Goal: Information Seeking & Learning: Learn about a topic

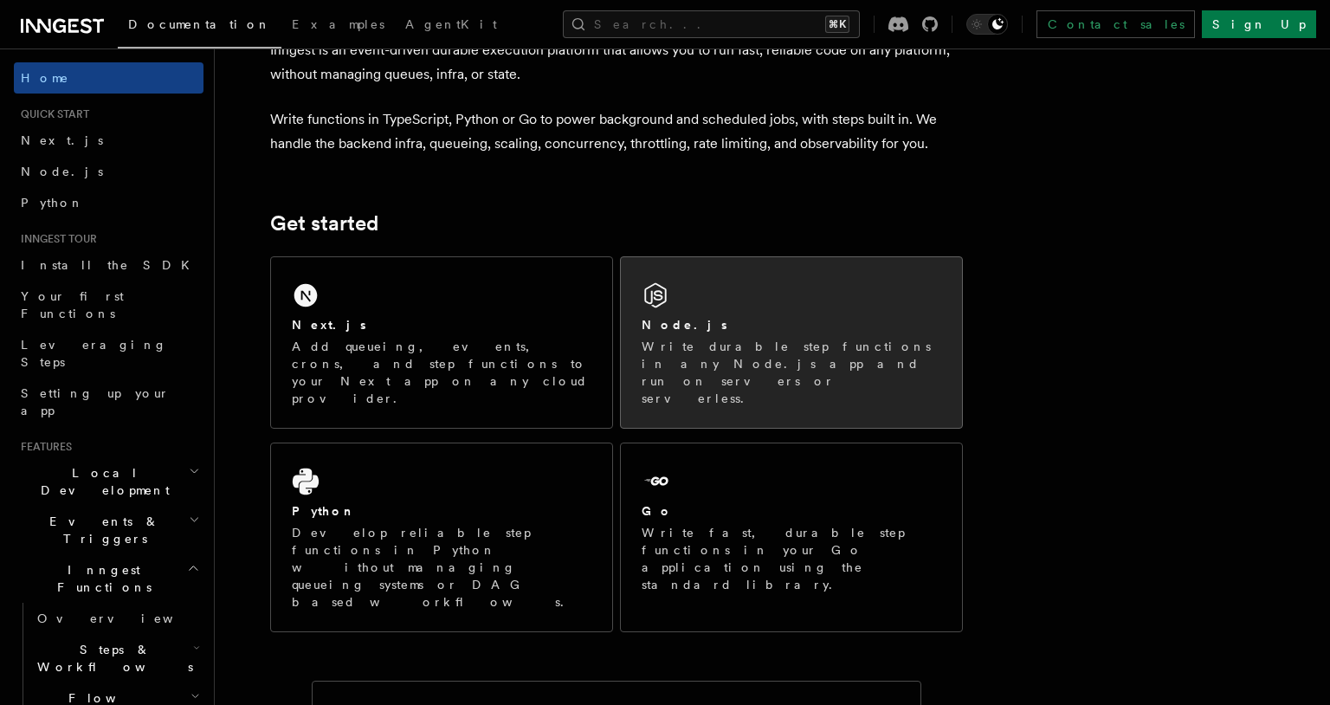
click at [729, 320] on div "Node.js" at bounding box center [792, 325] width 300 height 18
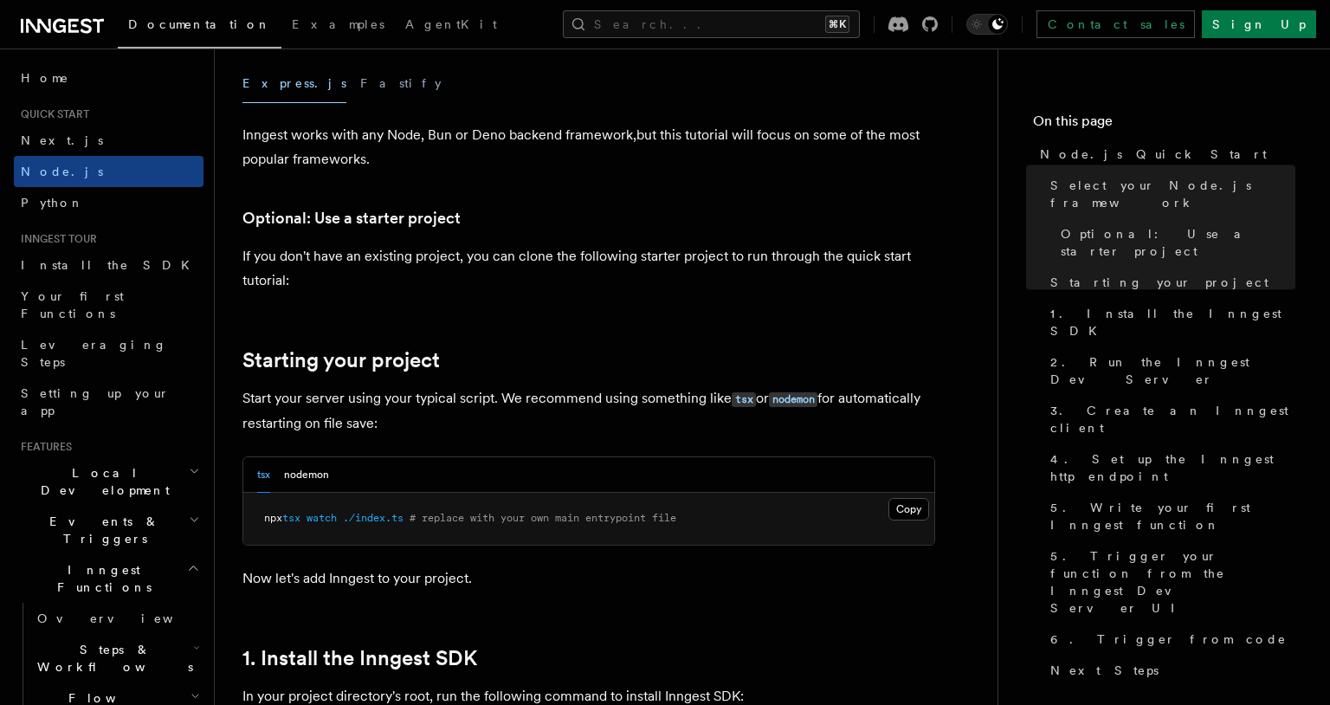
scroll to position [648, 0]
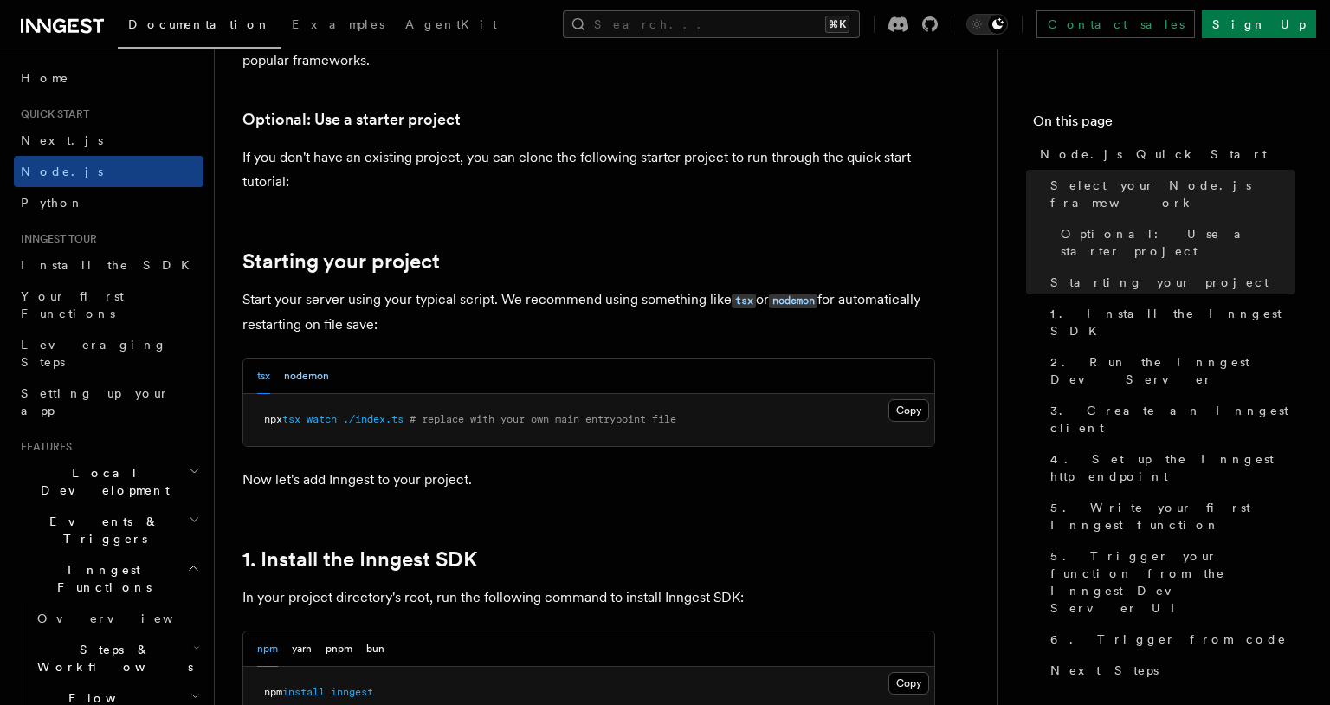
click at [308, 373] on button "nodemon" at bounding box center [306, 377] width 45 height 36
click at [269, 380] on button "tsx" at bounding box center [263, 377] width 13 height 36
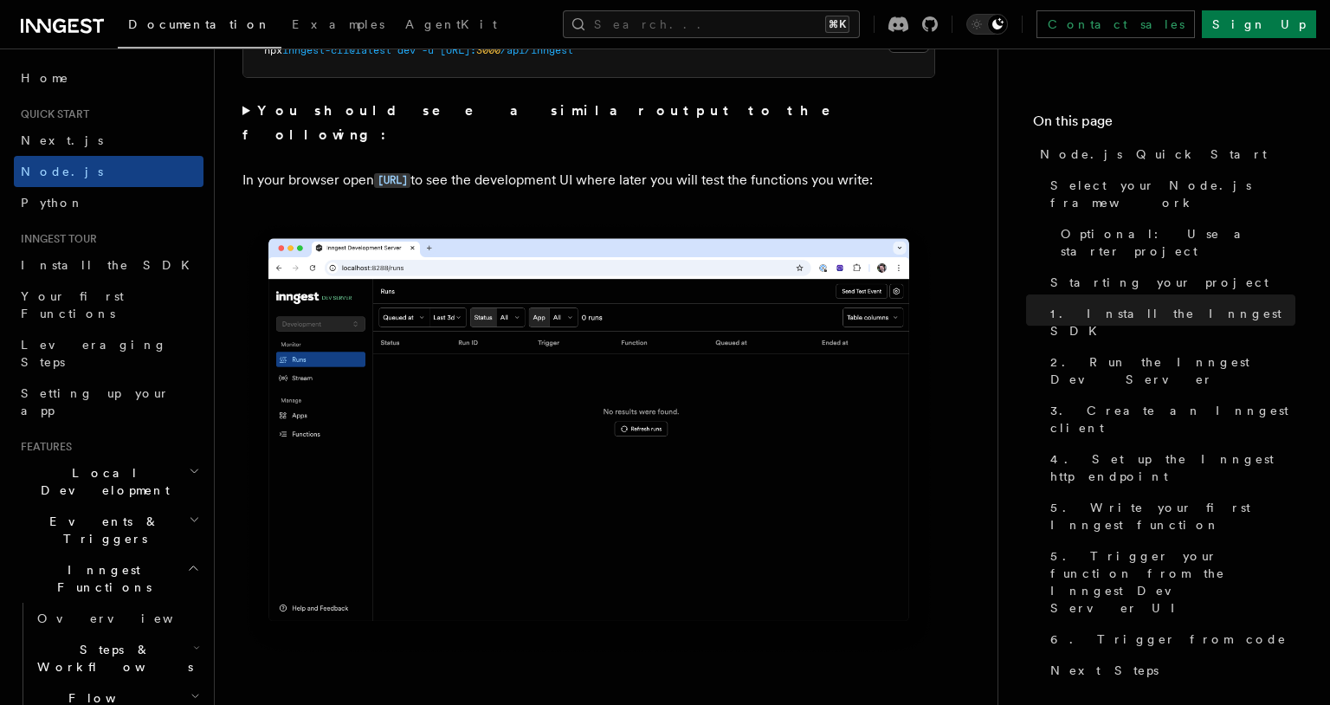
scroll to position [1816, 0]
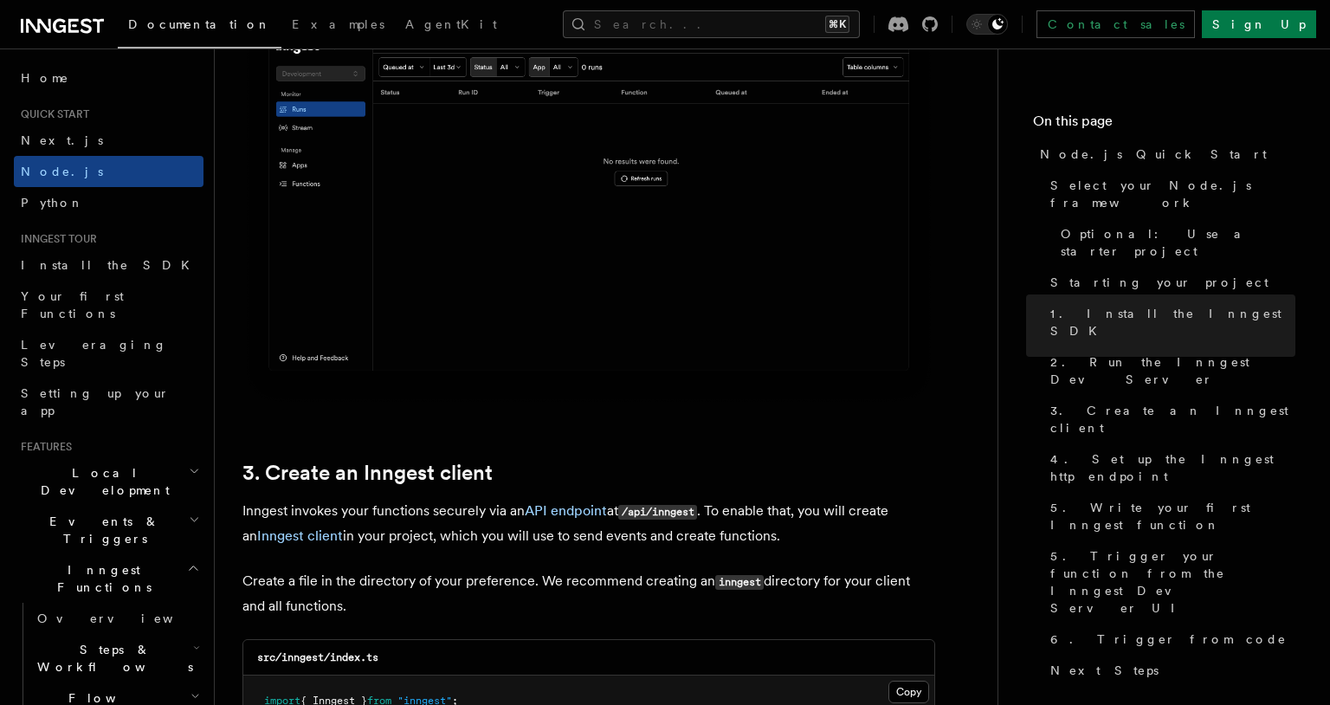
click at [781, 359] on img at bounding box center [588, 189] width 693 height 436
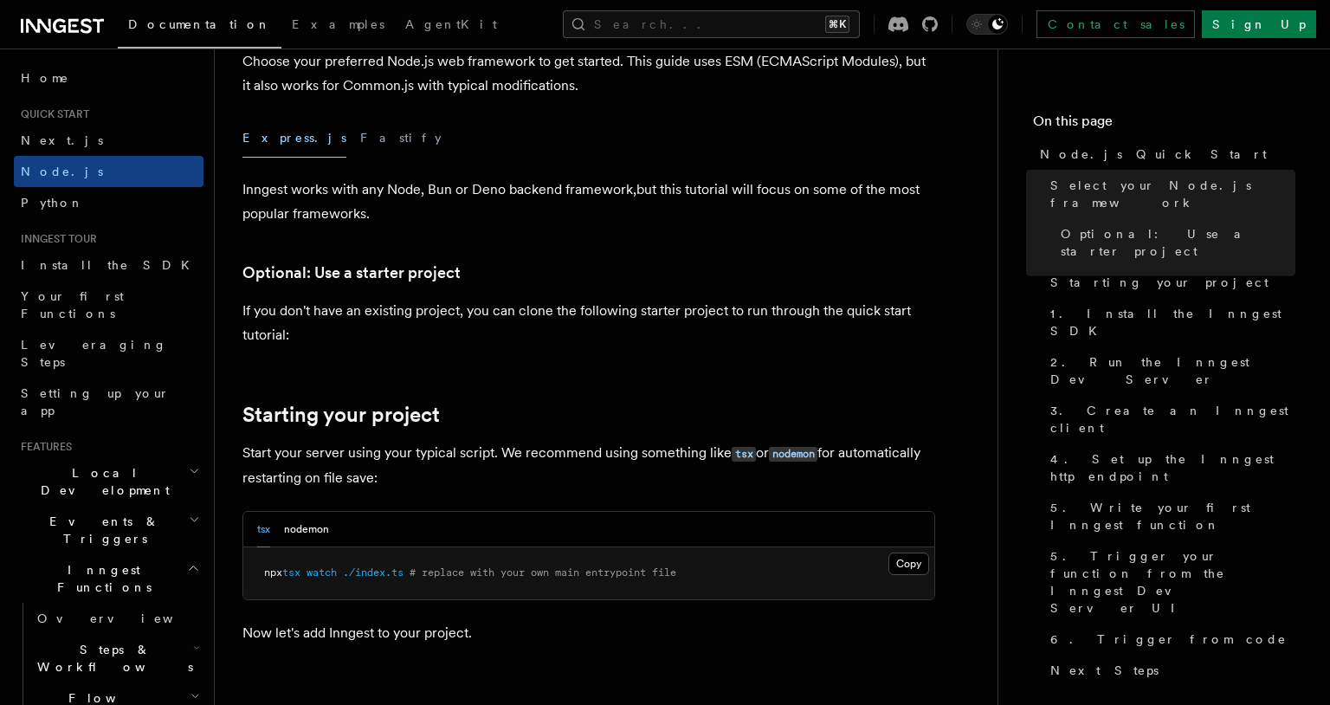
scroll to position [496, 0]
click at [360, 144] on button "Fastify" at bounding box center [400, 136] width 81 height 39
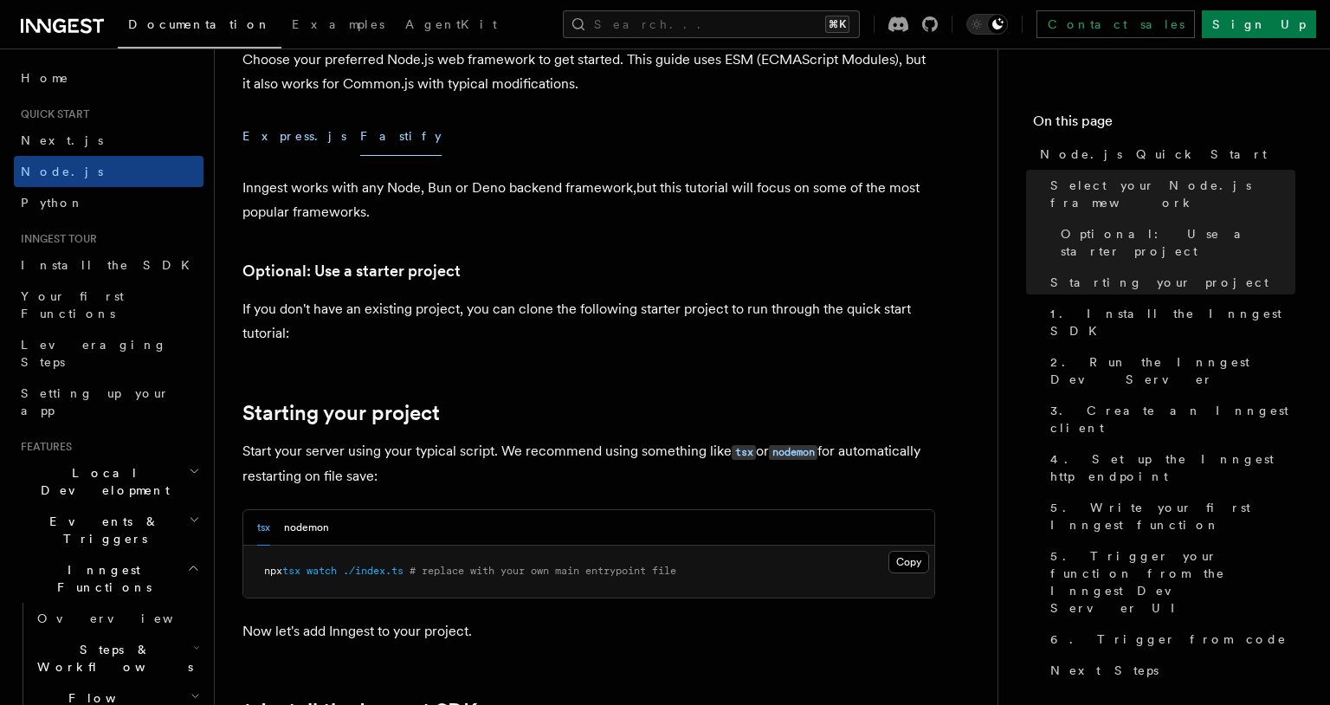
click at [262, 139] on button "Express.js" at bounding box center [294, 136] width 104 height 39
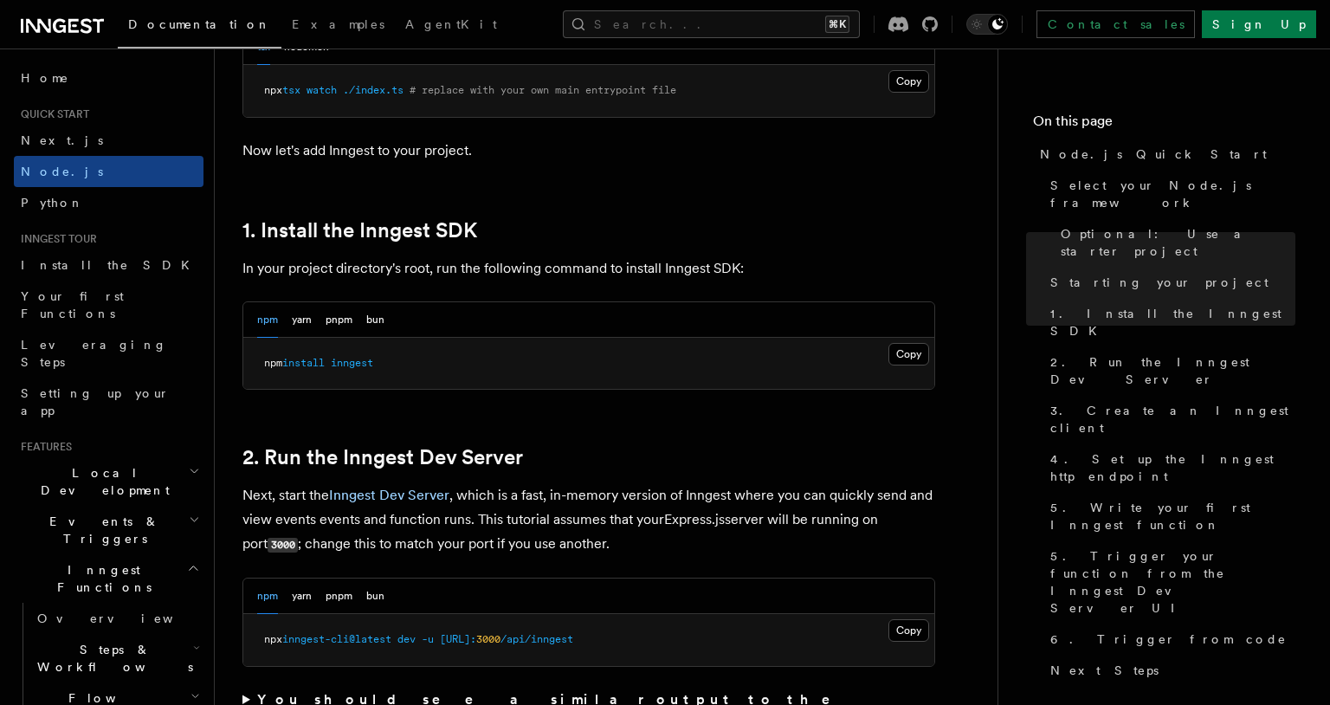
scroll to position [1014, 0]
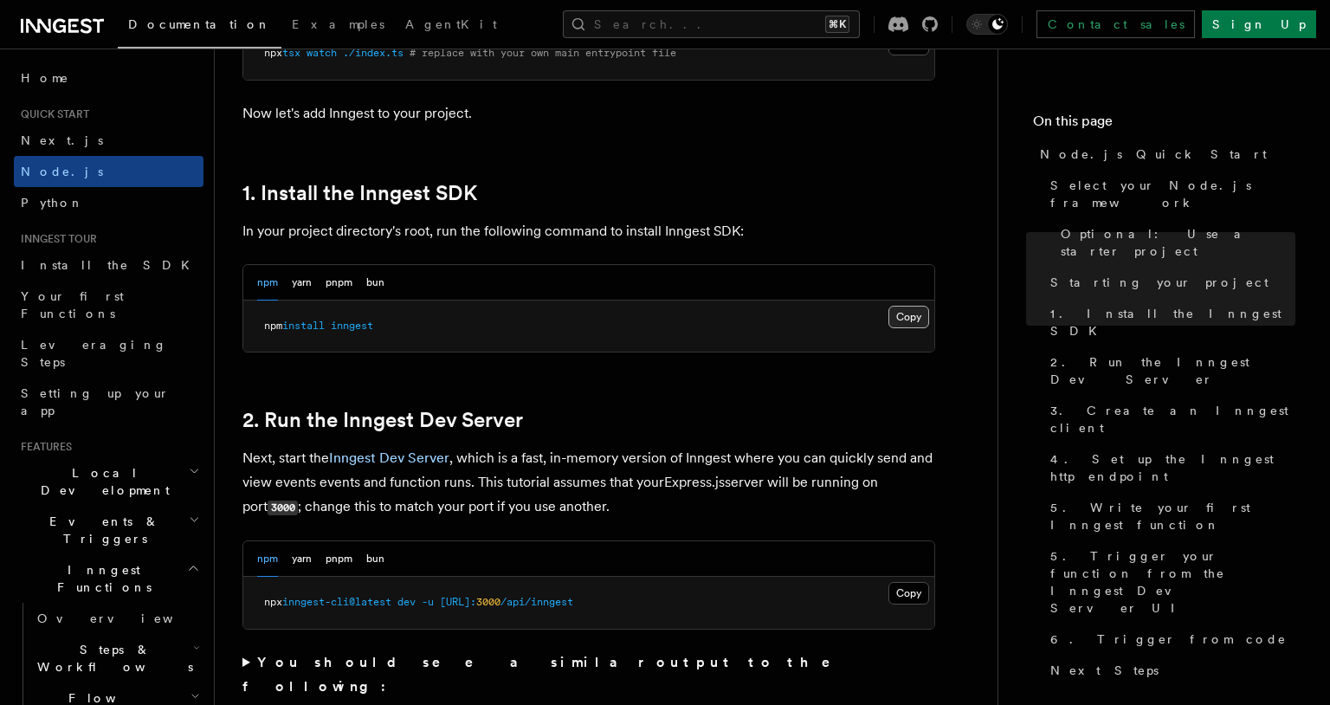
click at [896, 320] on button "Copy Copied" at bounding box center [909, 317] width 41 height 23
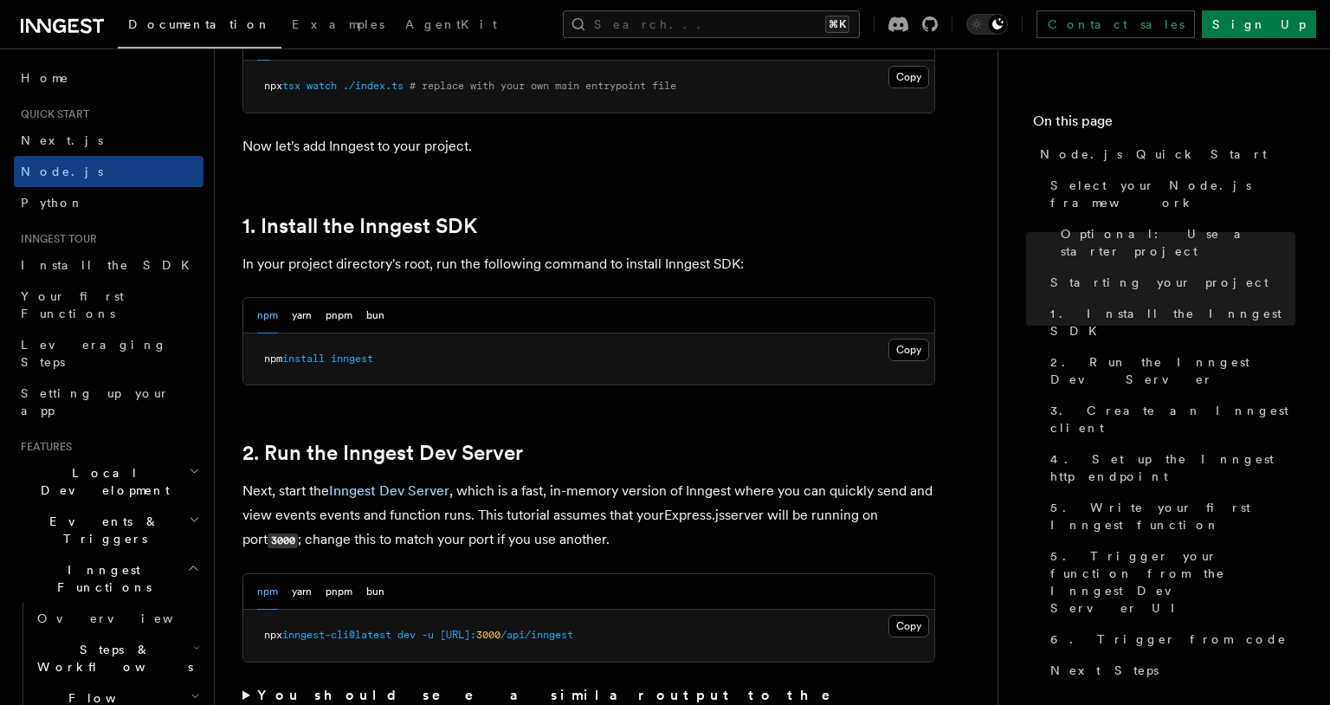
scroll to position [1303, 0]
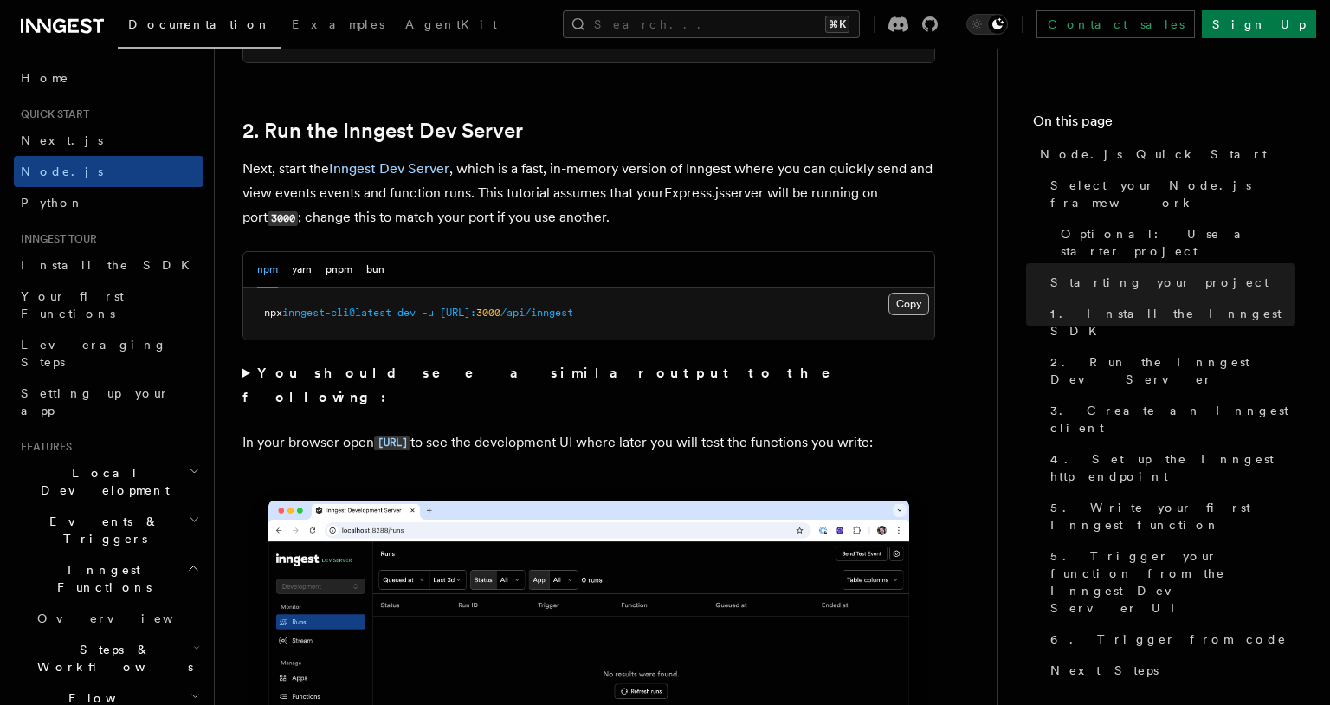
click at [902, 302] on button "Copy Copied" at bounding box center [909, 304] width 41 height 23
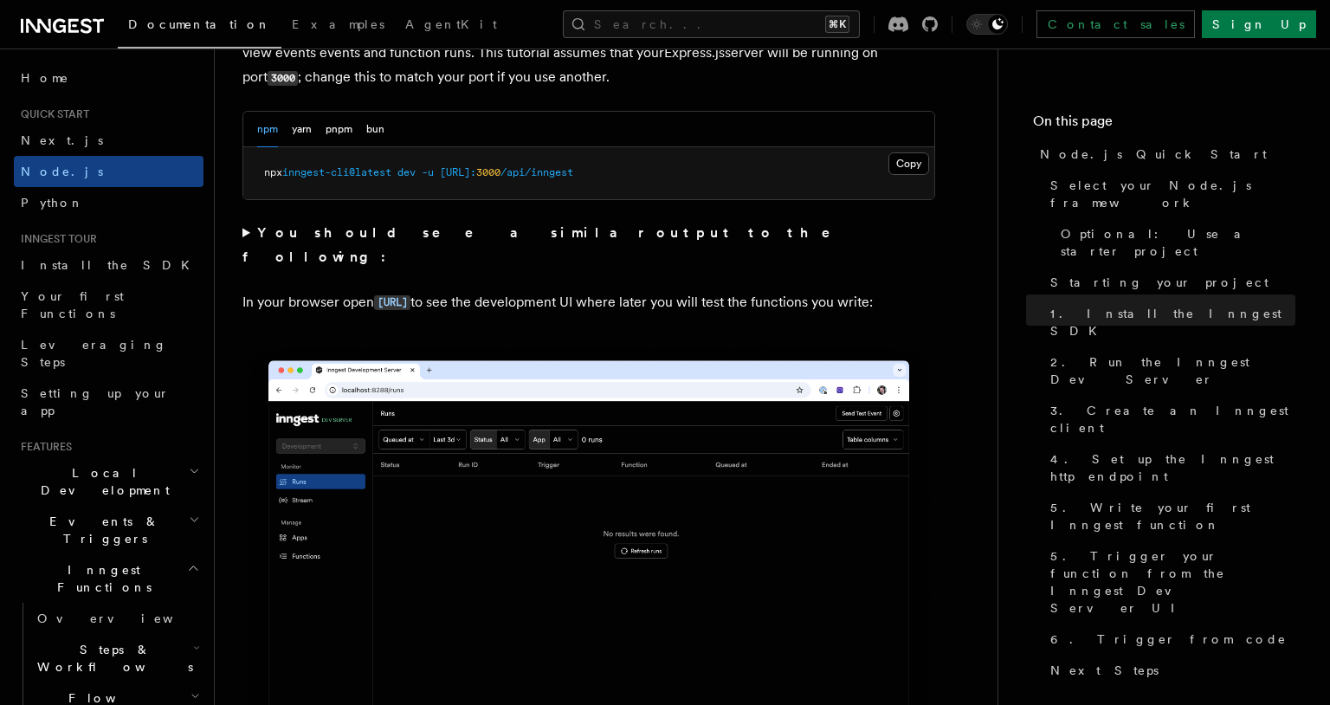
scroll to position [1409, 0]
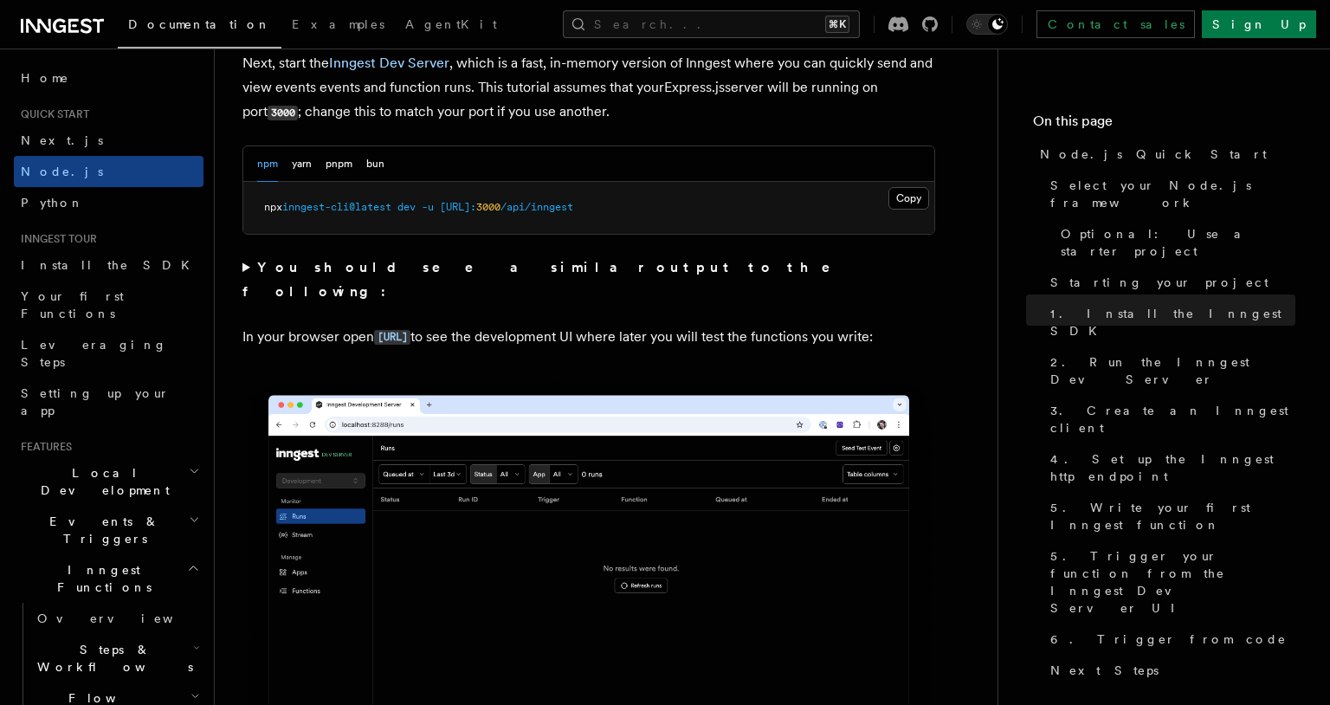
click at [897, 184] on pre "npx inngest-cli@latest dev -u http://localhost: 3000 /api/inngest" at bounding box center [588, 208] width 691 height 52
click at [897, 191] on button "Copy Copied" at bounding box center [909, 198] width 41 height 23
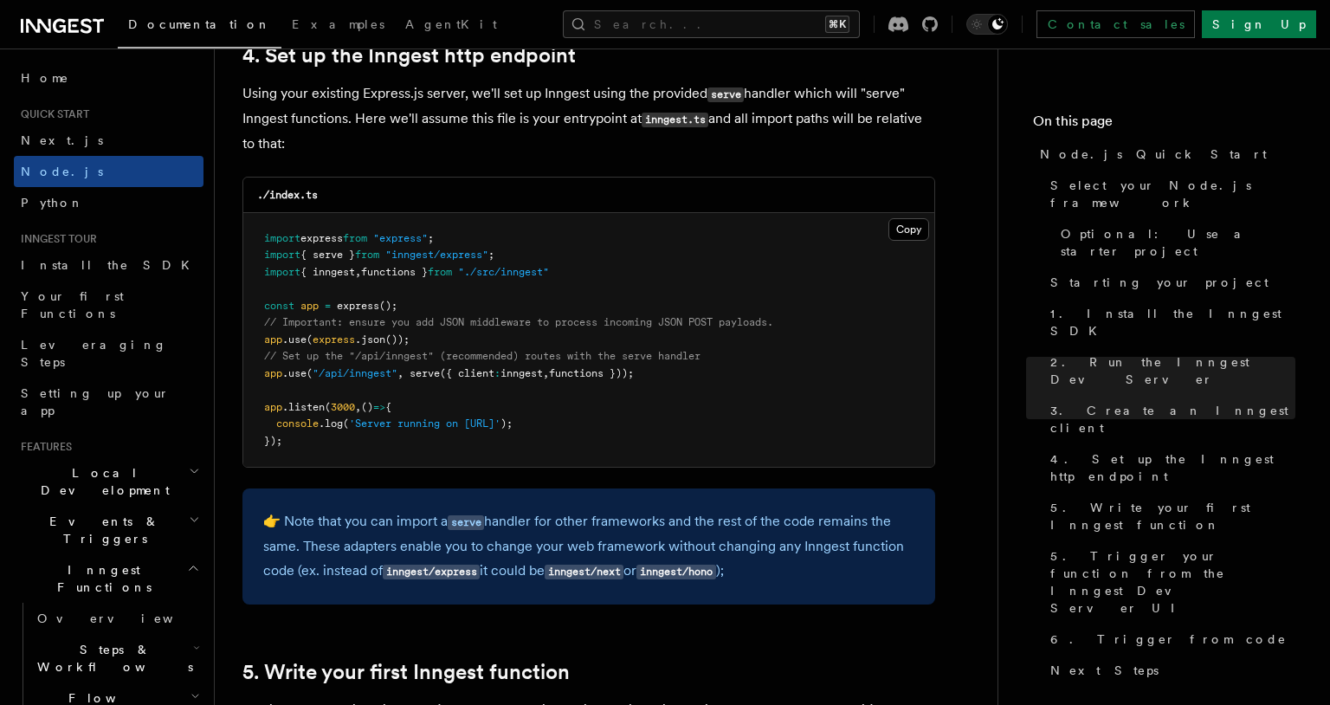
scroll to position [2620, 0]
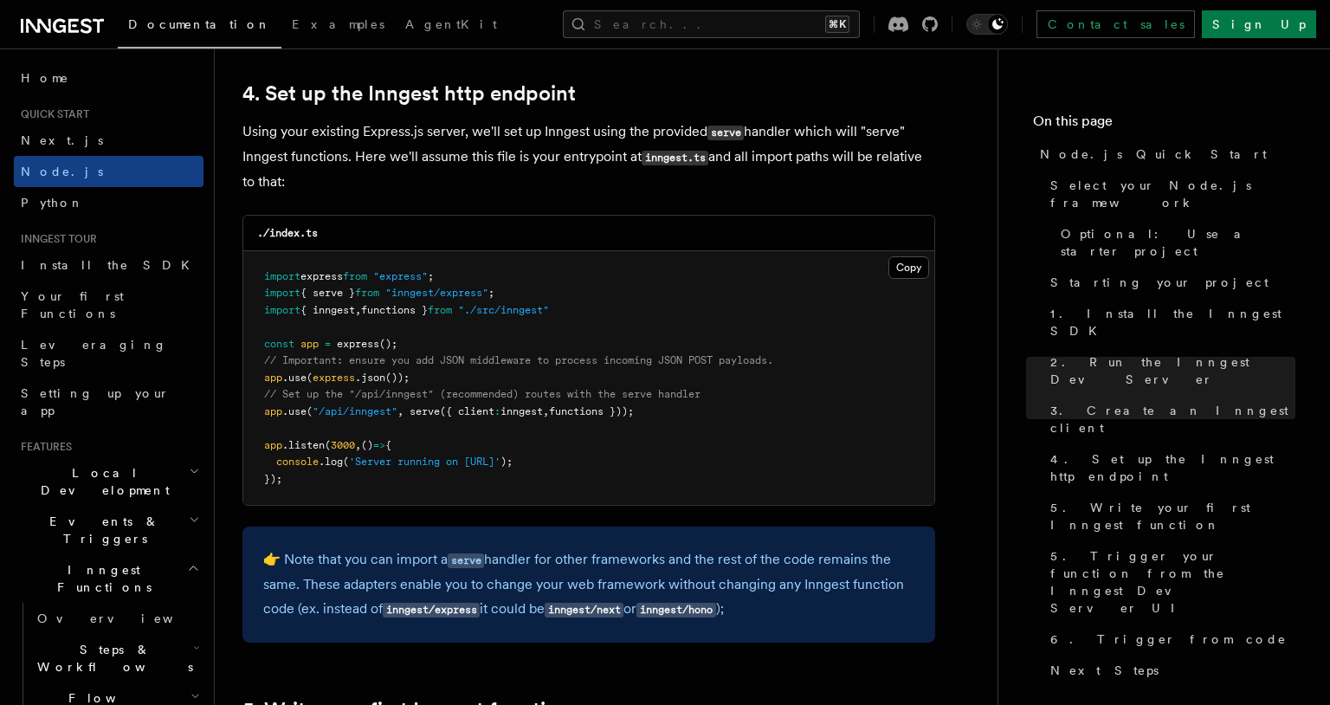
click at [501, 413] on span ":" at bounding box center [497, 411] width 6 height 12
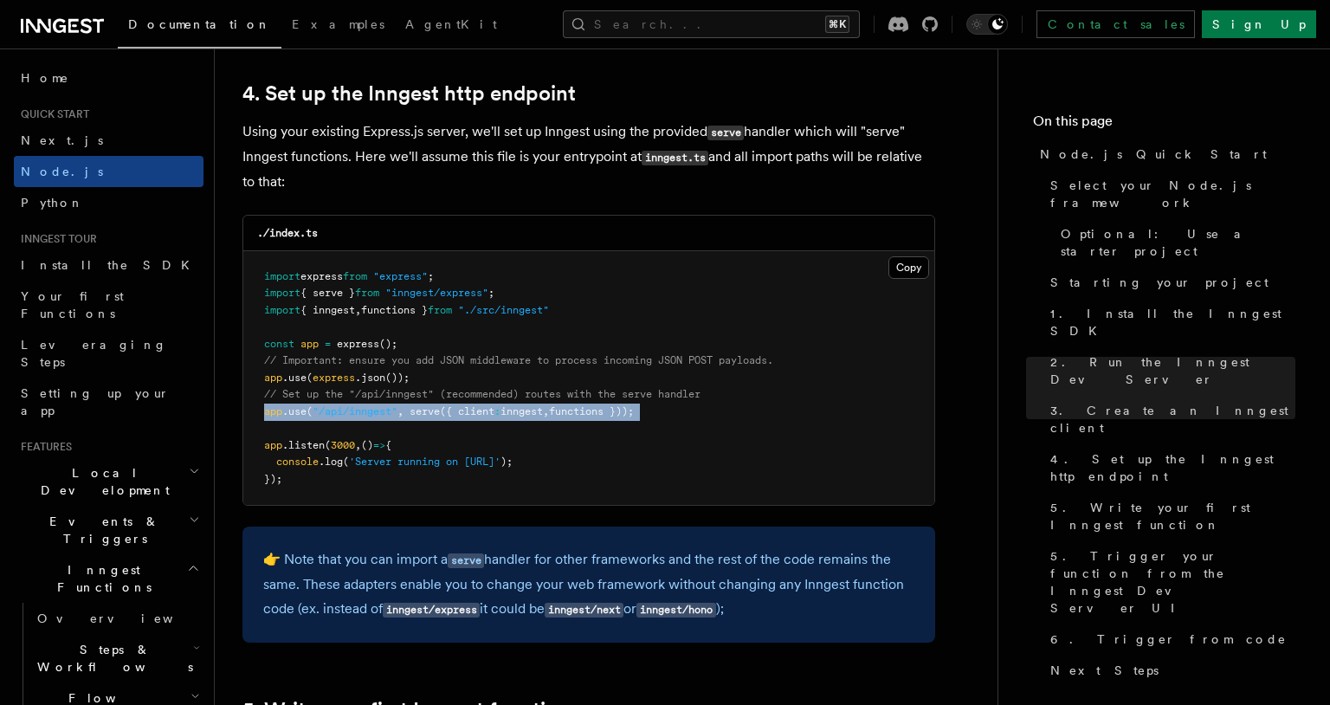
click at [501, 413] on span ":" at bounding box center [497, 411] width 6 height 12
copy code "app .use ( "/api/inngest" , serve ({ client : inngest , functions }));"
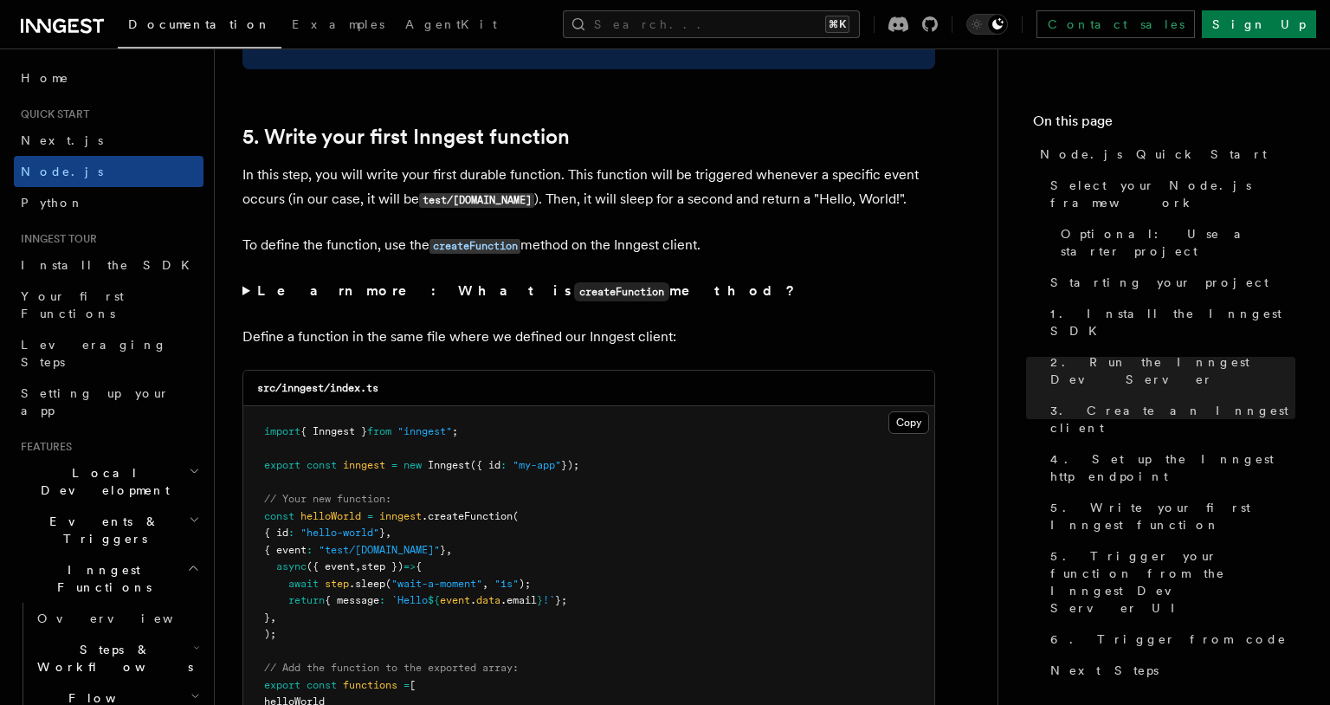
scroll to position [3203, 0]
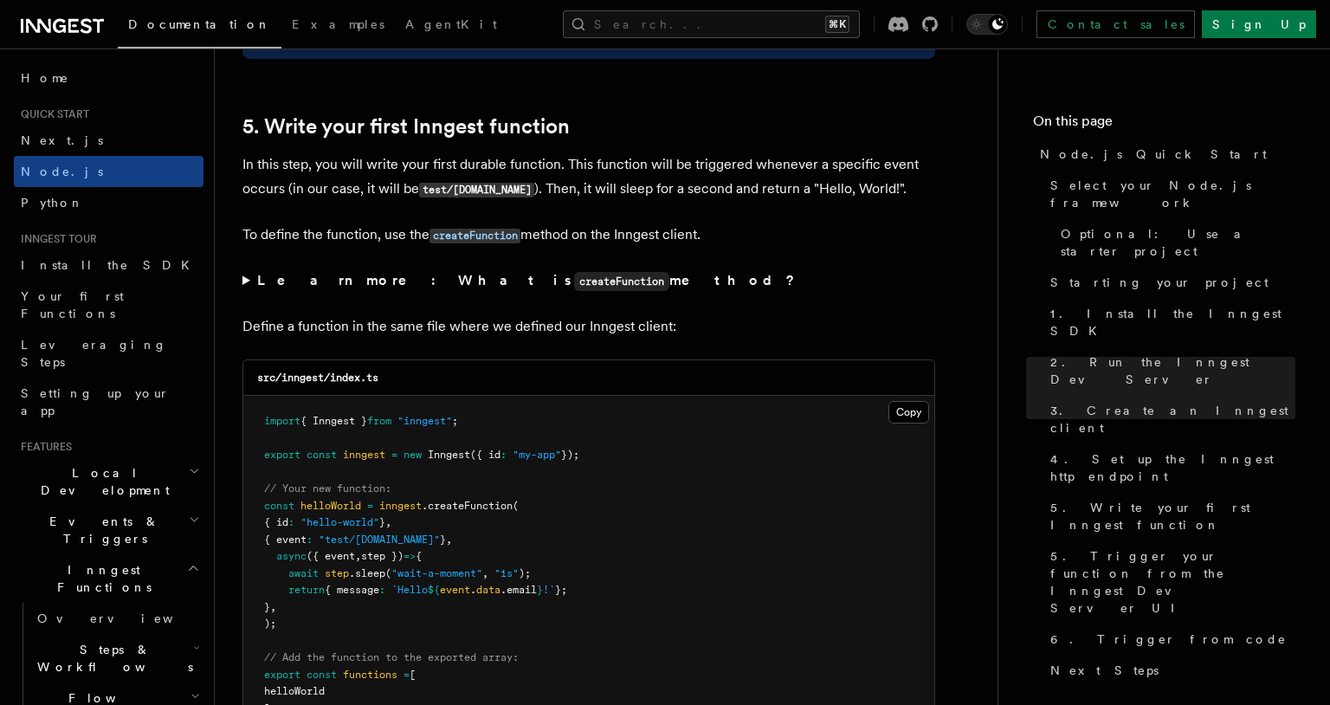
click at [188, 561] on icon "button" at bounding box center [193, 568] width 13 height 14
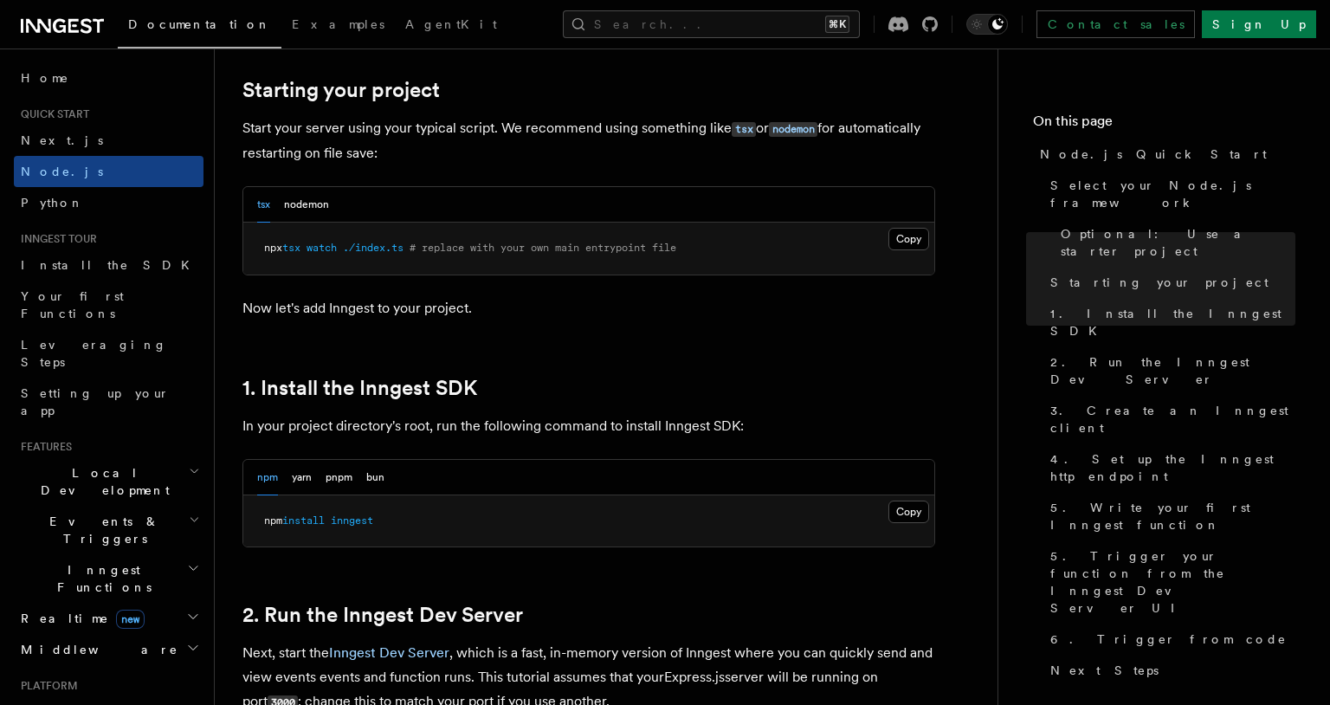
scroll to position [922, 0]
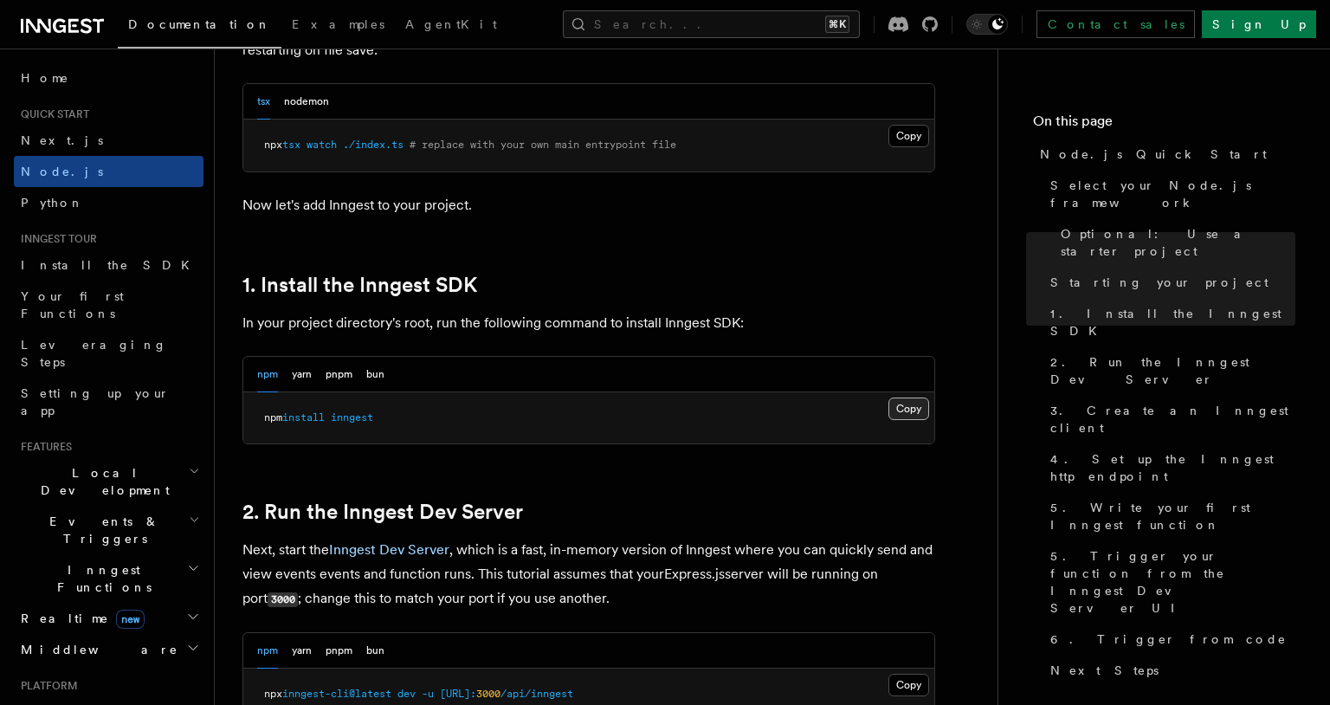
click at [920, 412] on button "Copy Copied" at bounding box center [909, 408] width 41 height 23
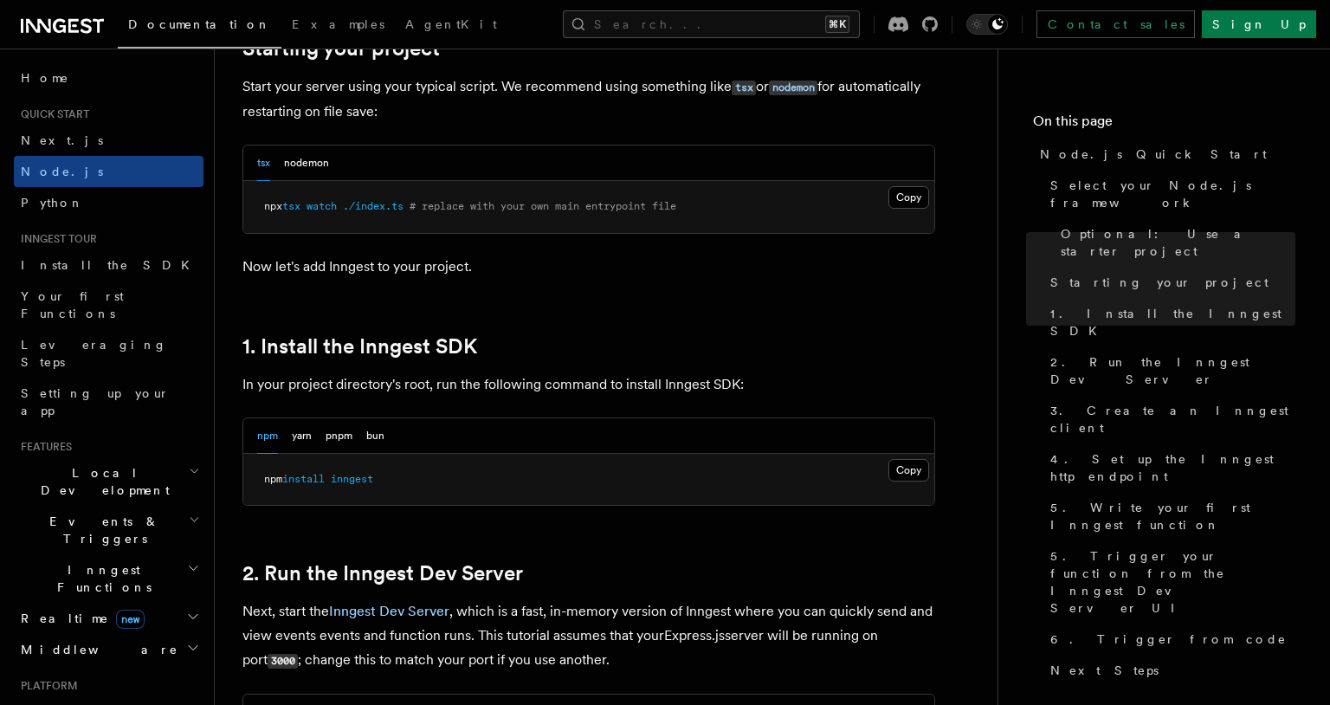
scroll to position [846, 0]
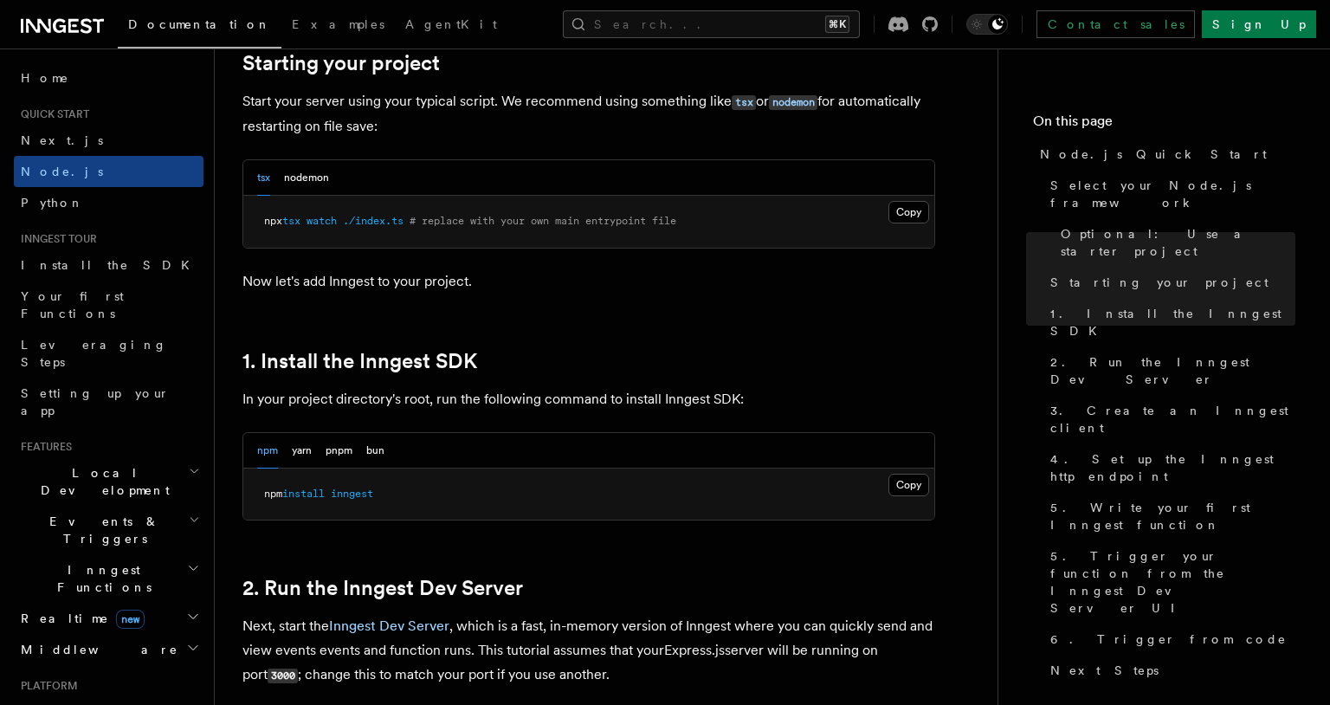
click at [438, 236] on pre "npx tsx watch ./index.ts # replace with your own main entrypoint file" at bounding box center [588, 222] width 691 height 52
click at [462, 229] on pre "npx tsx watch ./index.ts # replace with your own main entrypoint file" at bounding box center [588, 222] width 691 height 52
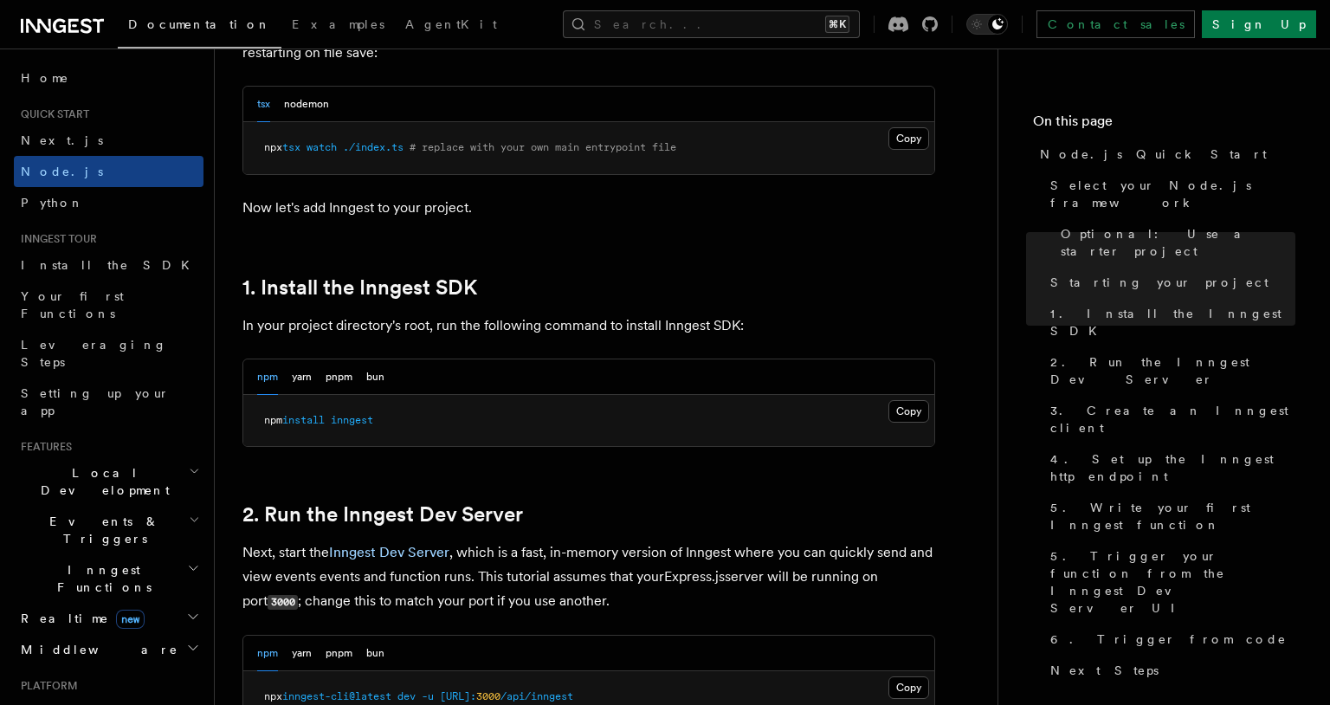
click at [120, 457] on h2 "Local Development" at bounding box center [109, 481] width 190 height 48
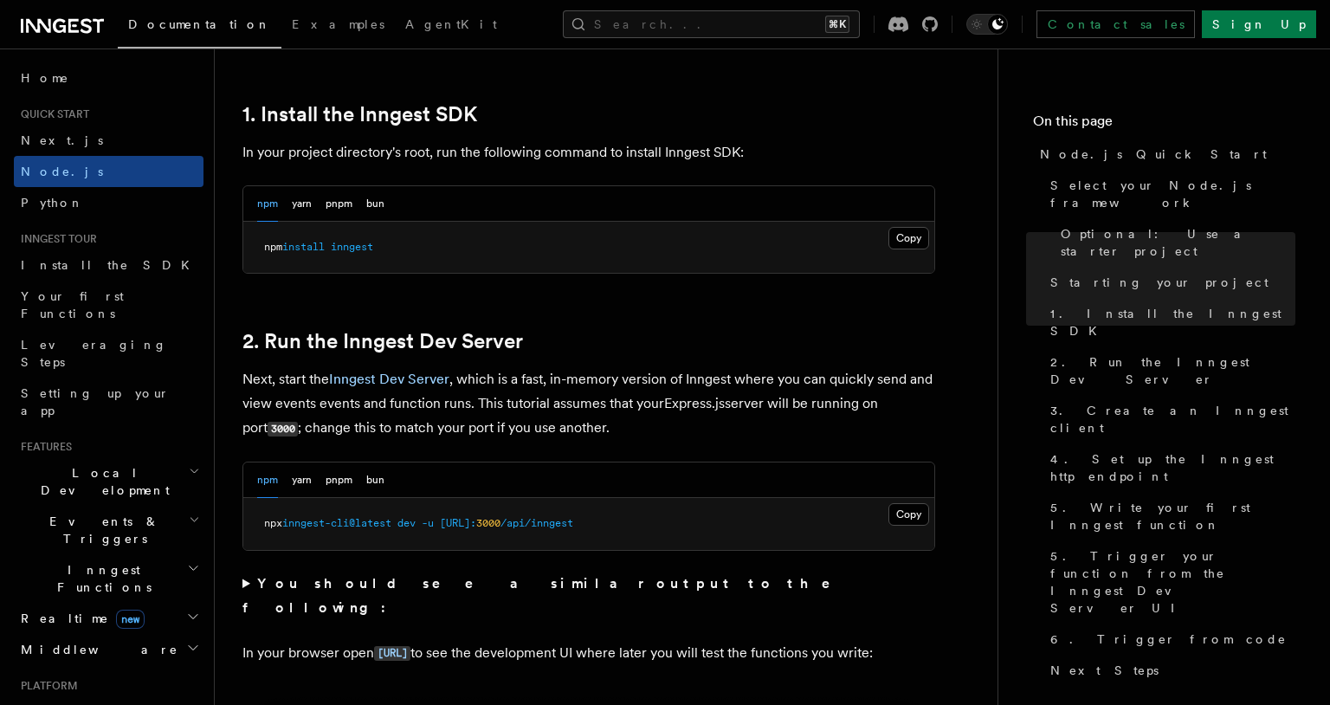
scroll to position [1095, 0]
click at [902, 508] on button "Copy Copied" at bounding box center [909, 512] width 41 height 23
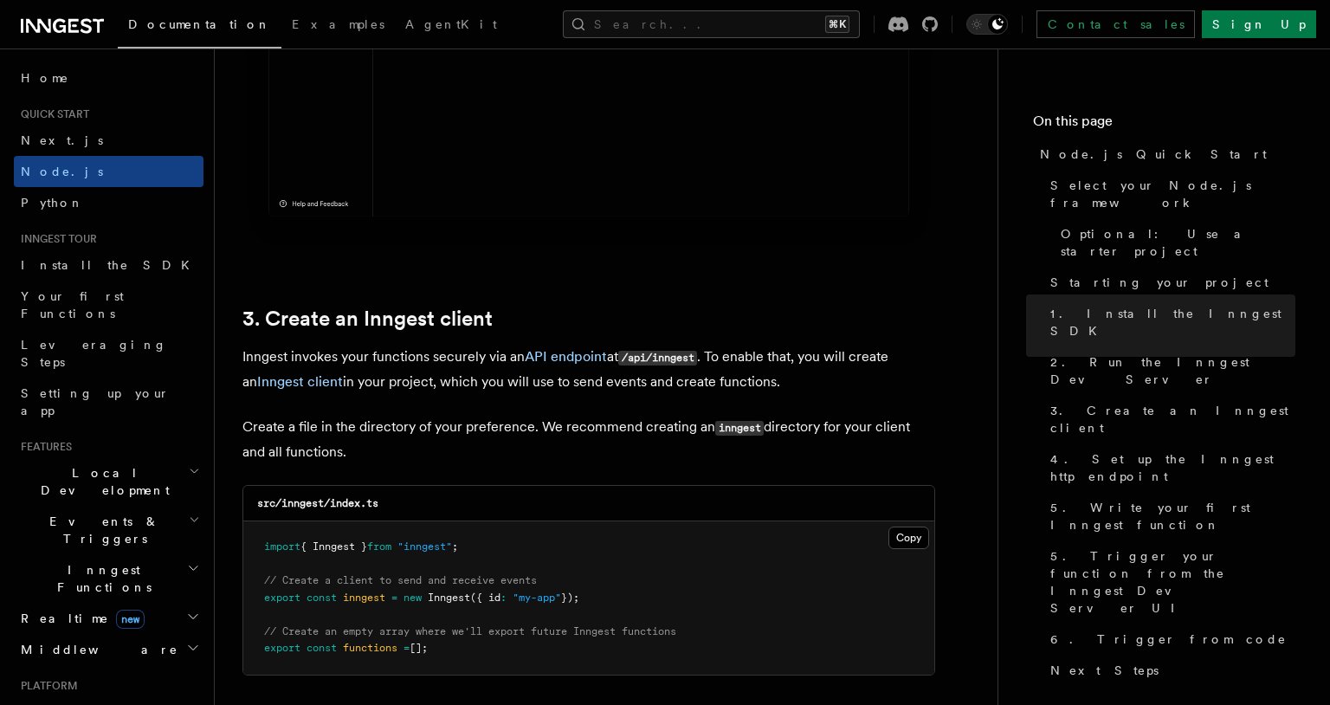
scroll to position [1987, 0]
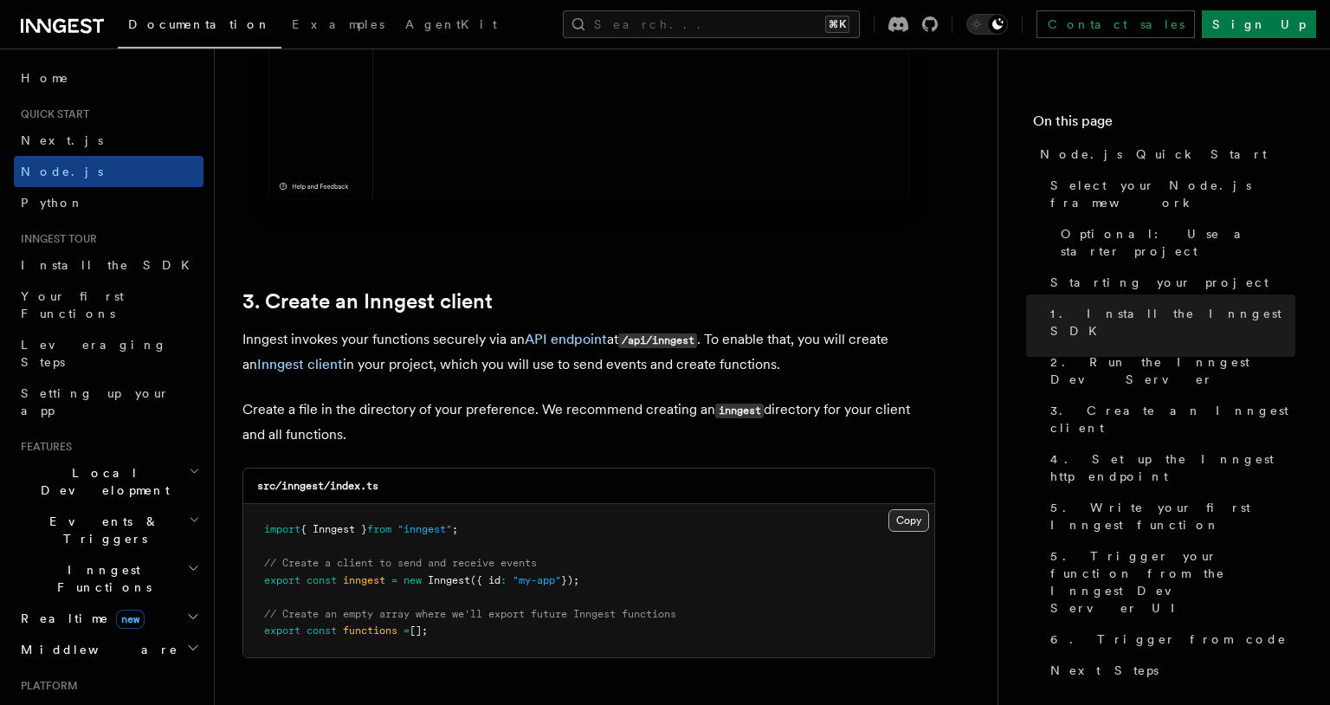
click at [910, 522] on button "Copy Copied" at bounding box center [909, 520] width 41 height 23
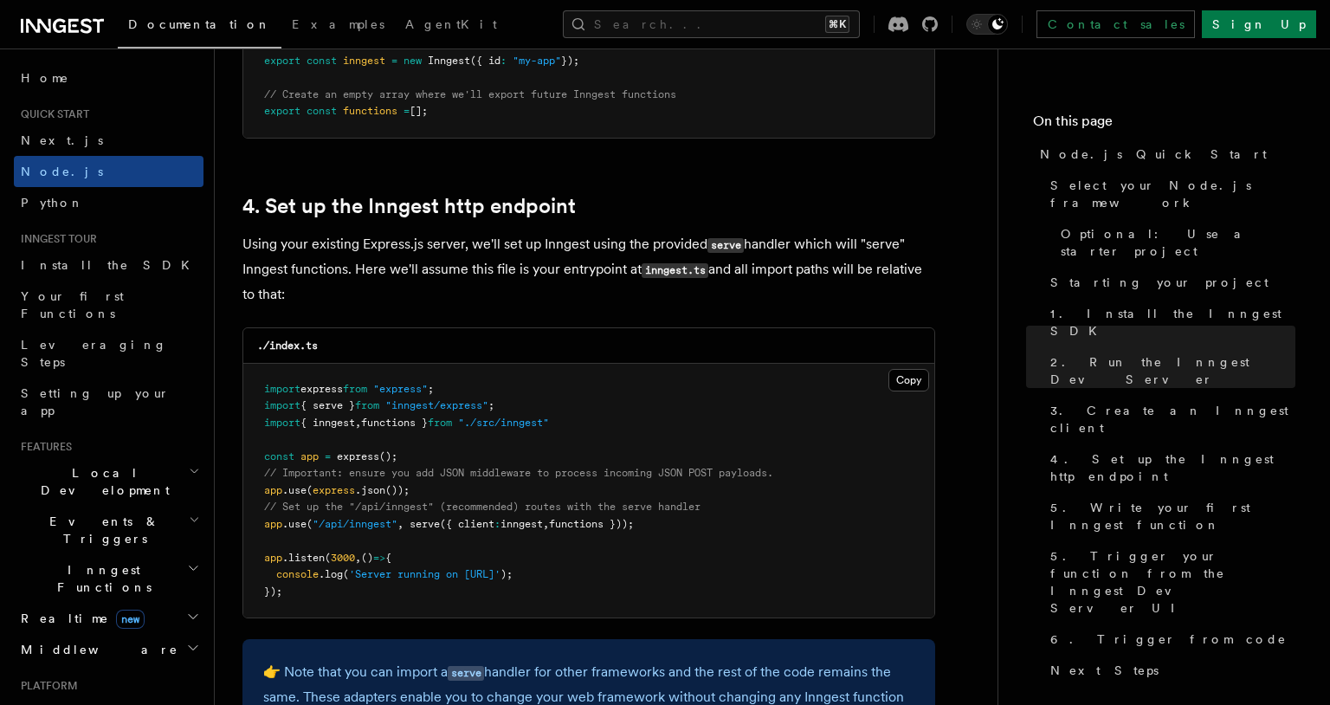
scroll to position [2555, 0]
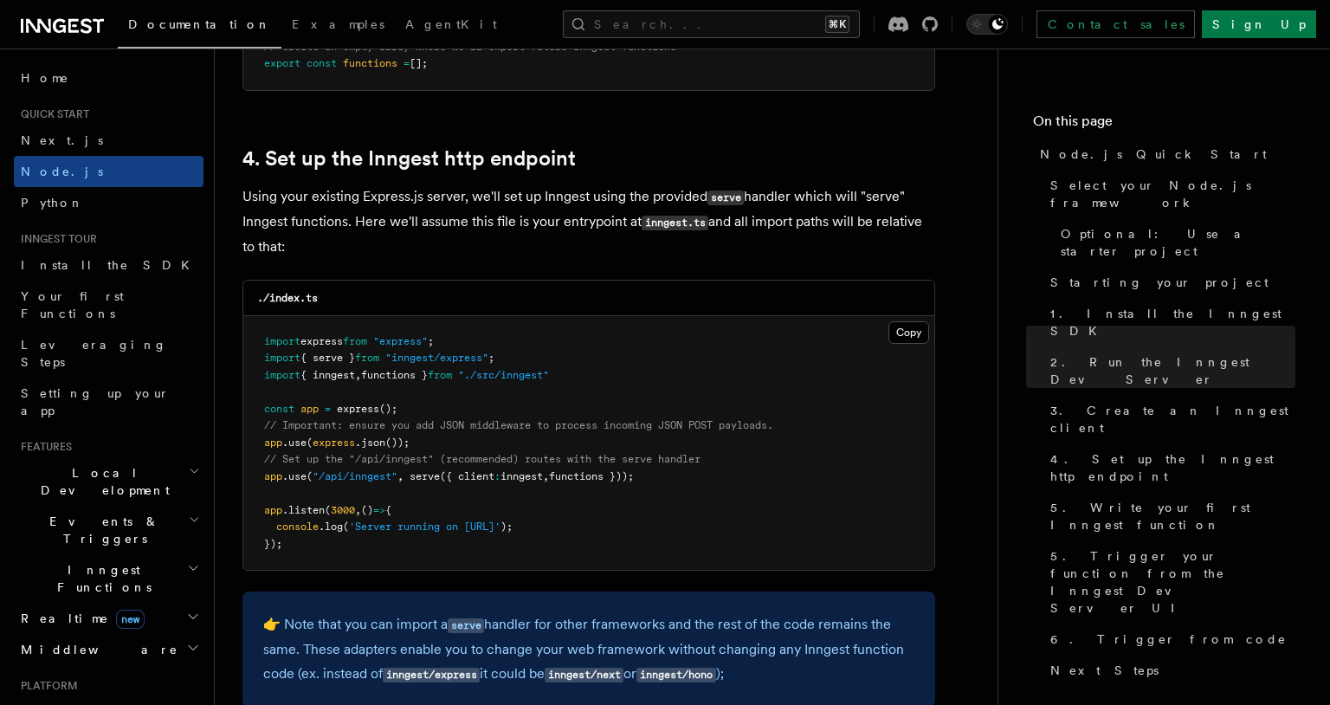
click at [585, 482] on span "functions }));" at bounding box center [591, 476] width 85 height 12
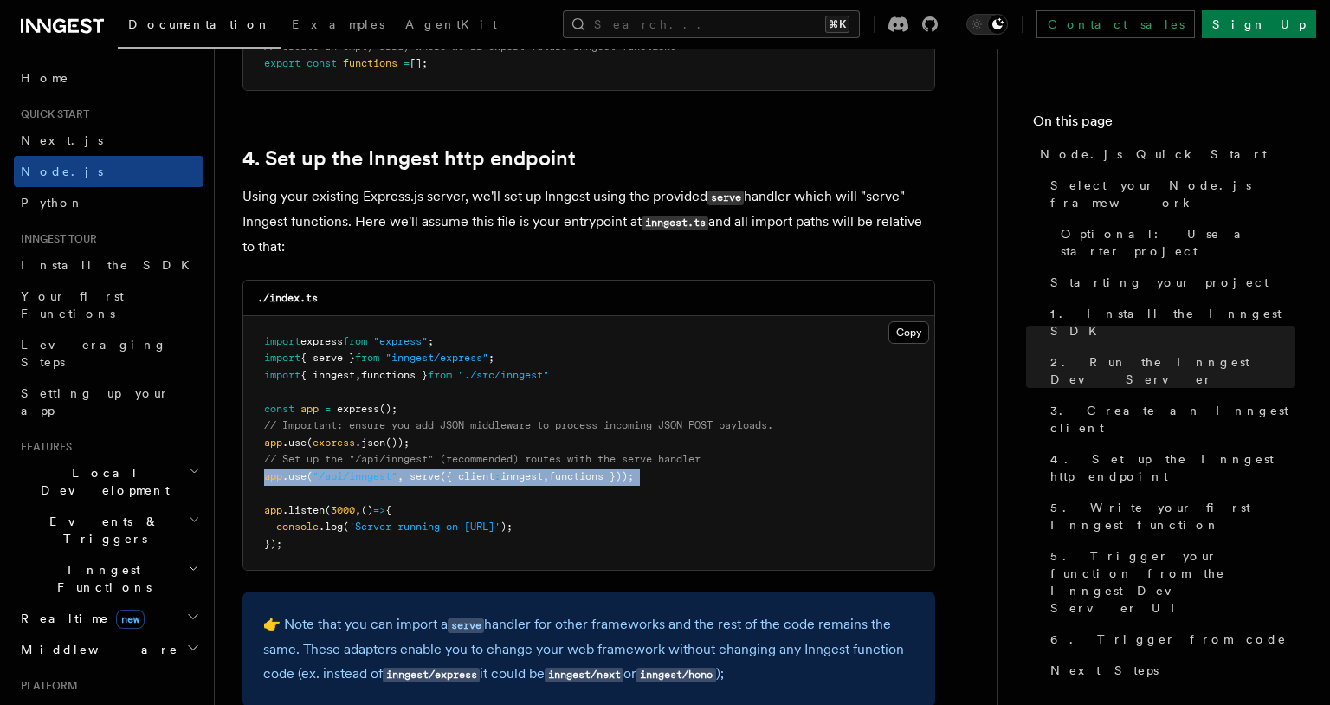
click at [585, 482] on span "functions }));" at bounding box center [591, 476] width 85 height 12
copy code "app .use ( "/api/inngest" , serve ({ client : inngest , functions }));"
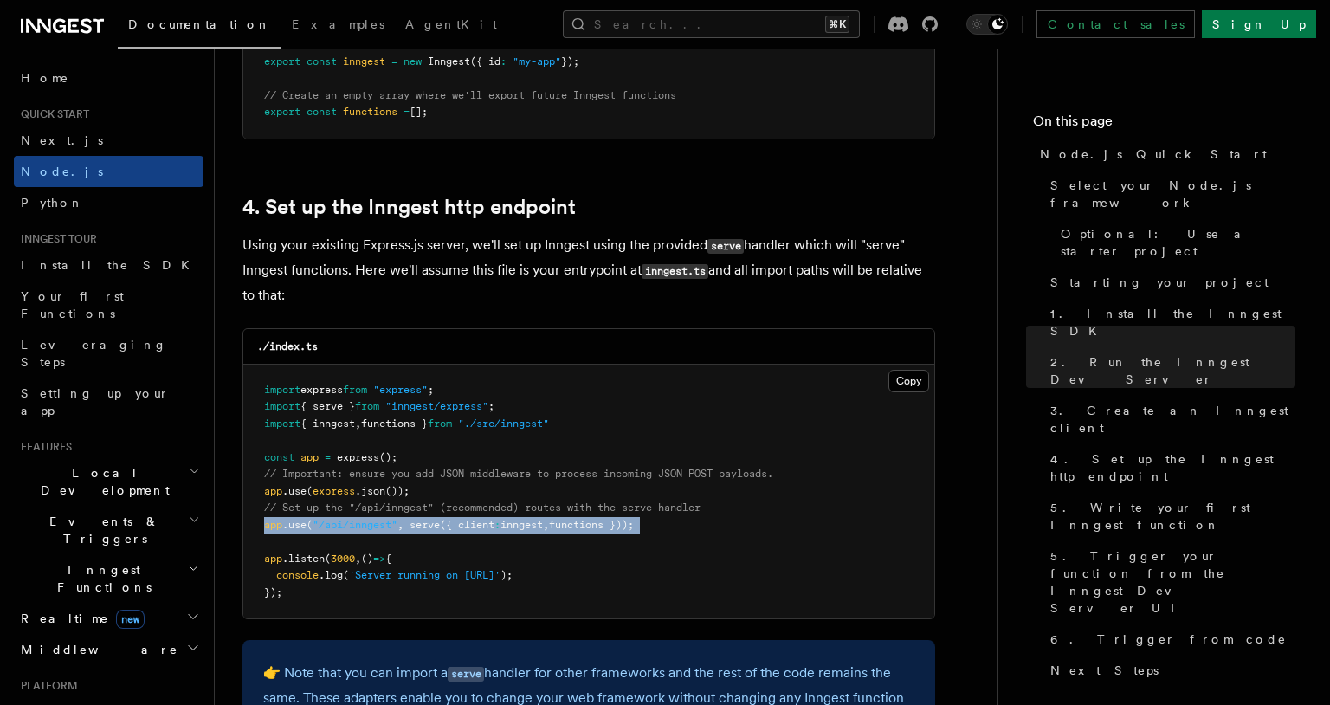
scroll to position [2491, 0]
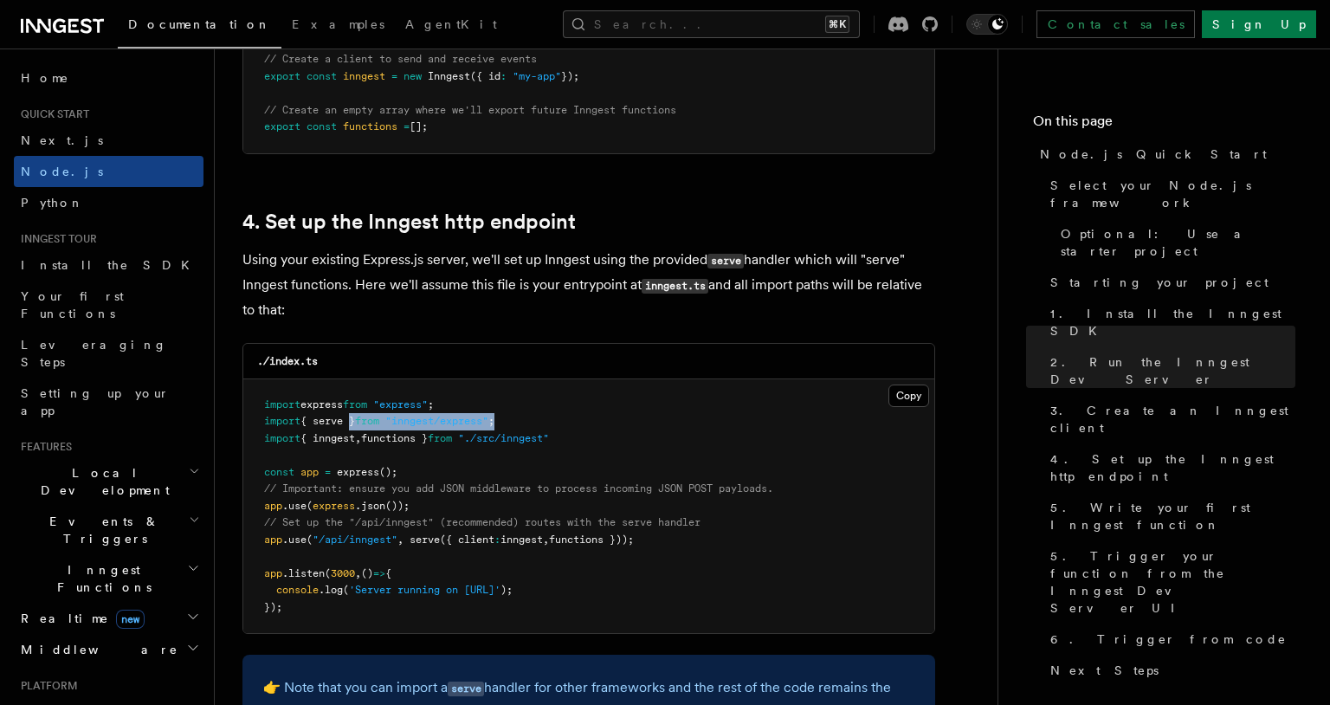
drag, startPoint x: 521, startPoint y: 423, endPoint x: 404, endPoint y: 424, distance: 116.9
click at [404, 424] on pre "import express from "express" ; import { serve } from "inngest/express" ; impor…" at bounding box center [588, 506] width 691 height 255
drag, startPoint x: 589, startPoint y: 446, endPoint x: 224, endPoint y: 430, distance: 365.0
copy code "import { serve } from "inngest/express" ; import { inngest , functions } from "…"
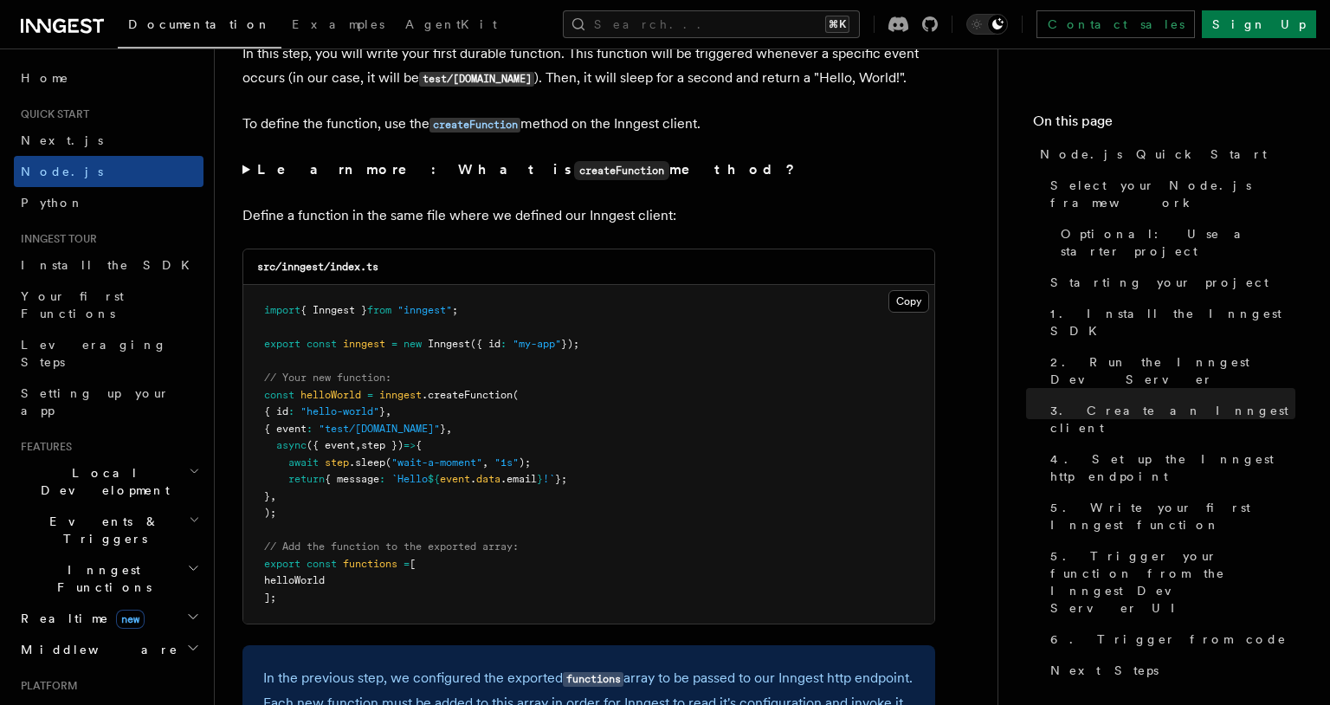
scroll to position [3311, 0]
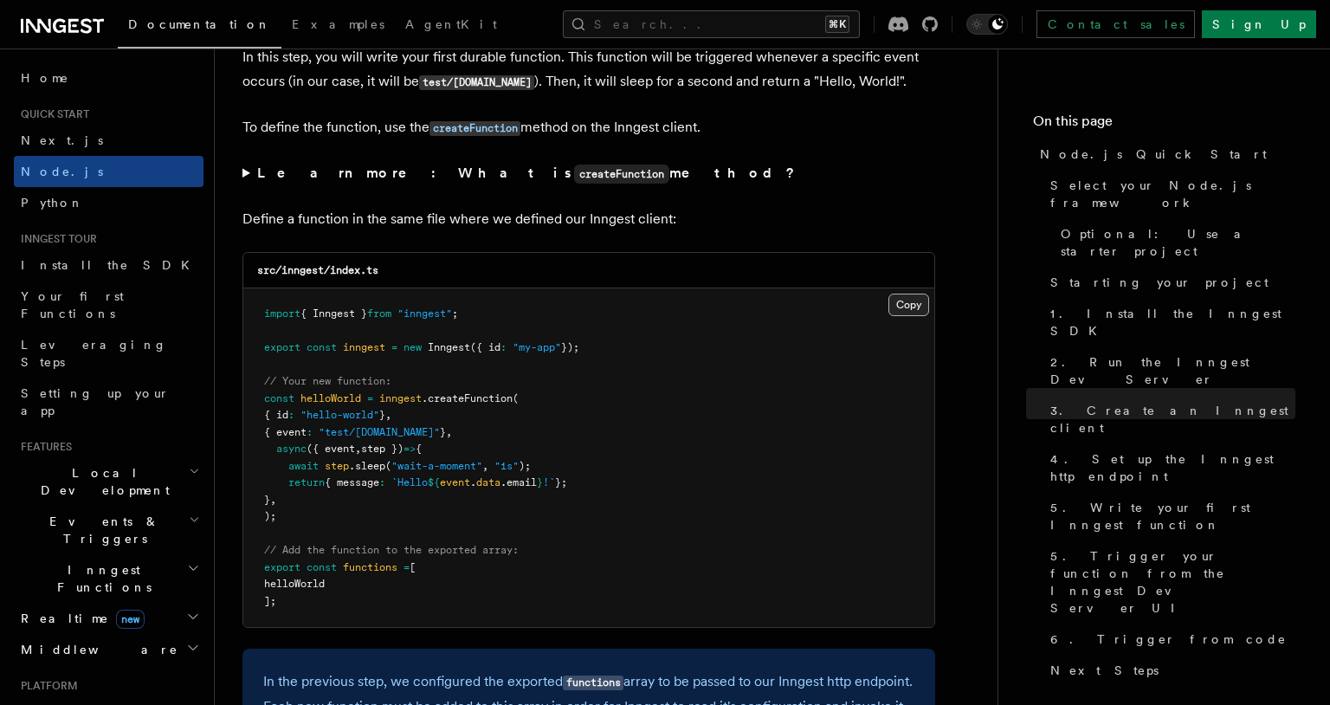
click at [908, 316] on button "Copy Copied" at bounding box center [909, 305] width 41 height 23
click at [907, 307] on button "Copy Copied" at bounding box center [909, 305] width 41 height 23
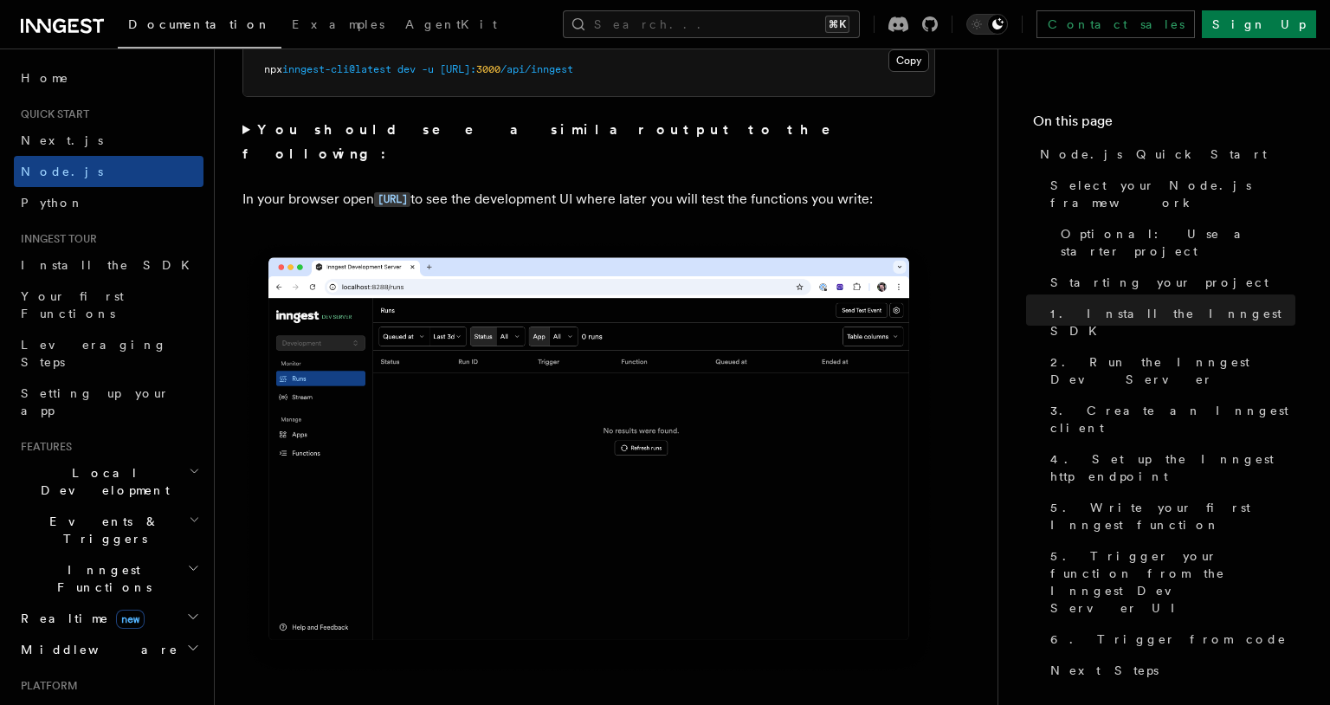
scroll to position [1373, 0]
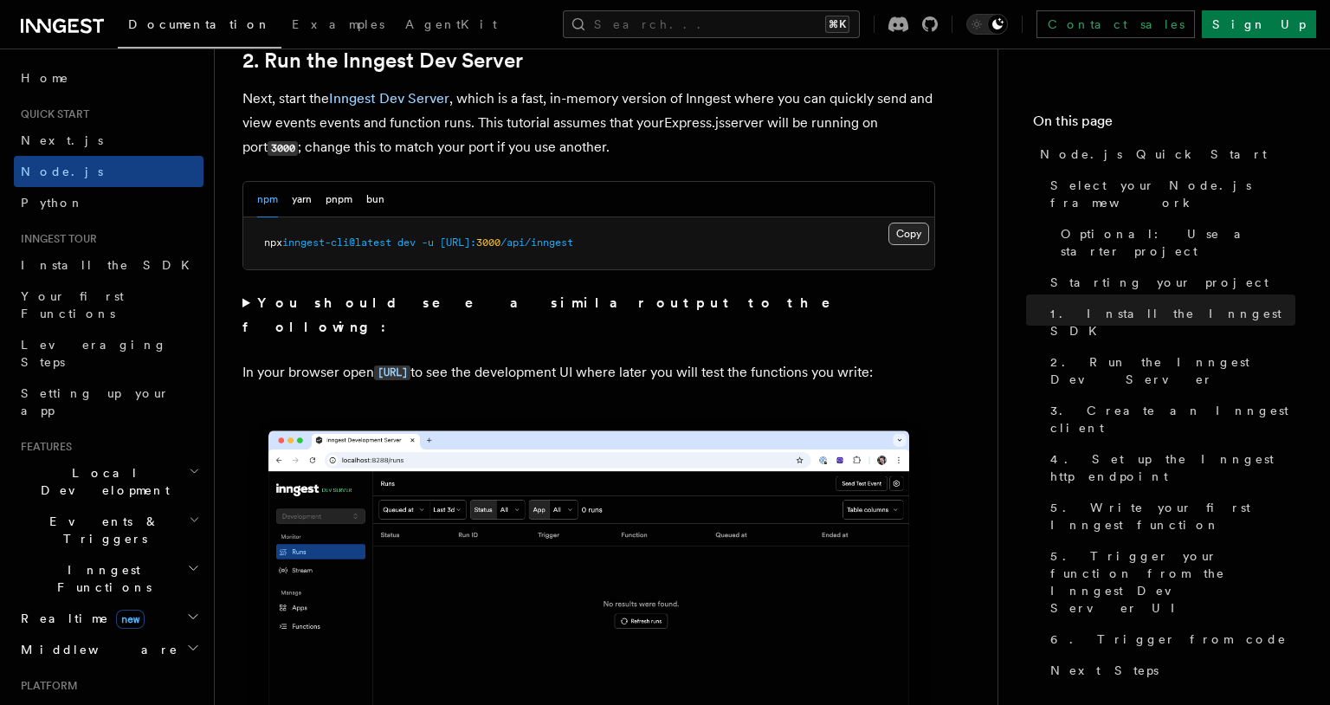
click at [905, 235] on button "Copy Copied" at bounding box center [909, 234] width 41 height 23
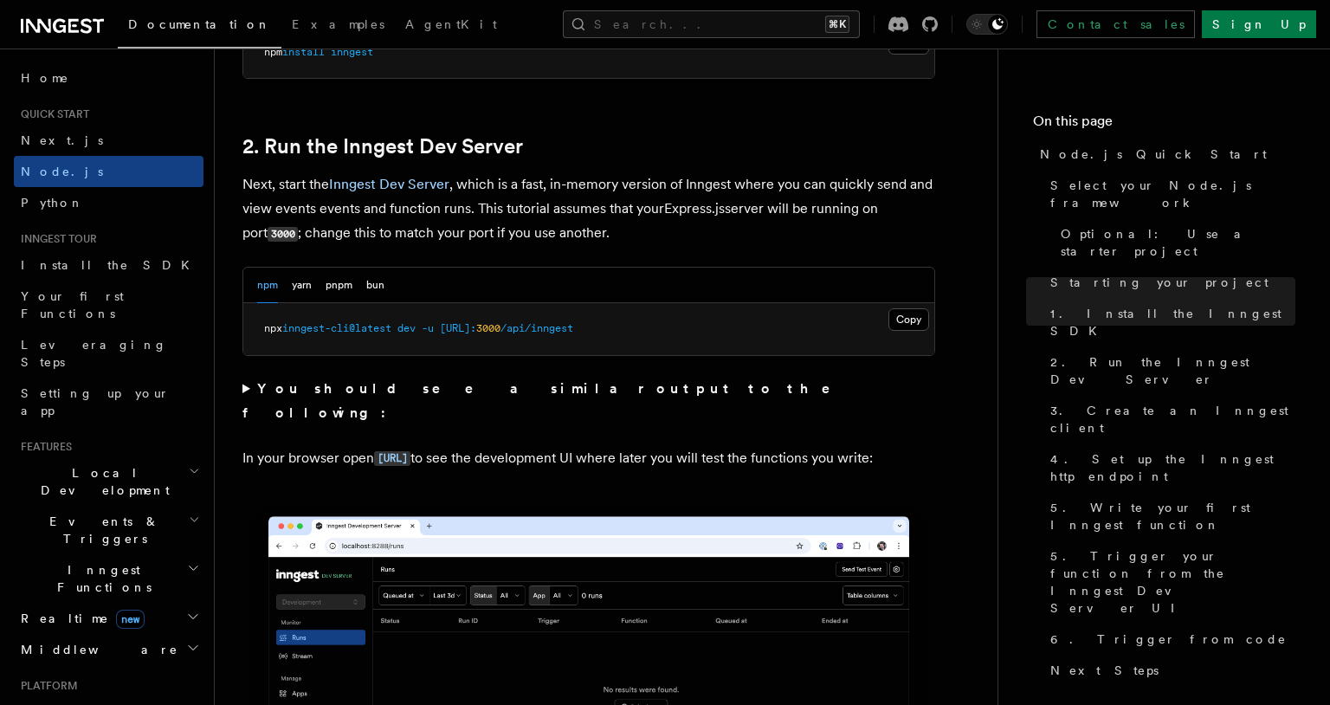
scroll to position [1311, 0]
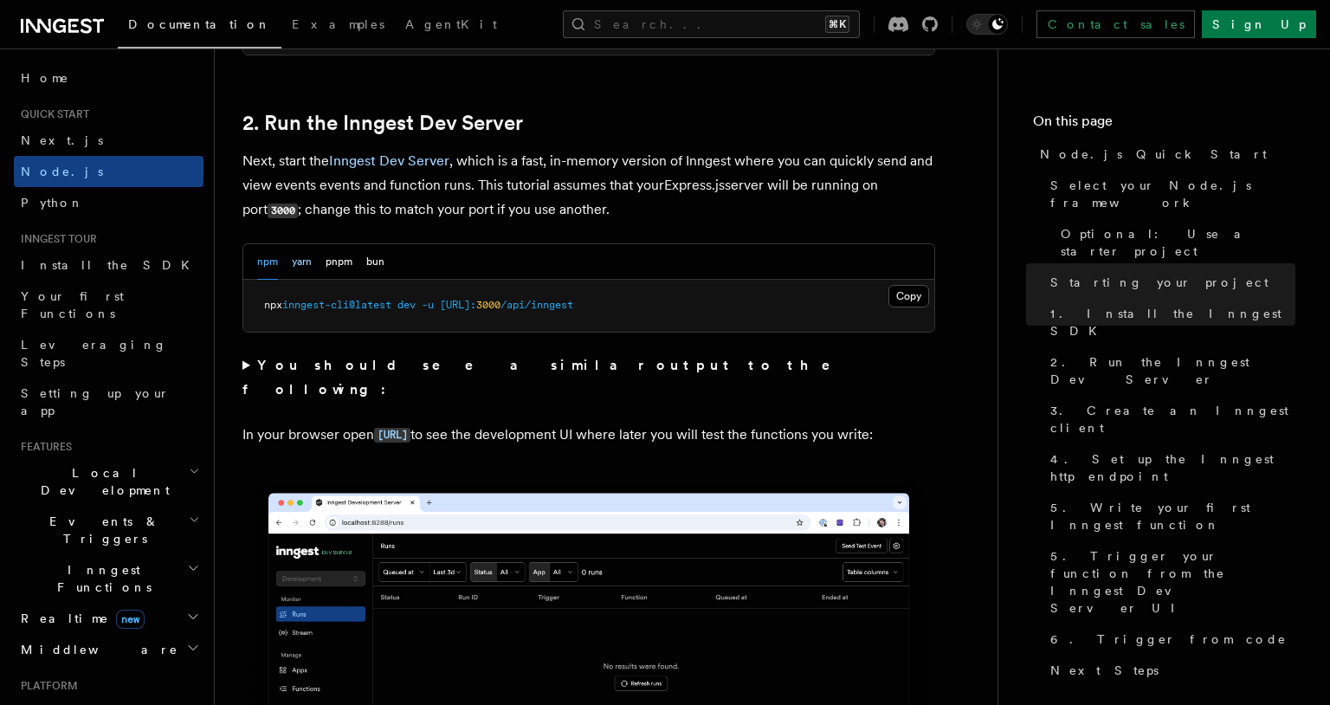
click at [294, 254] on button "yarn" at bounding box center [302, 262] width 20 height 36
click at [330, 265] on button "pnpm" at bounding box center [339, 262] width 27 height 36
click at [269, 272] on button "npm" at bounding box center [267, 262] width 21 height 36
click at [906, 297] on button "Copy Copied" at bounding box center [909, 296] width 41 height 23
click at [410, 428] on code "http://localhost:8288" at bounding box center [392, 435] width 36 height 15
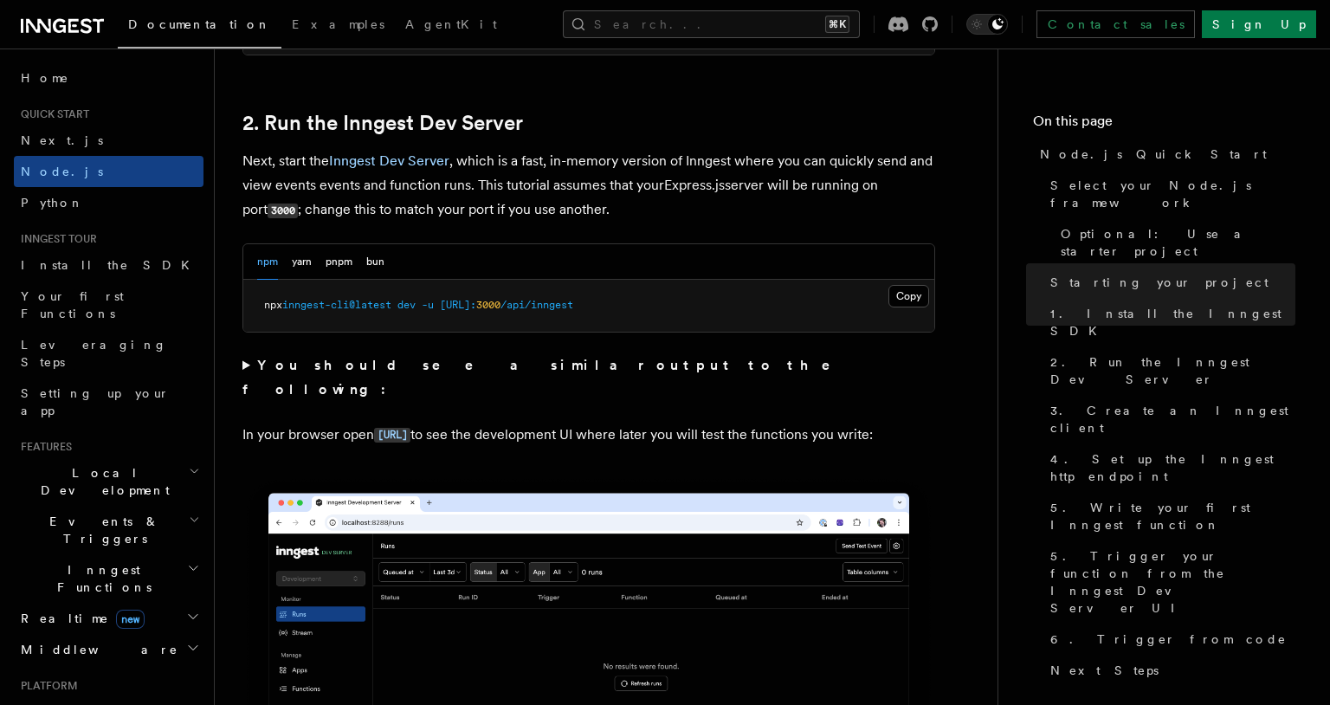
scroll to position [1301, 0]
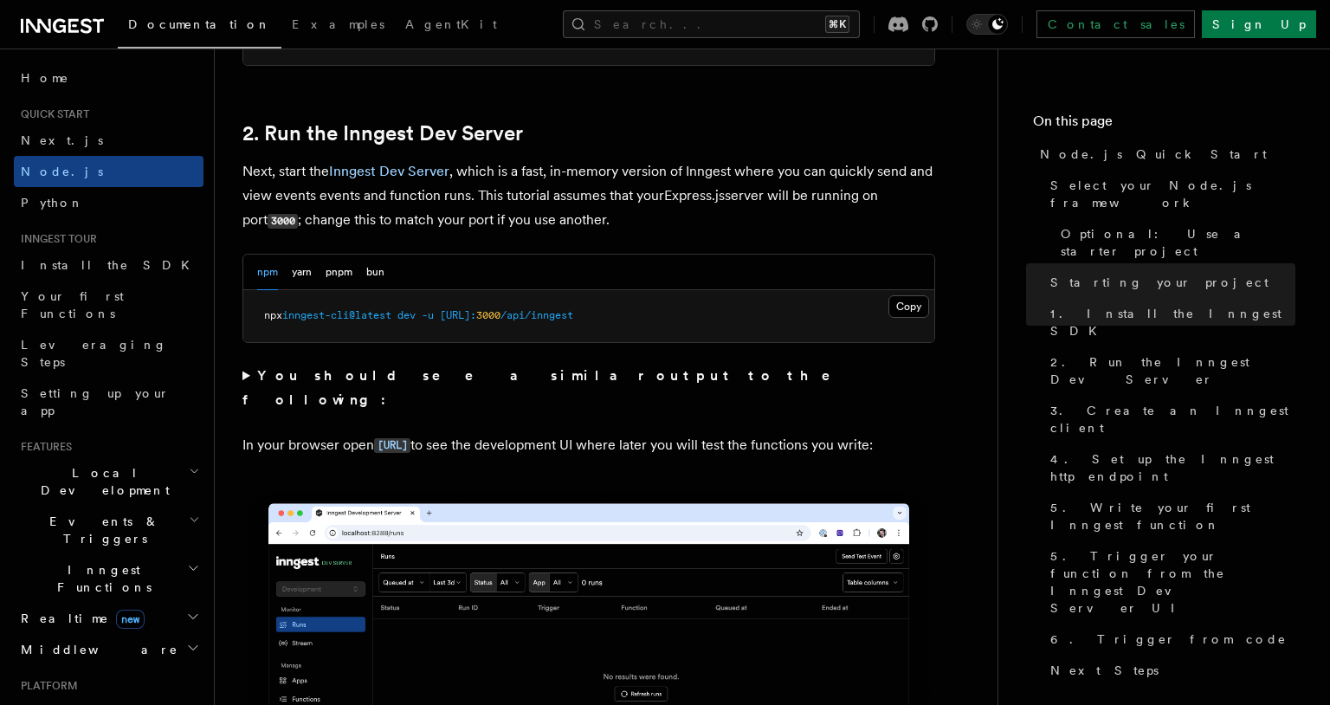
click at [902, 326] on pre "npx inngest-cli@latest dev -u http://localhost: 3000 /api/inngest" at bounding box center [588, 316] width 691 height 52
click at [906, 305] on button "Copy Copied" at bounding box center [909, 306] width 41 height 23
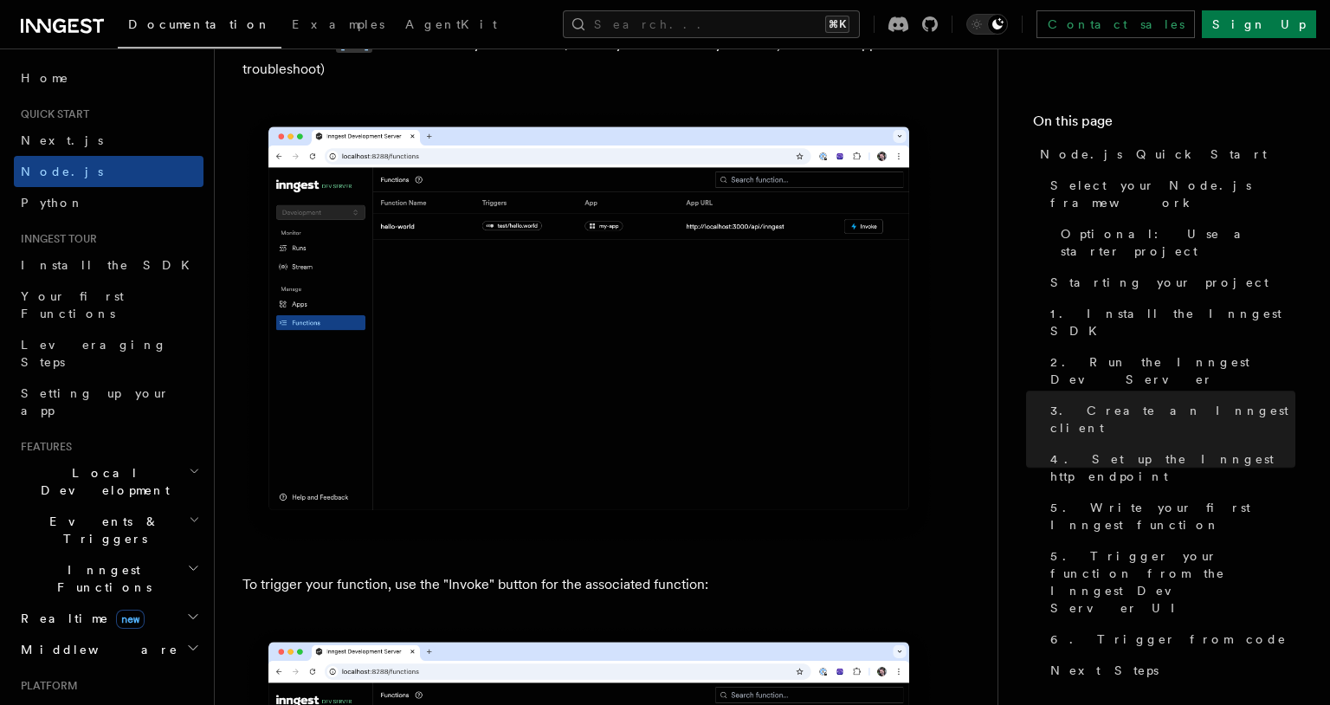
scroll to position [4667, 0]
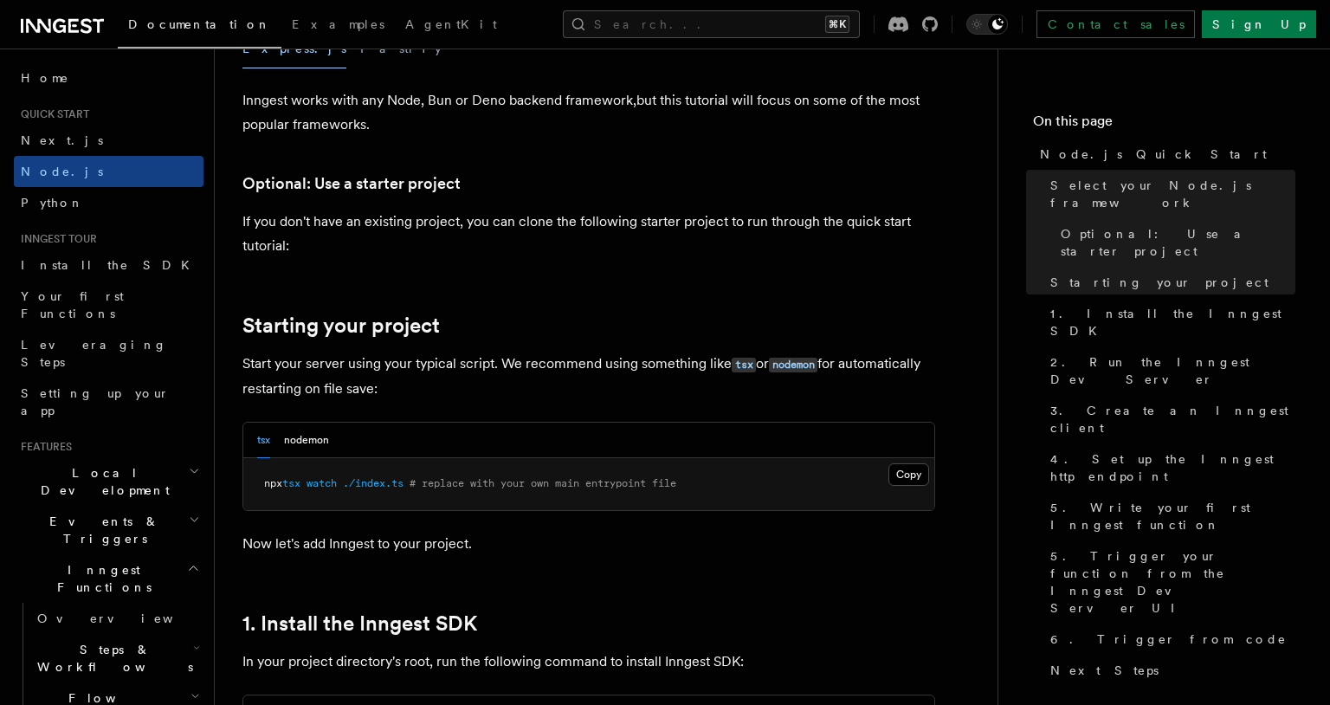
scroll to position [1178, 0]
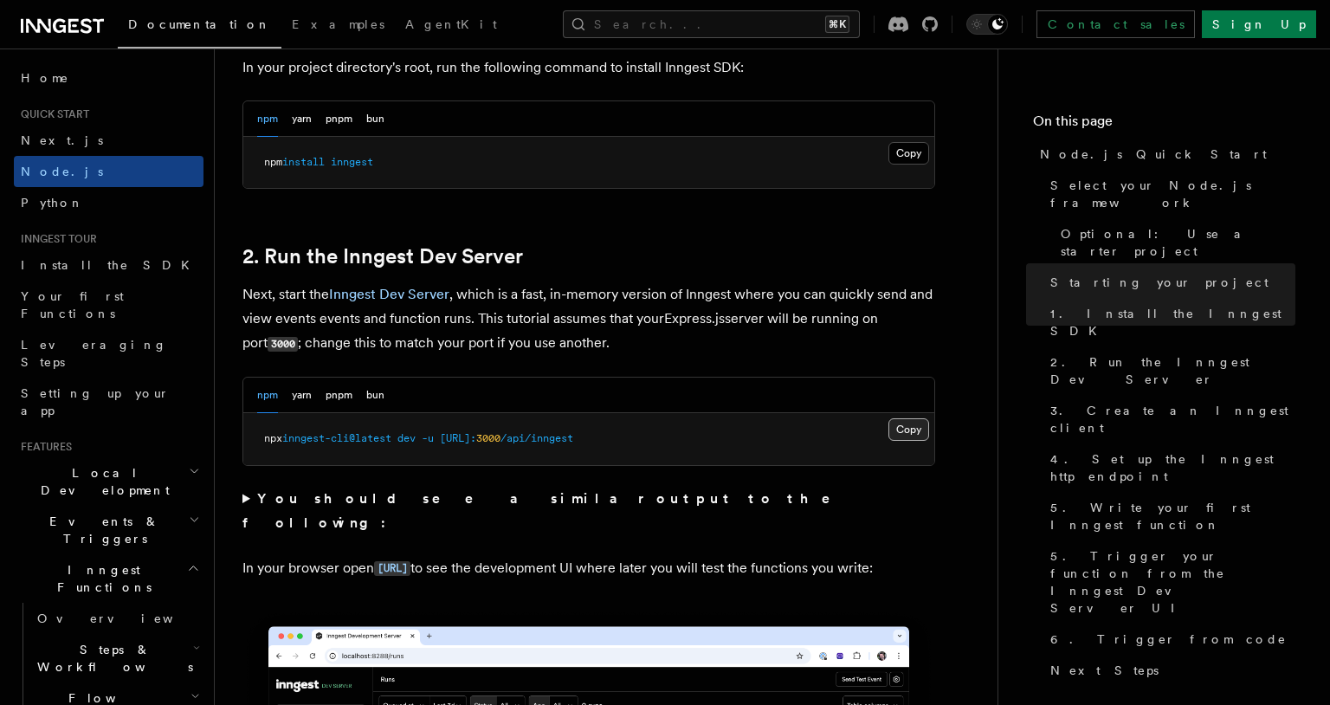
click at [902, 427] on button "Copy Copied" at bounding box center [909, 429] width 41 height 23
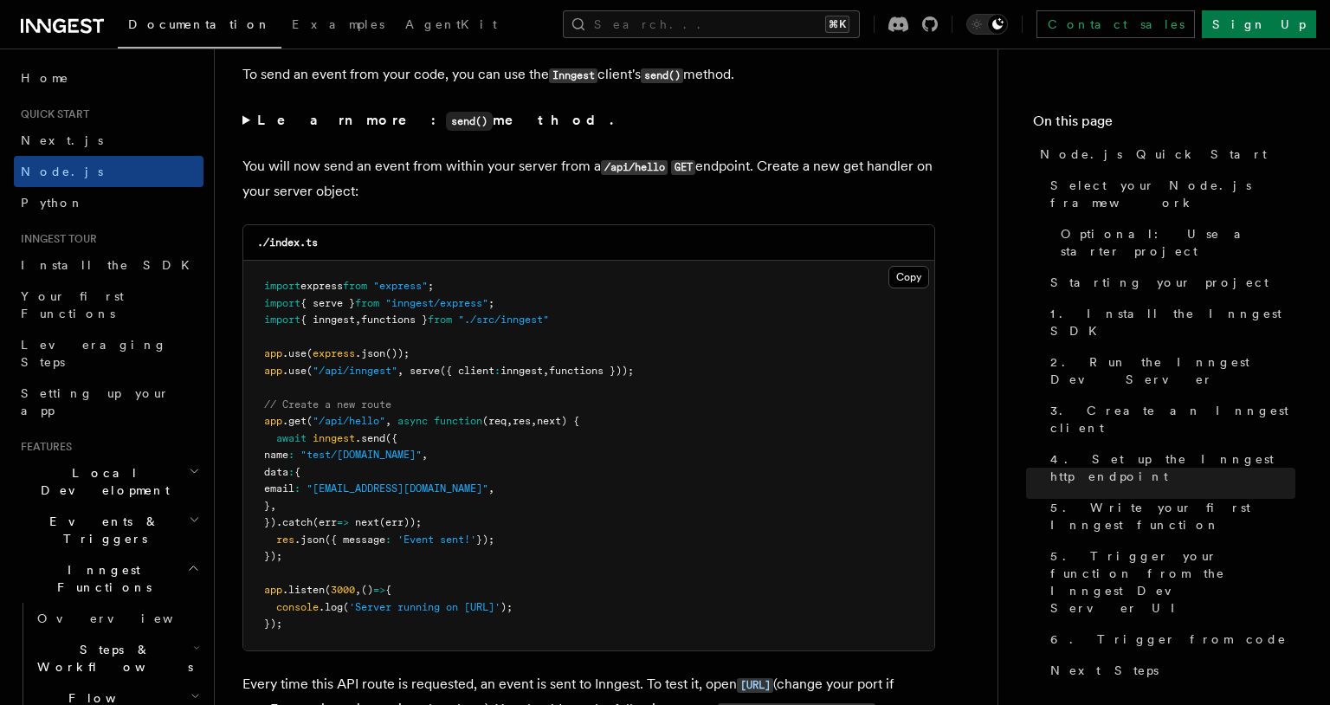
scroll to position [9073, 0]
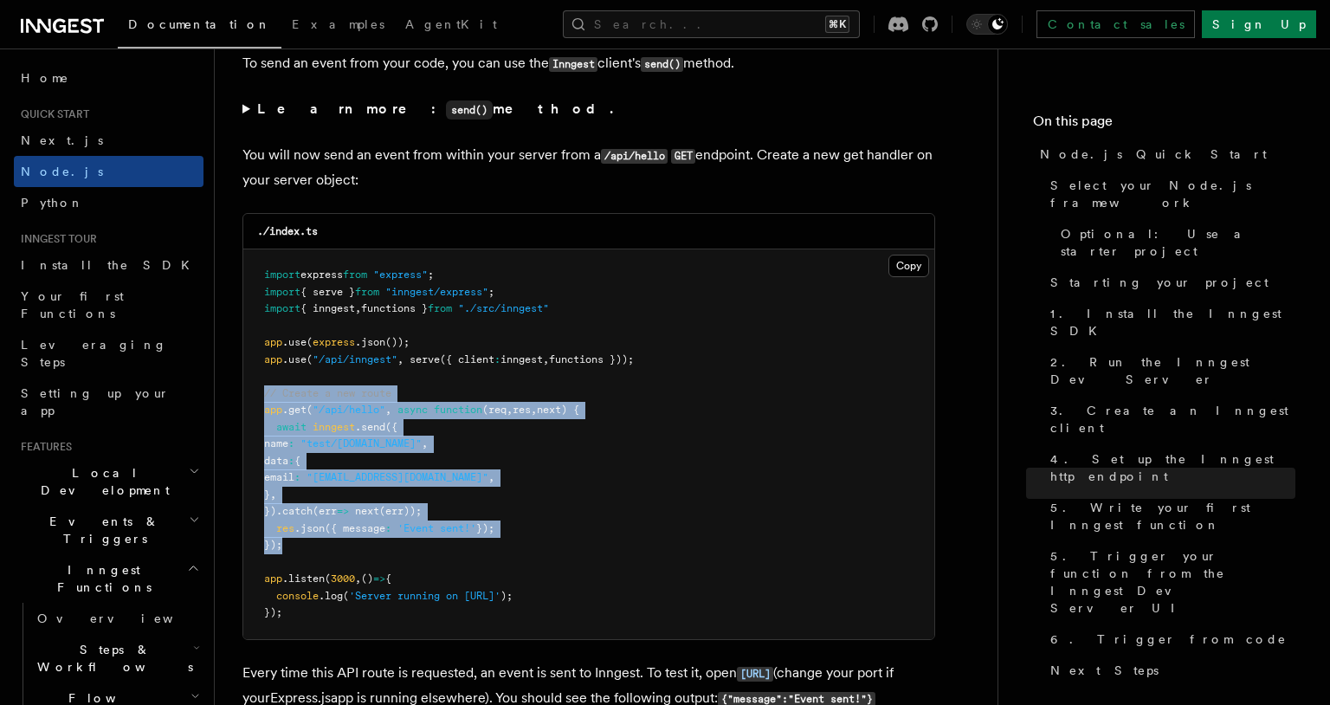
drag, startPoint x: 263, startPoint y: 429, endPoint x: 282, endPoint y: 573, distance: 145.9
click at [282, 573] on pre "import express from "express" ; import { serve } from "inngest/express" ; impor…" at bounding box center [588, 444] width 691 height 390
copy code "// Create a new route app .get ( "/api/hello" , async function (req , res , nex…"
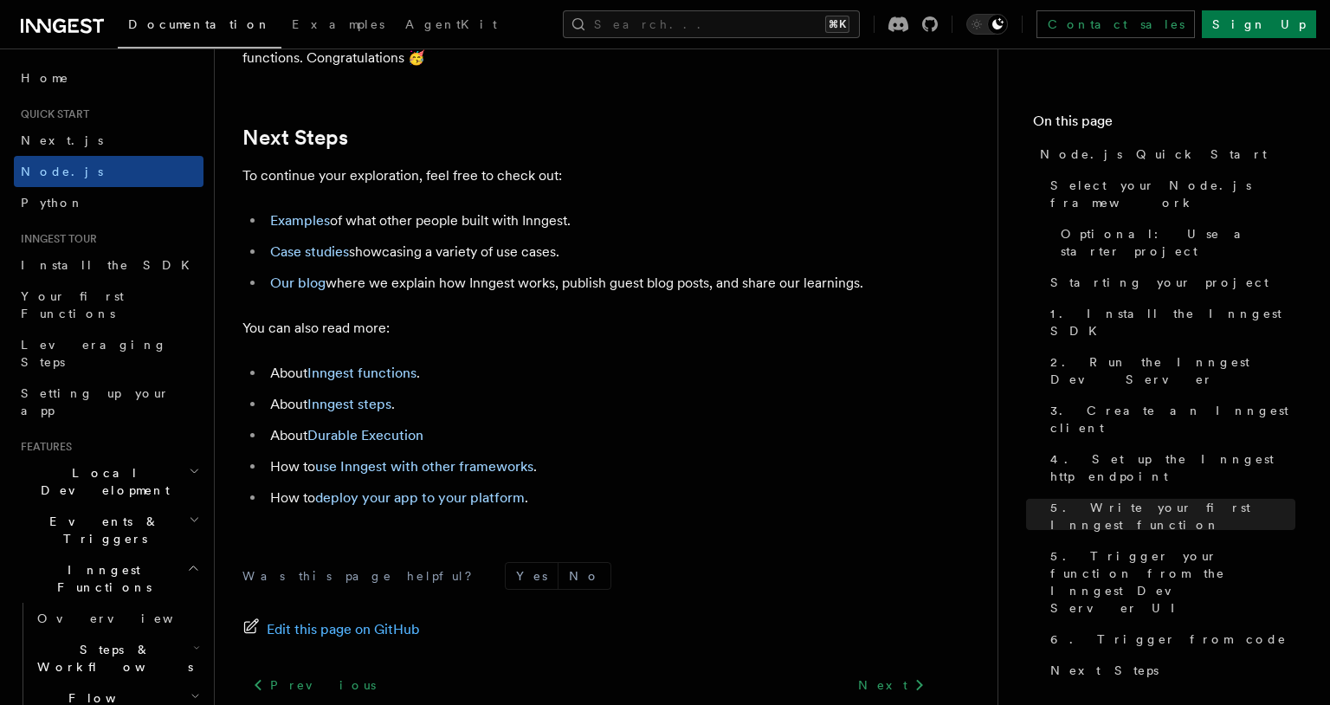
scroll to position [10714, 0]
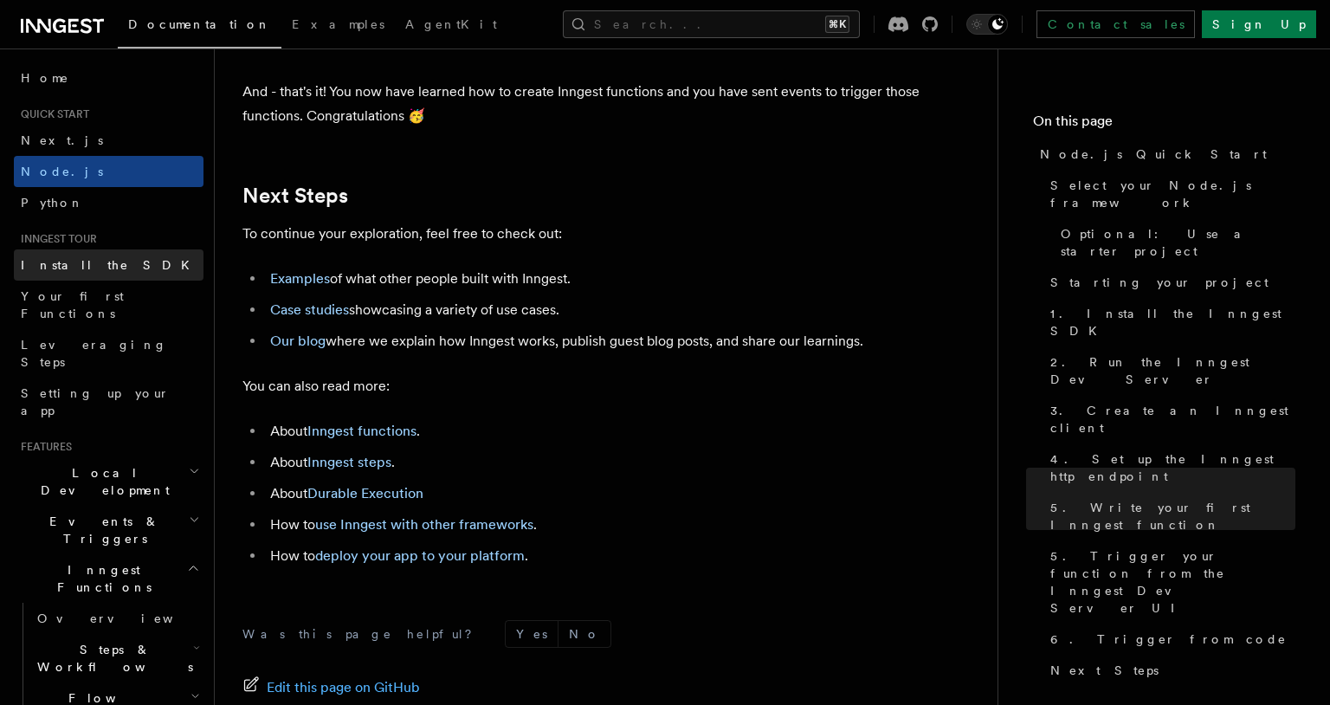
click at [108, 268] on link "Install the SDK" at bounding box center [109, 264] width 190 height 31
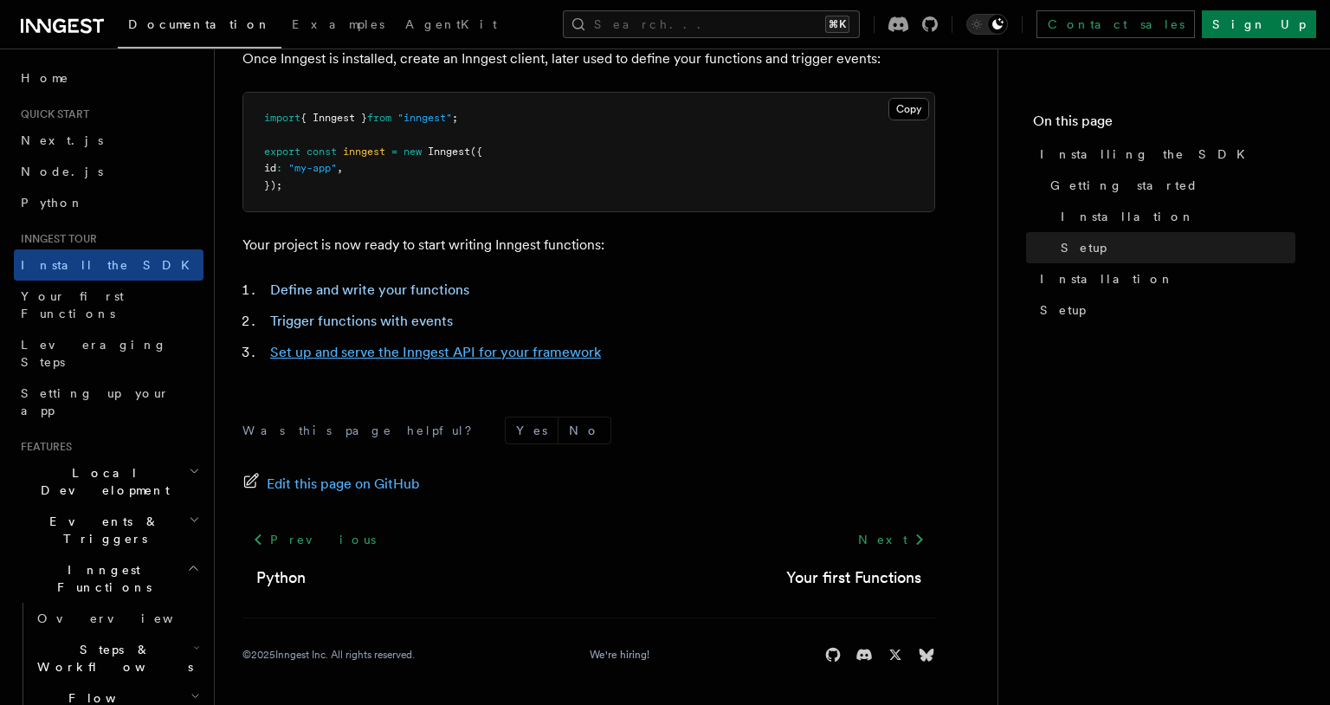
scroll to position [604, 0]
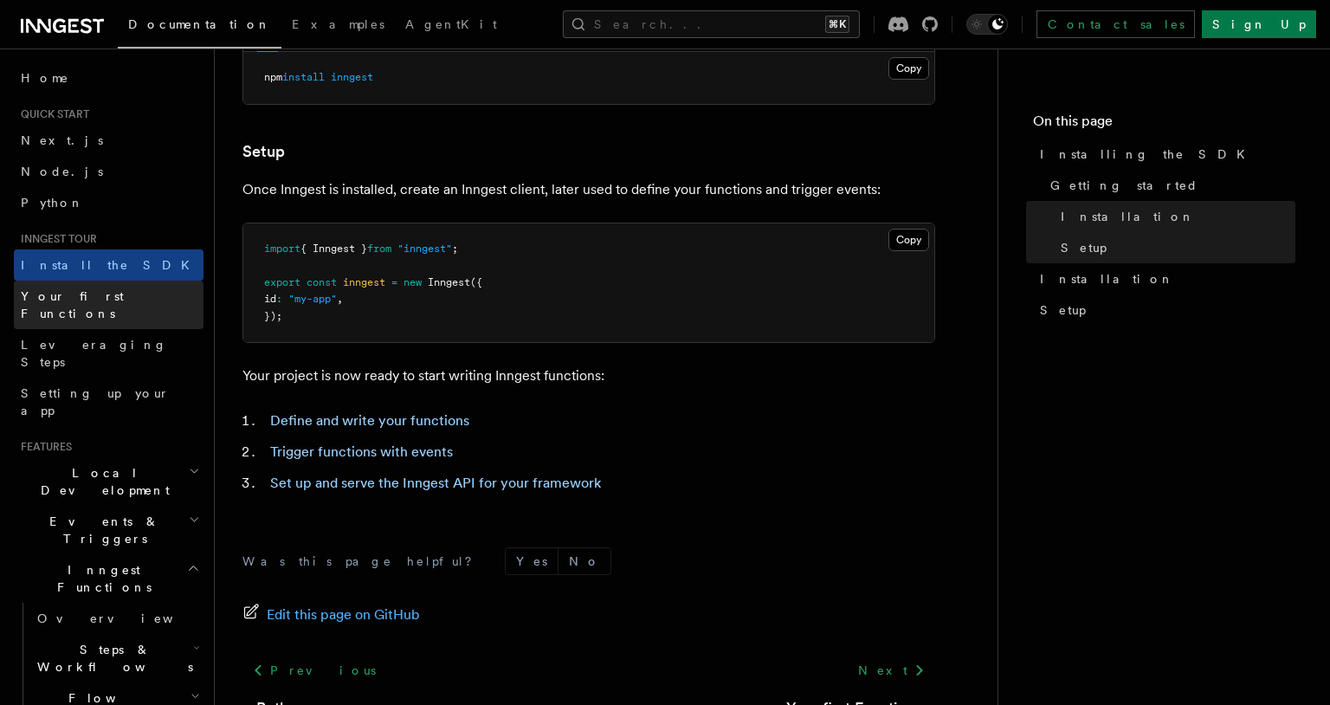
click at [97, 298] on span "Your first Functions" at bounding box center [72, 304] width 103 height 31
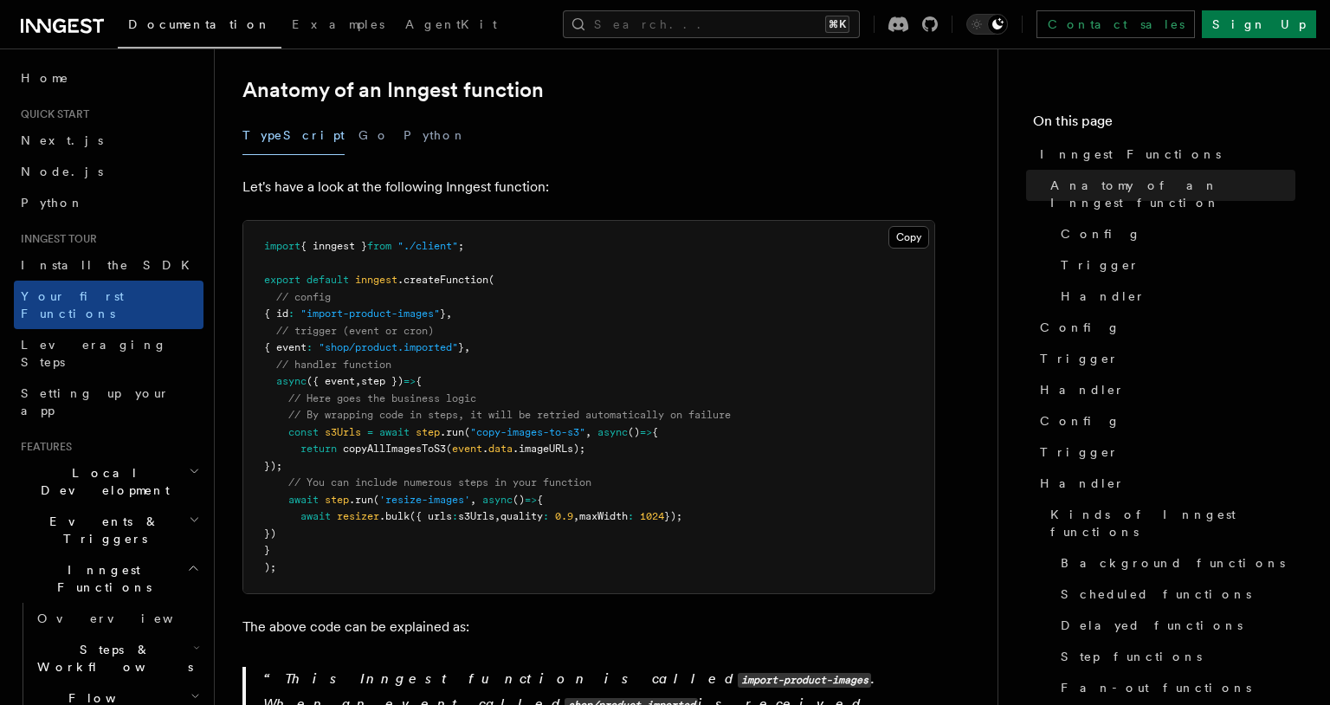
scroll to position [262, 0]
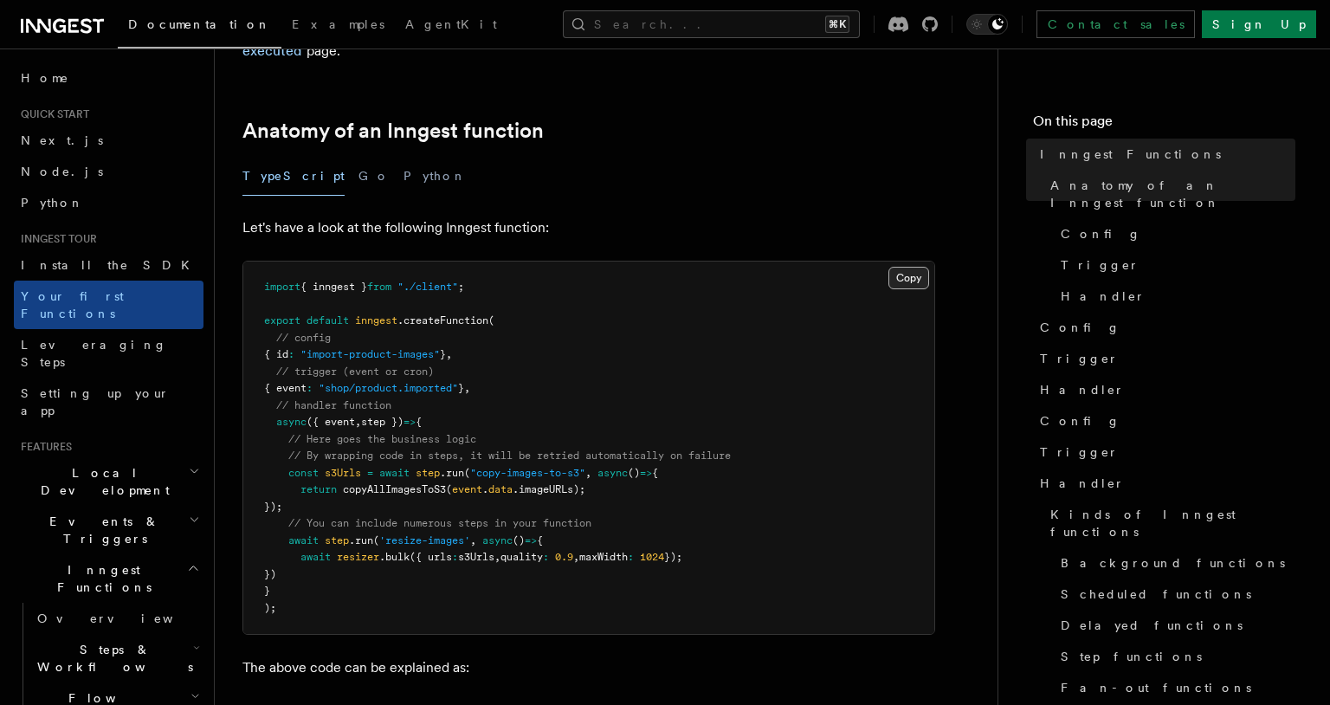
click at [904, 267] on button "Copy Copied" at bounding box center [909, 278] width 41 height 23
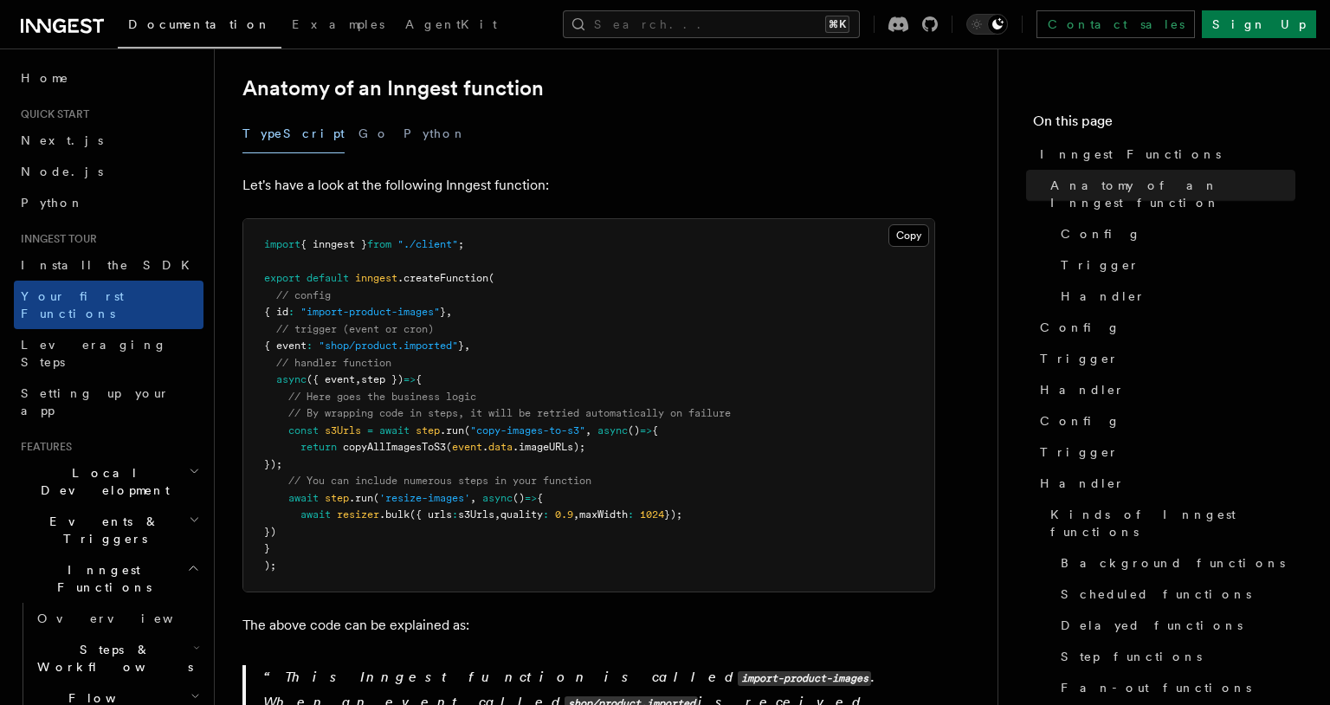
scroll to position [410, 0]
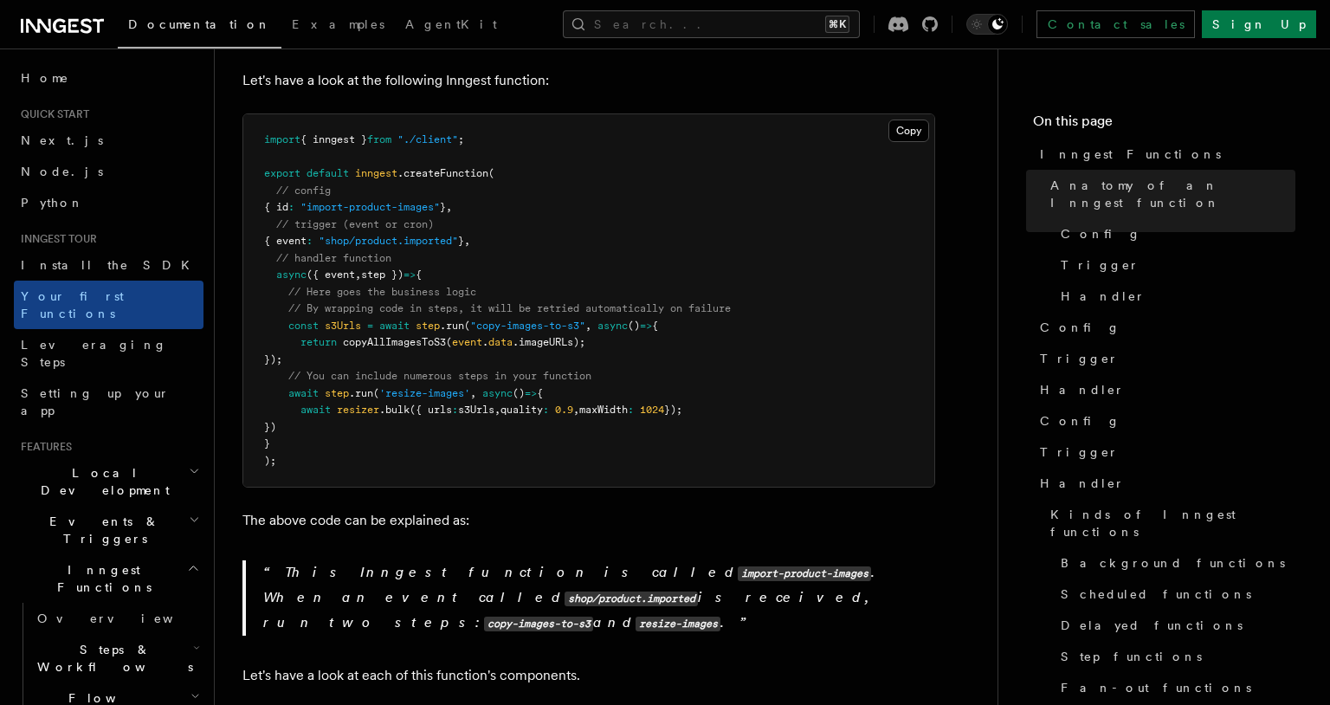
click at [892, 114] on pre "import { inngest } from "./client" ; export default inngest .createFunction ( /…" at bounding box center [588, 300] width 691 height 372
click at [899, 120] on button "Copy Copied" at bounding box center [909, 131] width 41 height 23
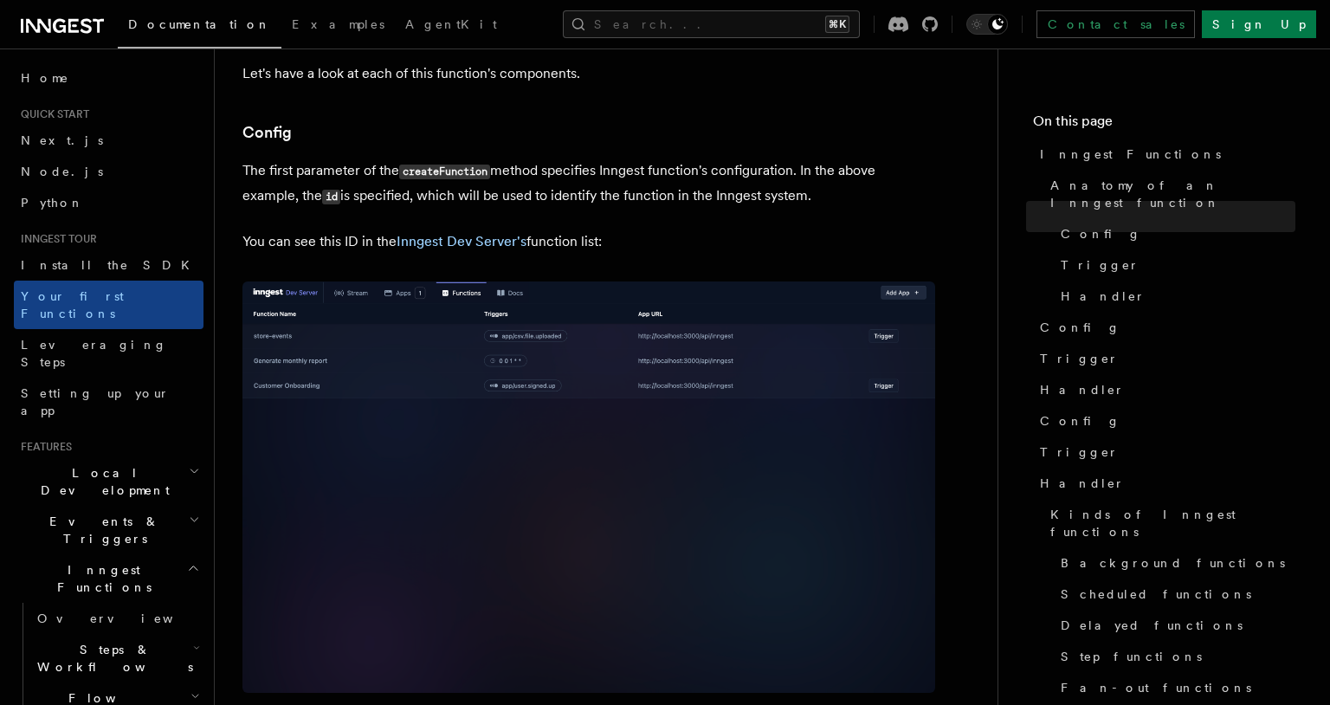
scroll to position [1009, 0]
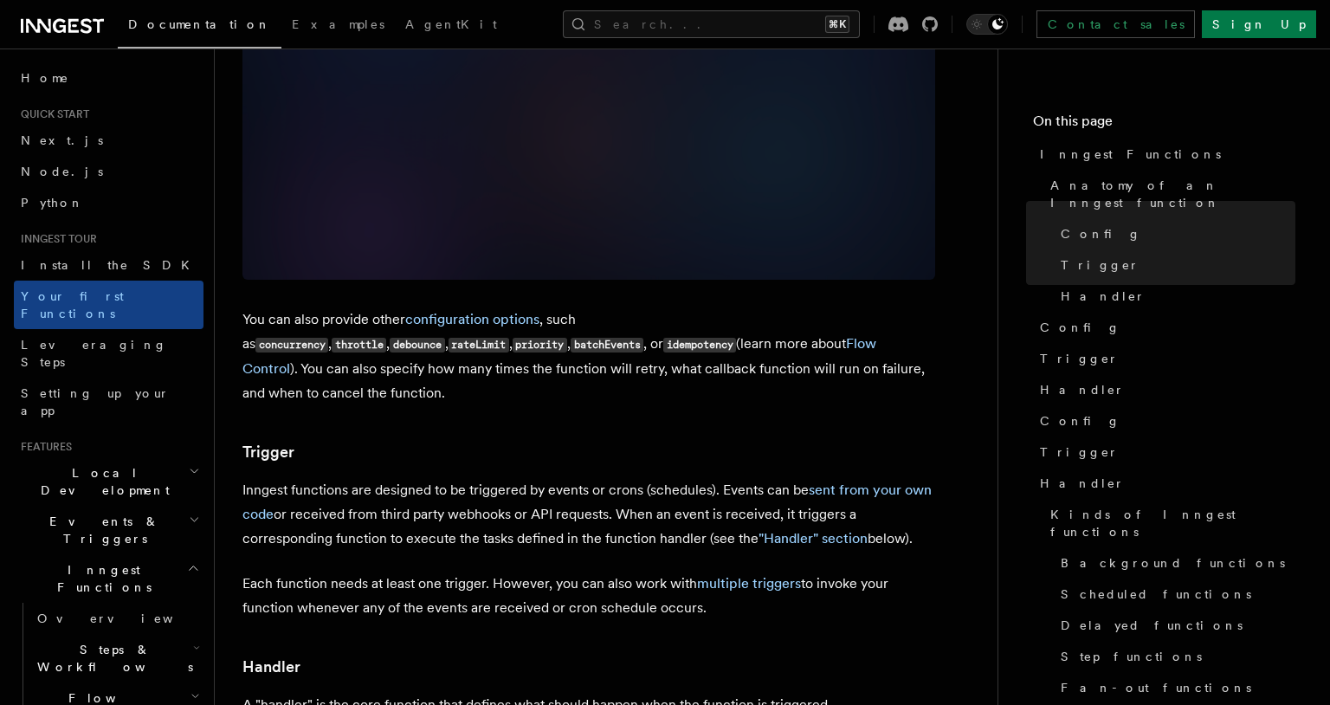
scroll to position [1427, 0]
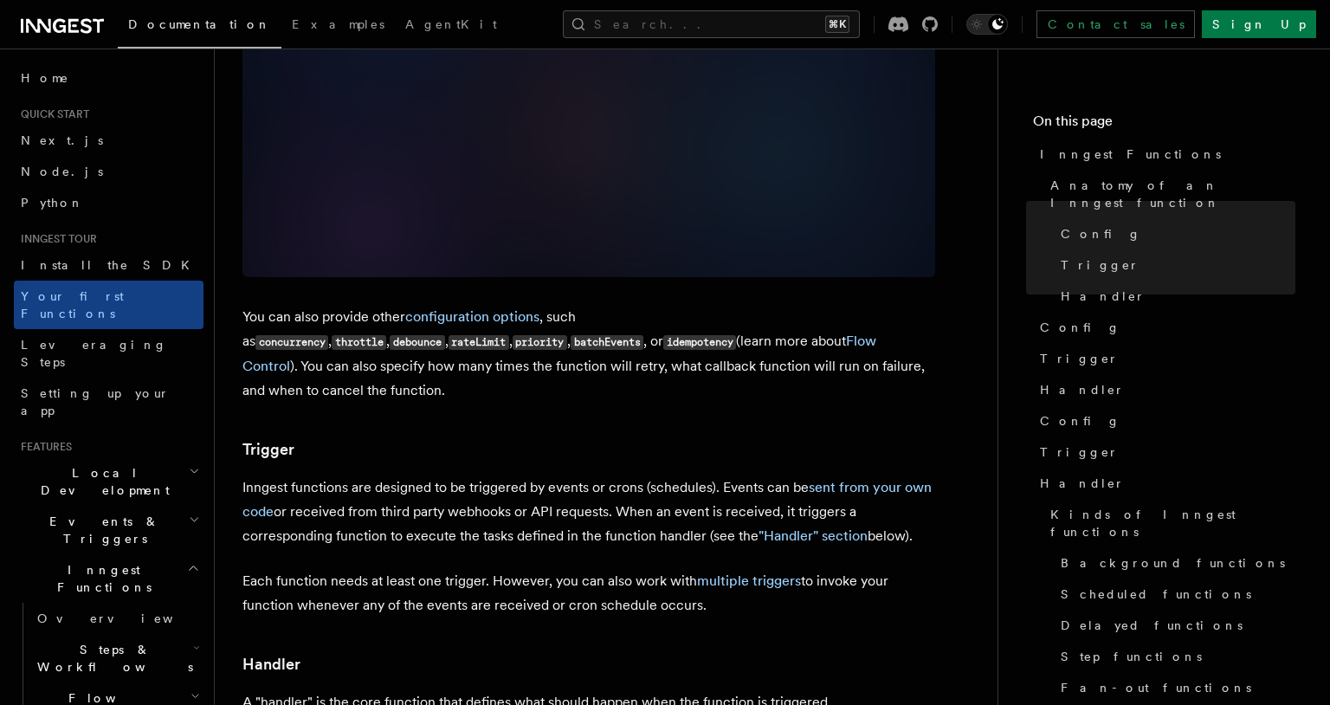
click at [739, 475] on p "Inngest functions are designed to be triggered by events or crons (schedules). …" at bounding box center [588, 511] width 693 height 73
click at [289, 305] on p "You can also provide other configuration options , such as concurrency , thrott…" at bounding box center [588, 354] width 693 height 98
drag, startPoint x: 243, startPoint y: 270, endPoint x: 391, endPoint y: 266, distance: 147.3
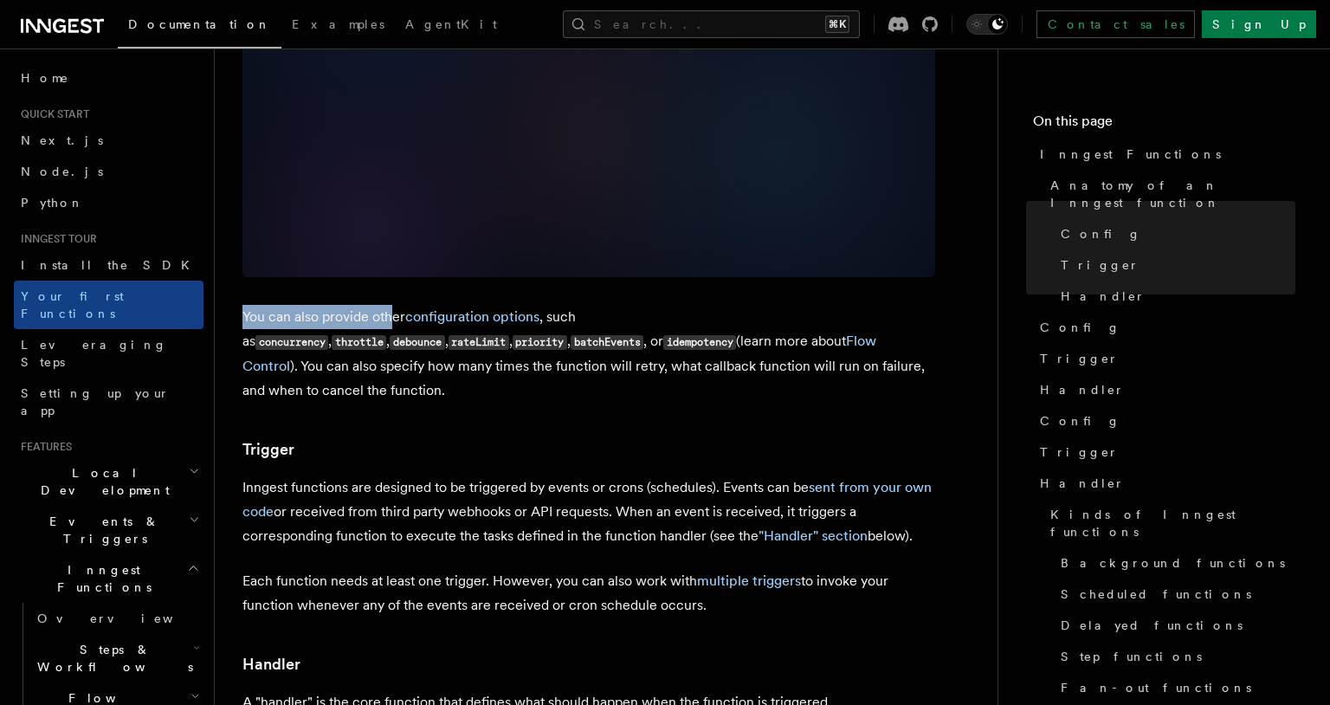
click at [391, 305] on p "You can also provide other configuration options , such as concurrency , thrott…" at bounding box center [588, 354] width 693 height 98
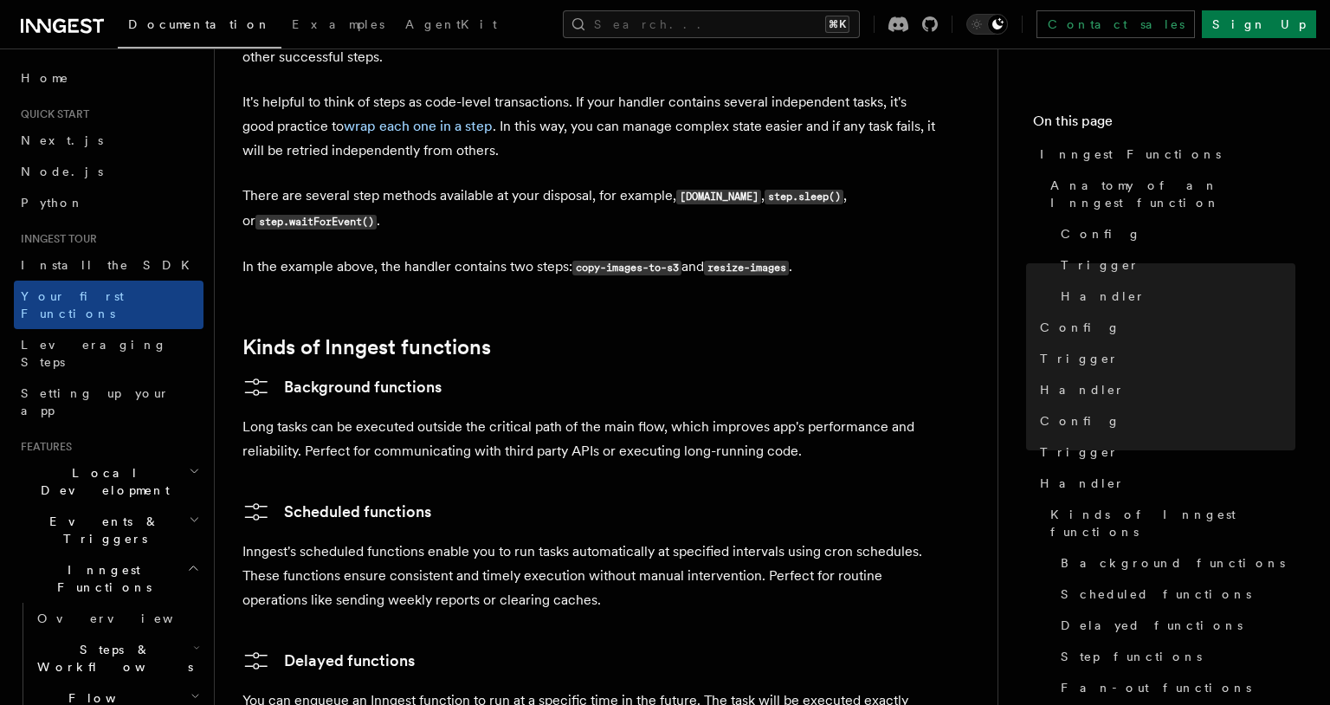
scroll to position [2470, 0]
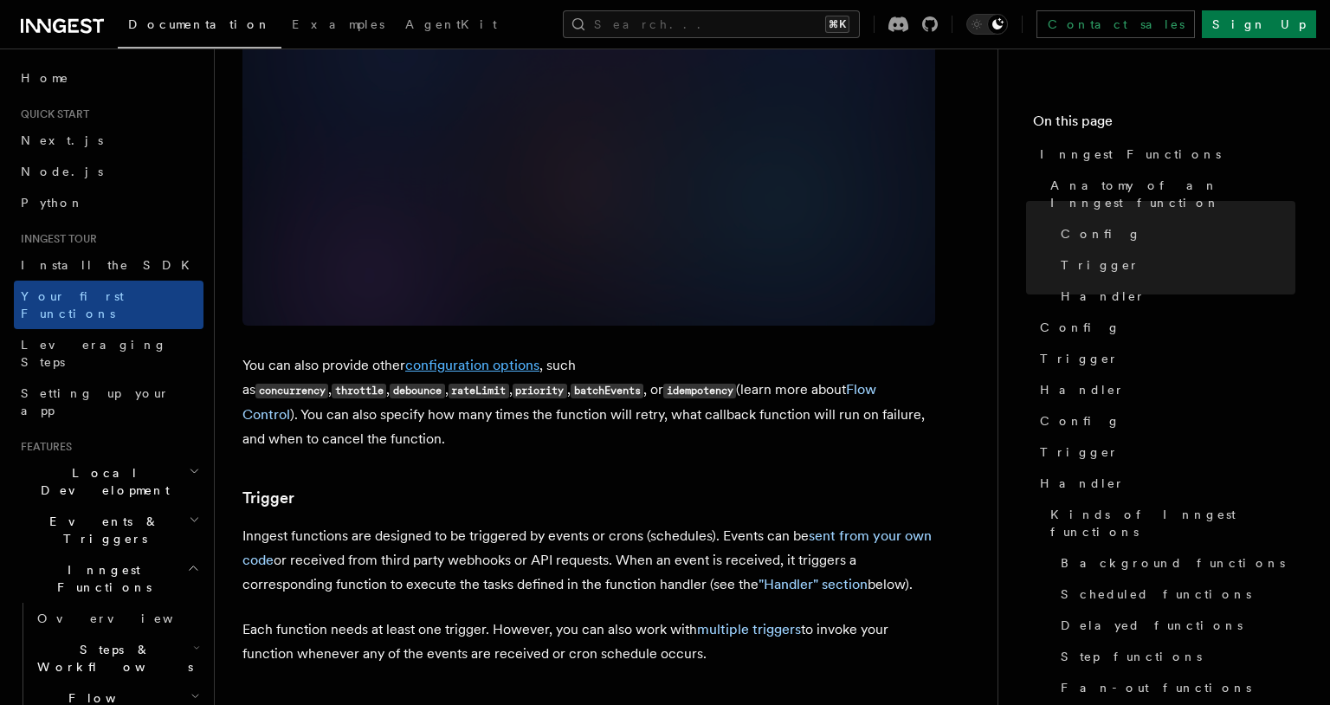
click at [455, 357] on link "configuration options" at bounding box center [472, 365] width 134 height 16
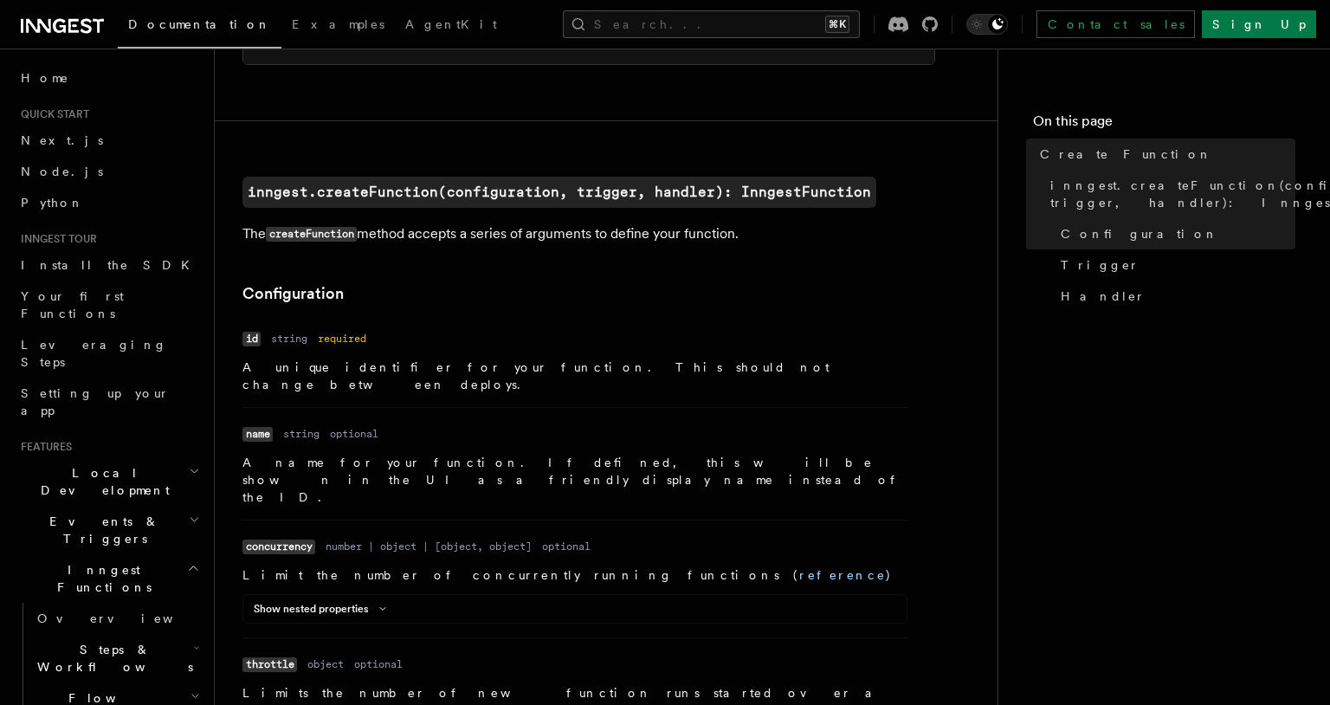
scroll to position [317, 0]
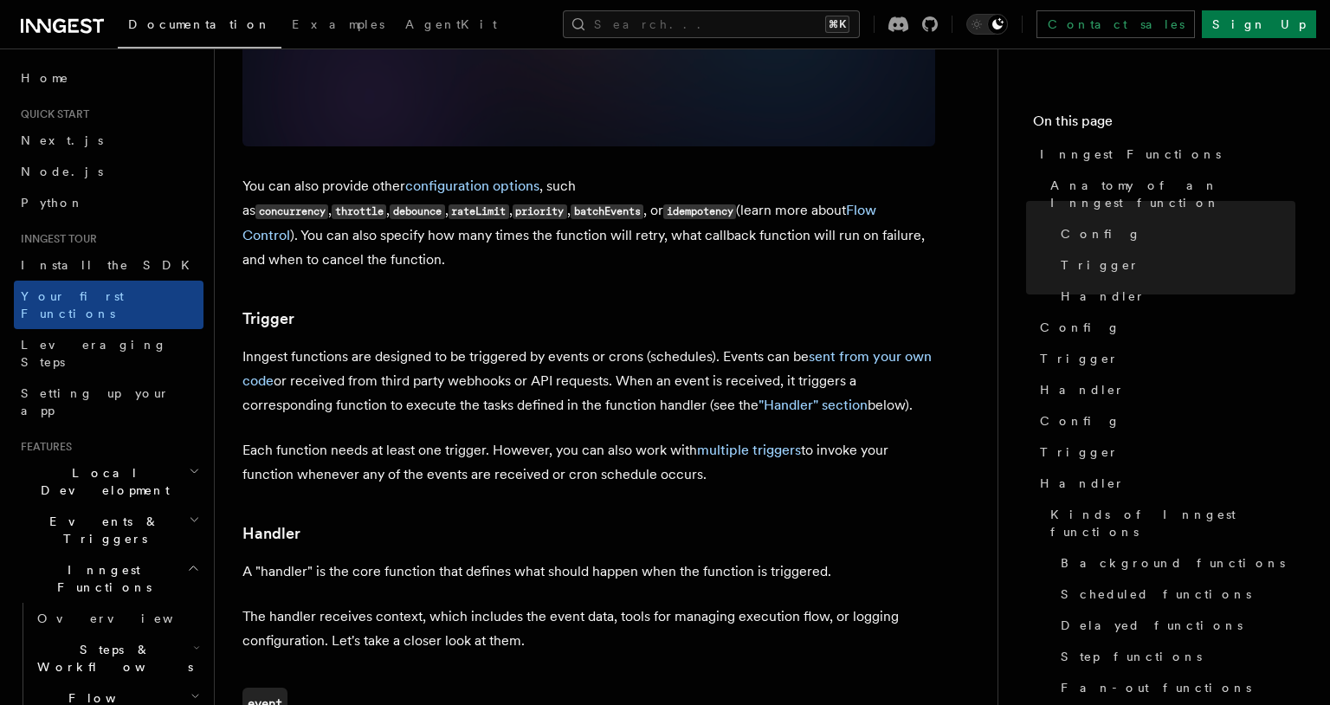
scroll to position [1575, 0]
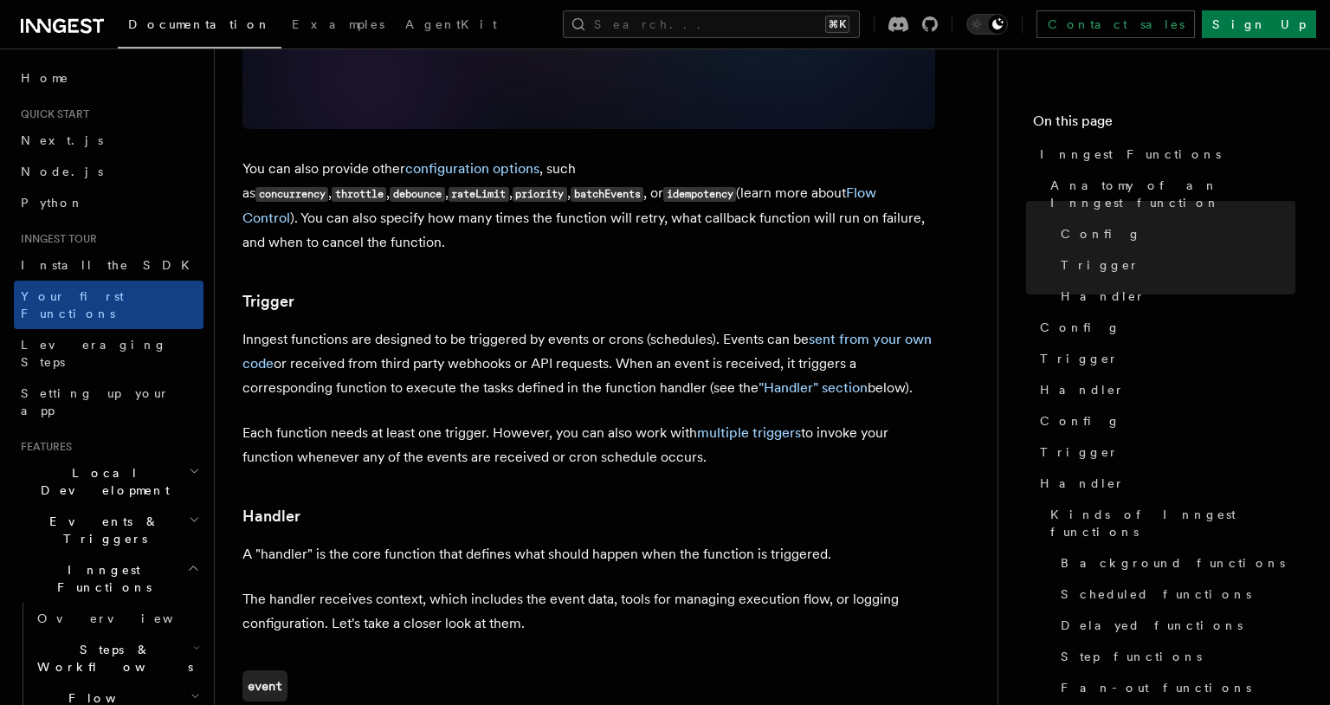
click at [559, 161] on p "You can also provide other configuration options , such as concurrency , thrott…" at bounding box center [588, 206] width 693 height 98
click at [559, 158] on p "You can also provide other configuration options , such as concurrency , thrott…" at bounding box center [588, 206] width 693 height 98
click at [560, 184] on link "Flow Control" at bounding box center [559, 205] width 634 height 42
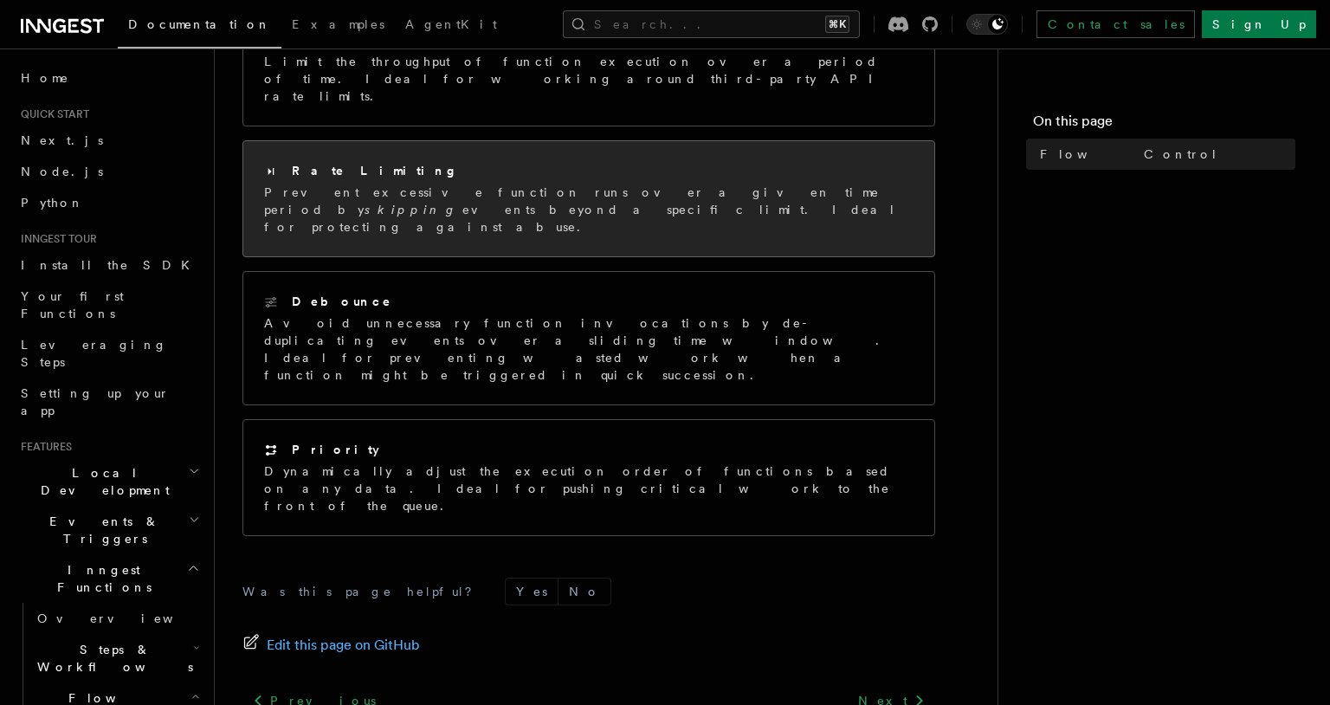
scroll to position [490, 0]
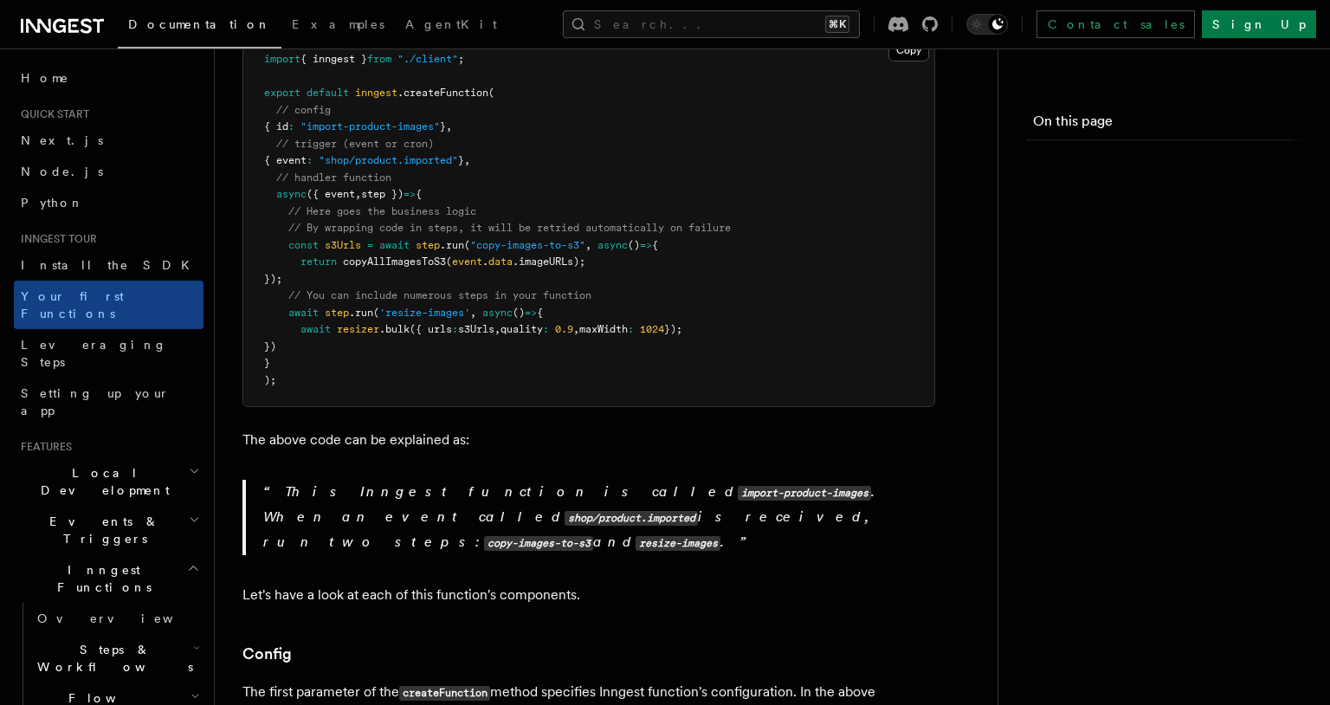
scroll to position [1575, 0]
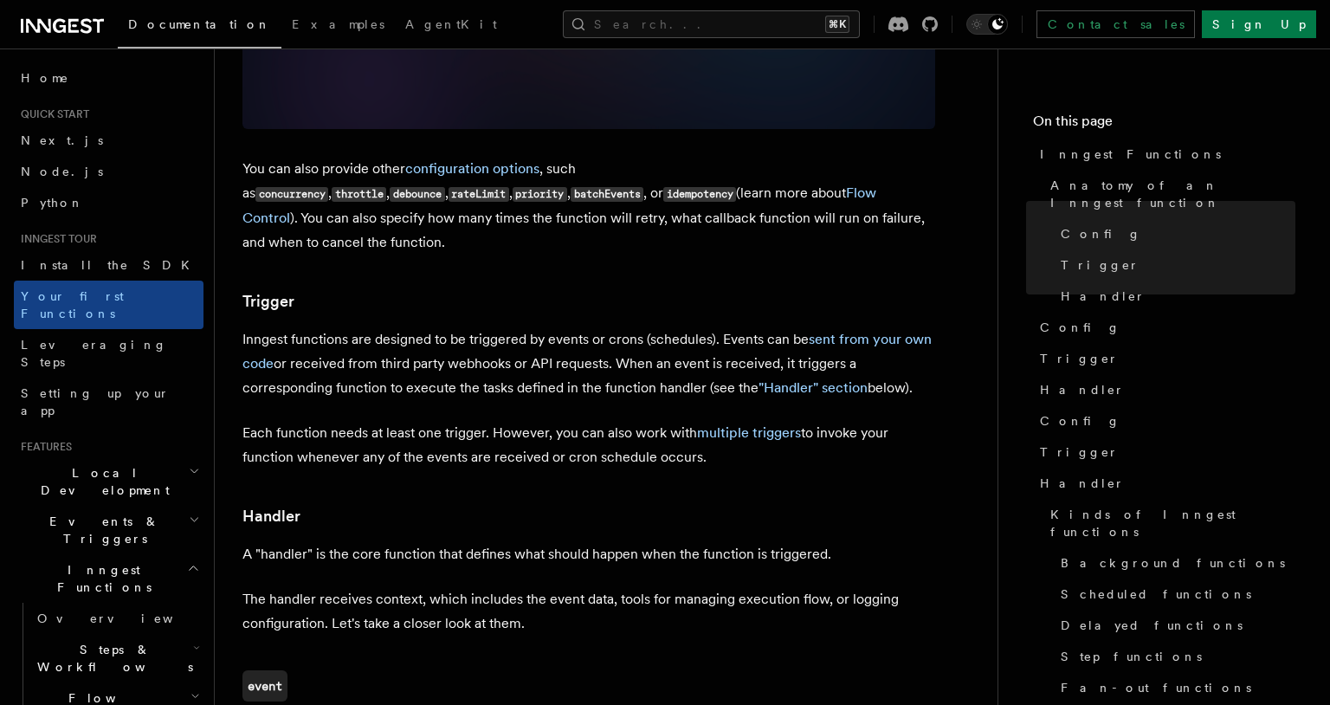
click at [355, 157] on p "You can also provide other configuration options , such as concurrency , thrott…" at bounding box center [588, 206] width 693 height 98
click at [571, 187] on code "batchEvents" at bounding box center [607, 194] width 73 height 15
click at [362, 181] on p "You can also provide other configuration options , such as concurrency , thrott…" at bounding box center [588, 206] width 693 height 98
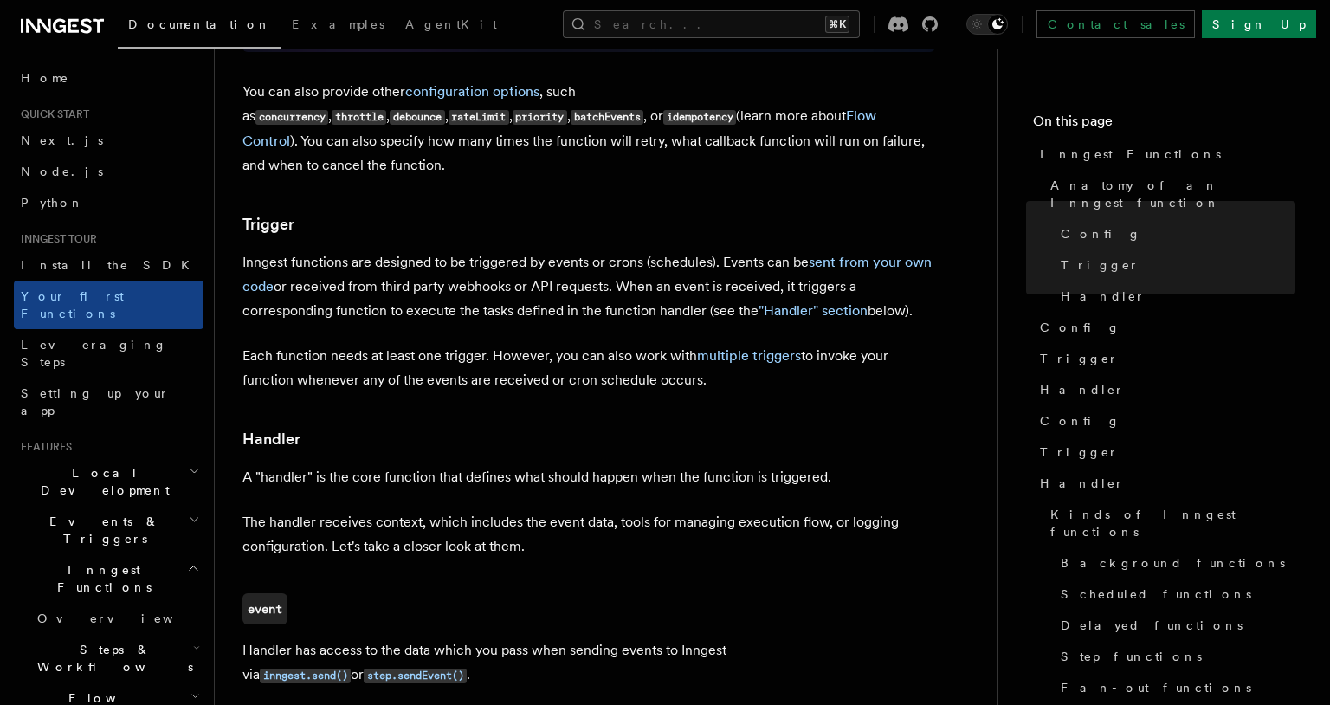
scroll to position [1698, 0]
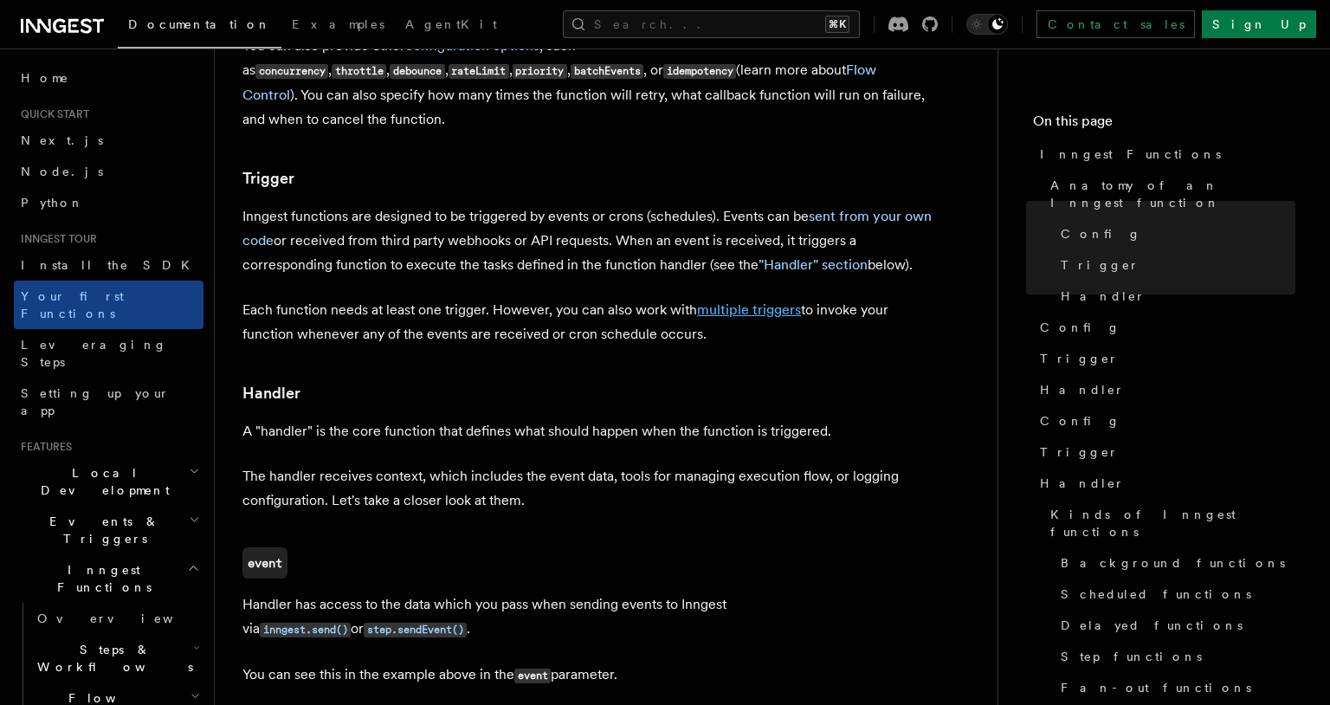
click at [740, 301] on link "multiple triggers" at bounding box center [749, 309] width 104 height 16
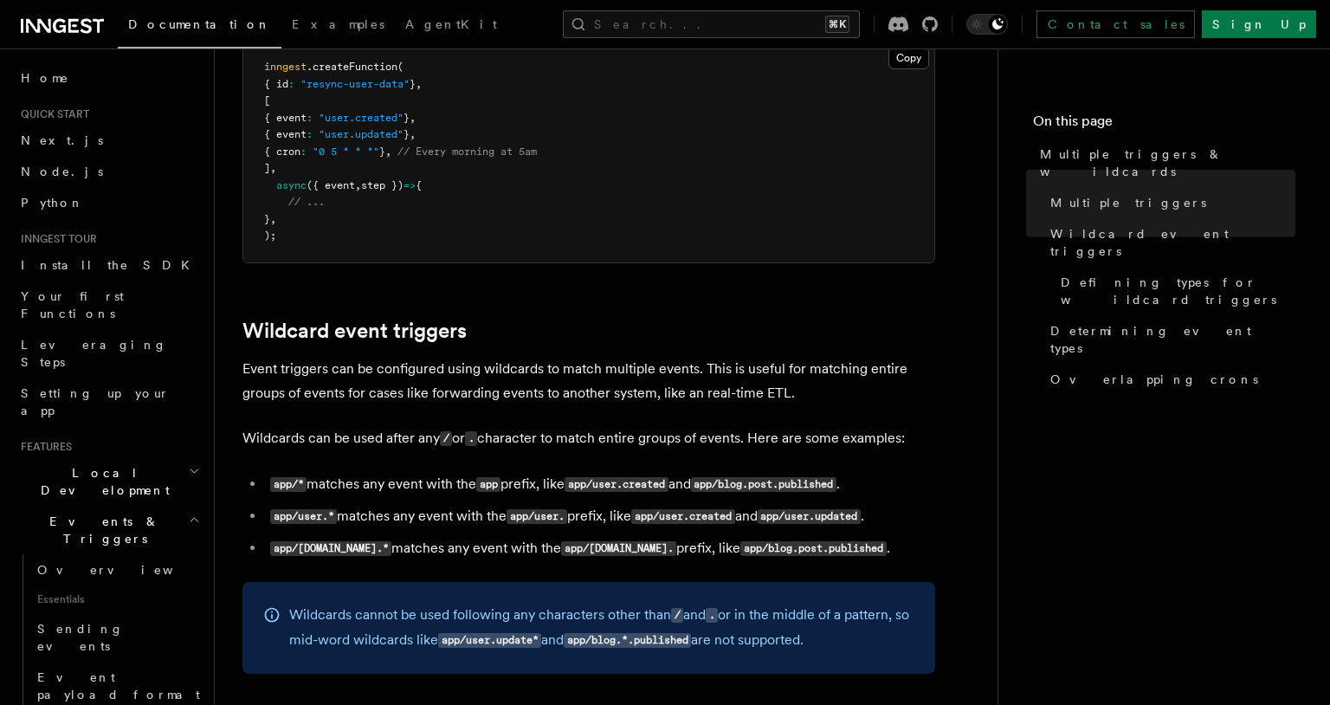
scroll to position [456, 0]
drag, startPoint x: 273, startPoint y: 185, endPoint x: 306, endPoint y: 221, distance: 48.4
click at [306, 221] on pre "inngest .createFunction ( { id : "resync-user-data" } , [ { event : "user.creat…" at bounding box center [588, 151] width 691 height 221
click at [383, 215] on pre "inngest .createFunction ( { id : "resync-user-data" } , [ { event : "user.creat…" at bounding box center [588, 151] width 691 height 221
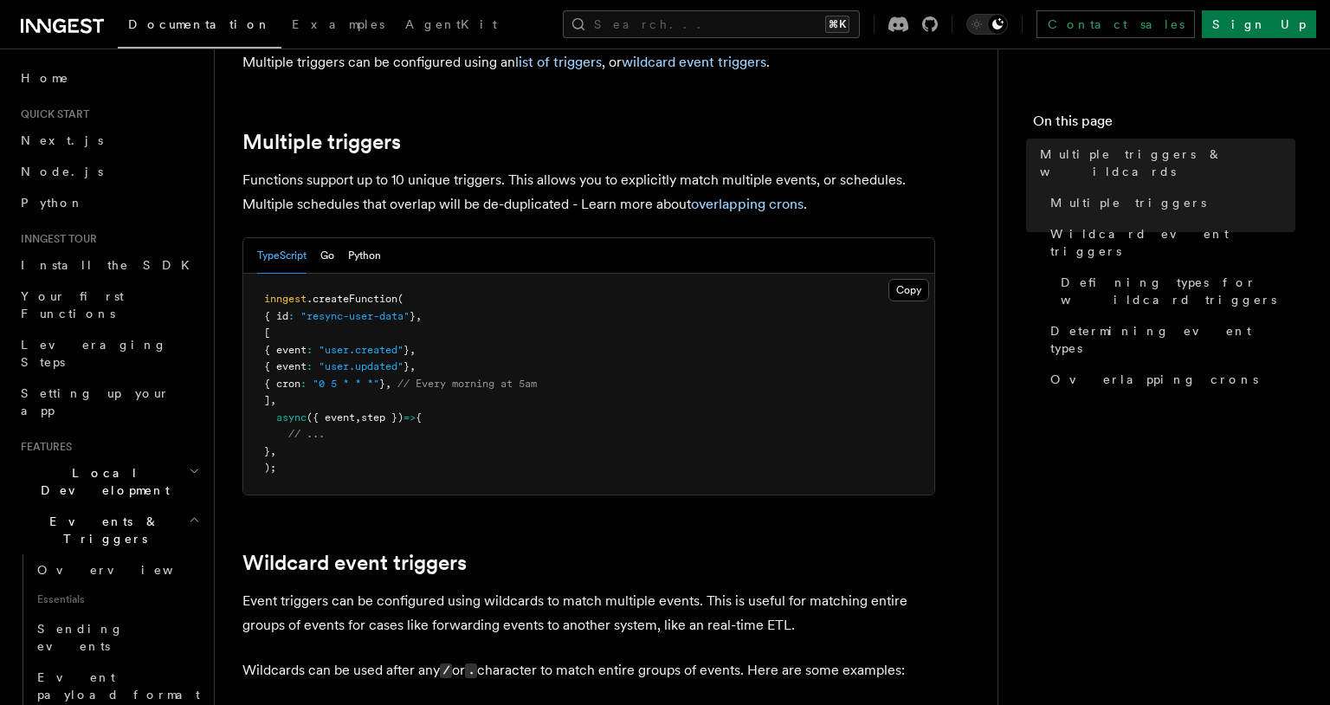
scroll to position [264, 0]
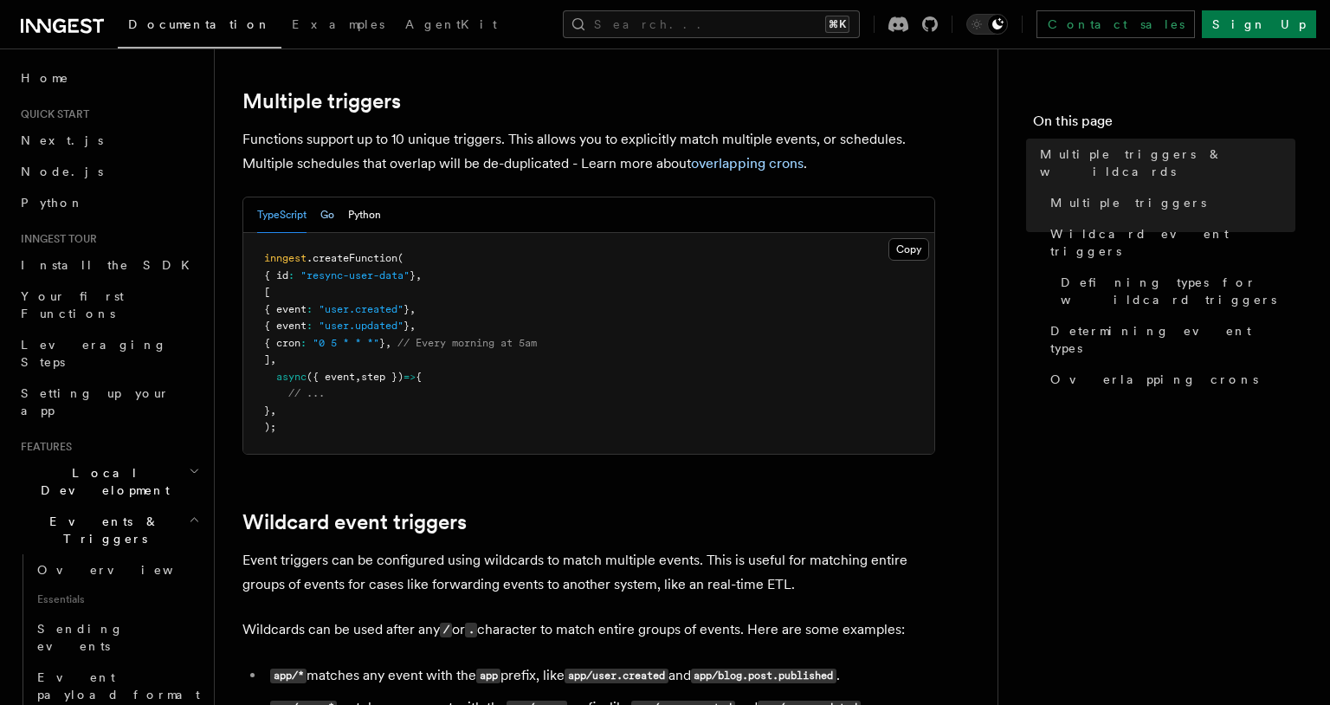
click at [332, 211] on button "Go" at bounding box center [327, 215] width 14 height 36
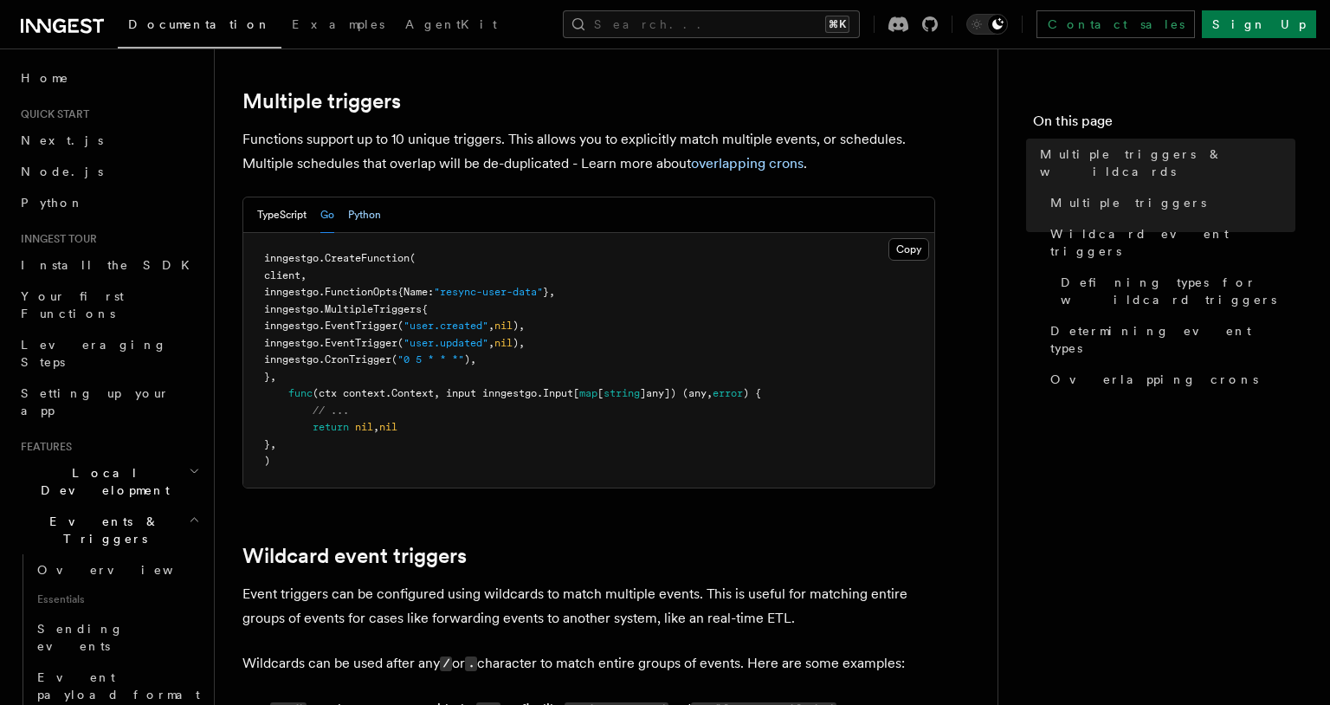
click at [362, 206] on button "Python" at bounding box center [364, 215] width 33 height 36
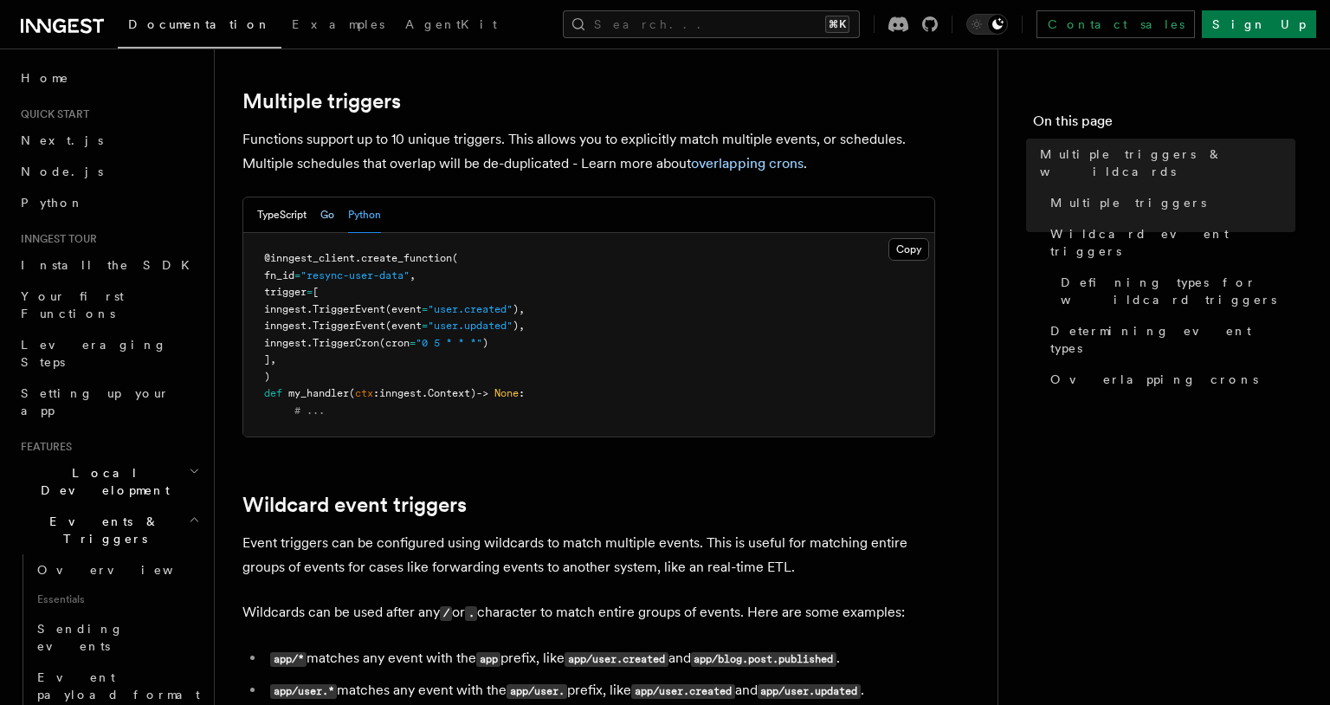
click at [328, 212] on button "Go" at bounding box center [327, 215] width 14 height 36
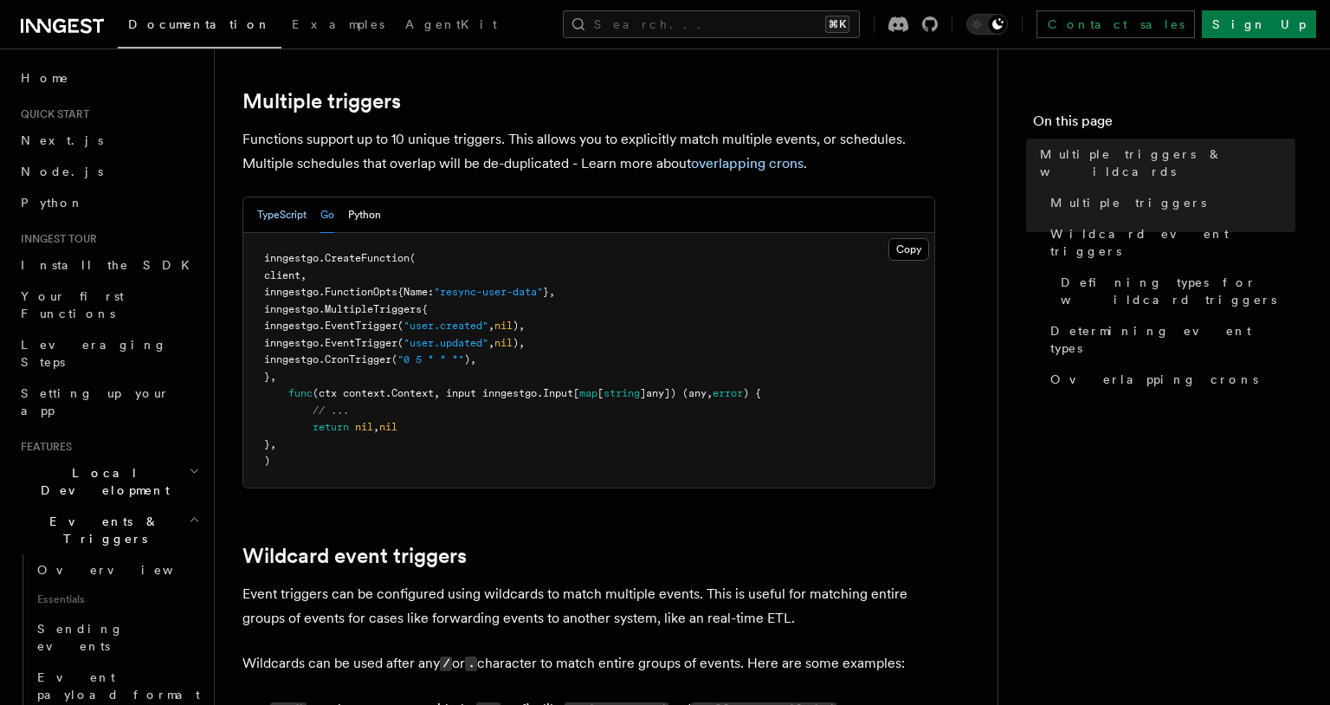
click at [288, 210] on button "TypeScript" at bounding box center [281, 215] width 49 height 36
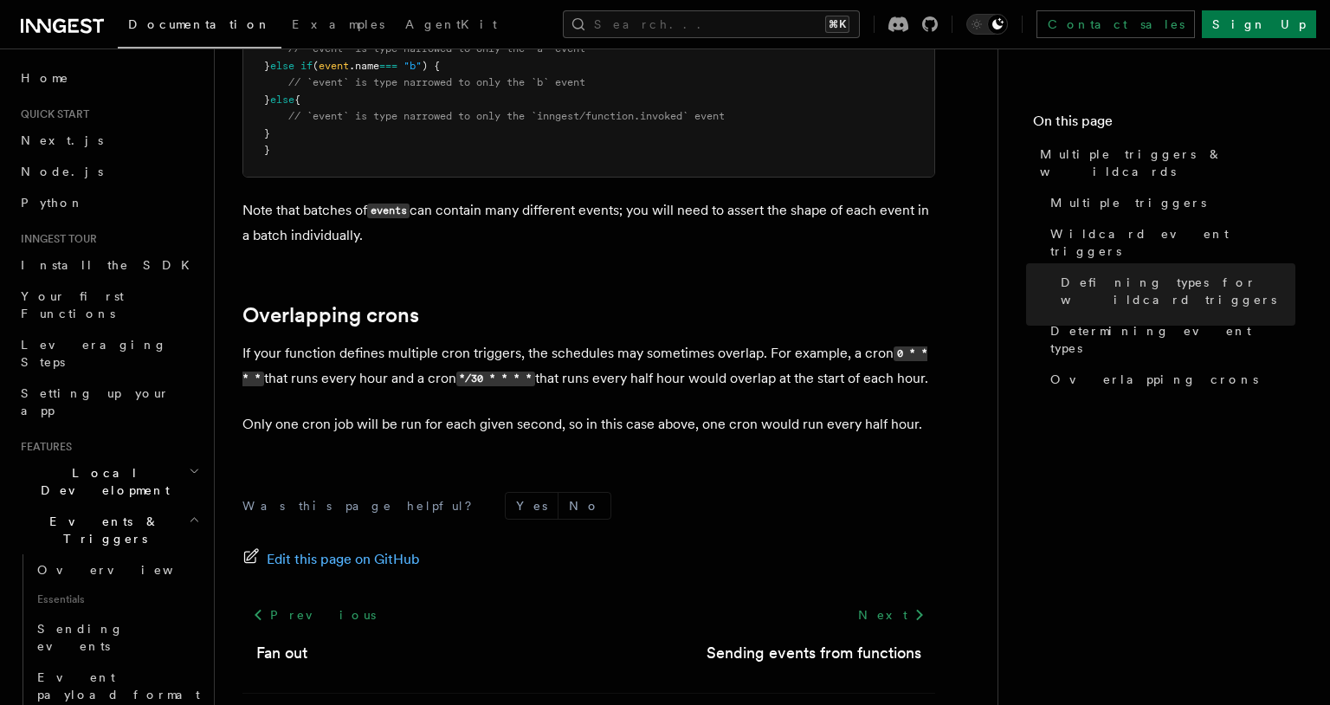
scroll to position [1993, 0]
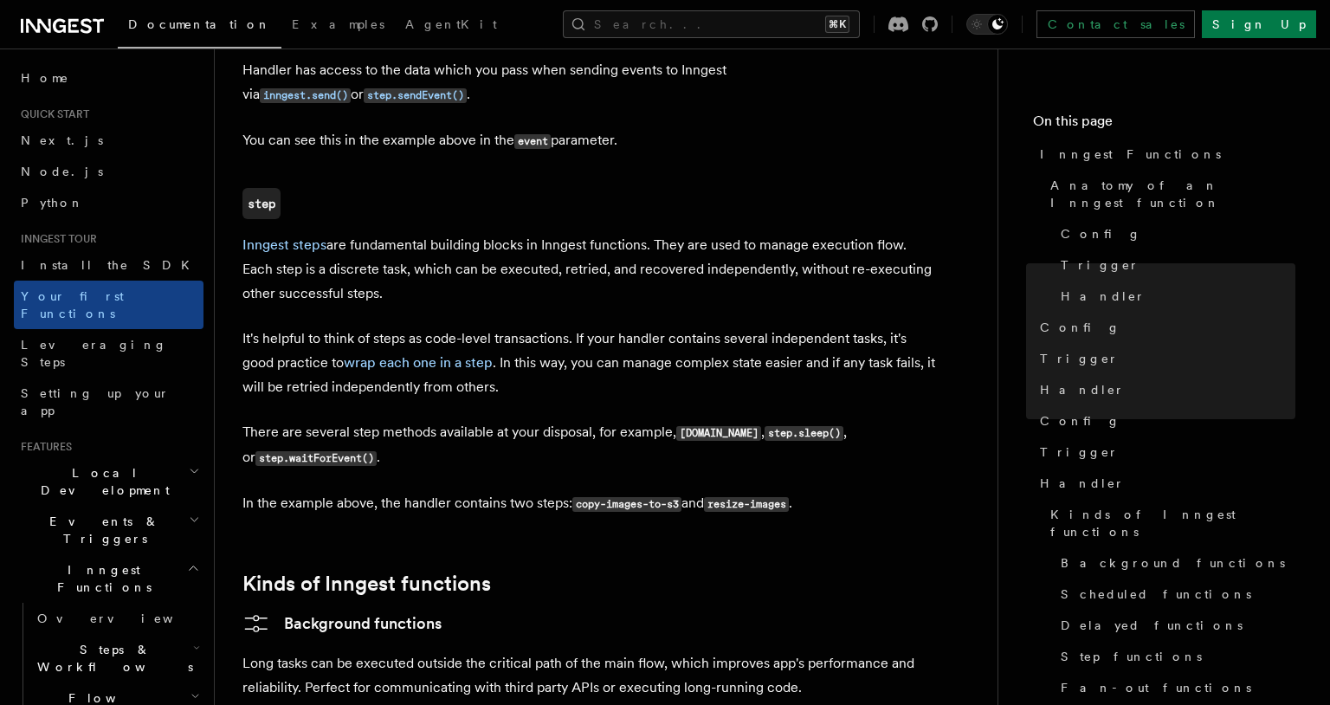
scroll to position [2229, 0]
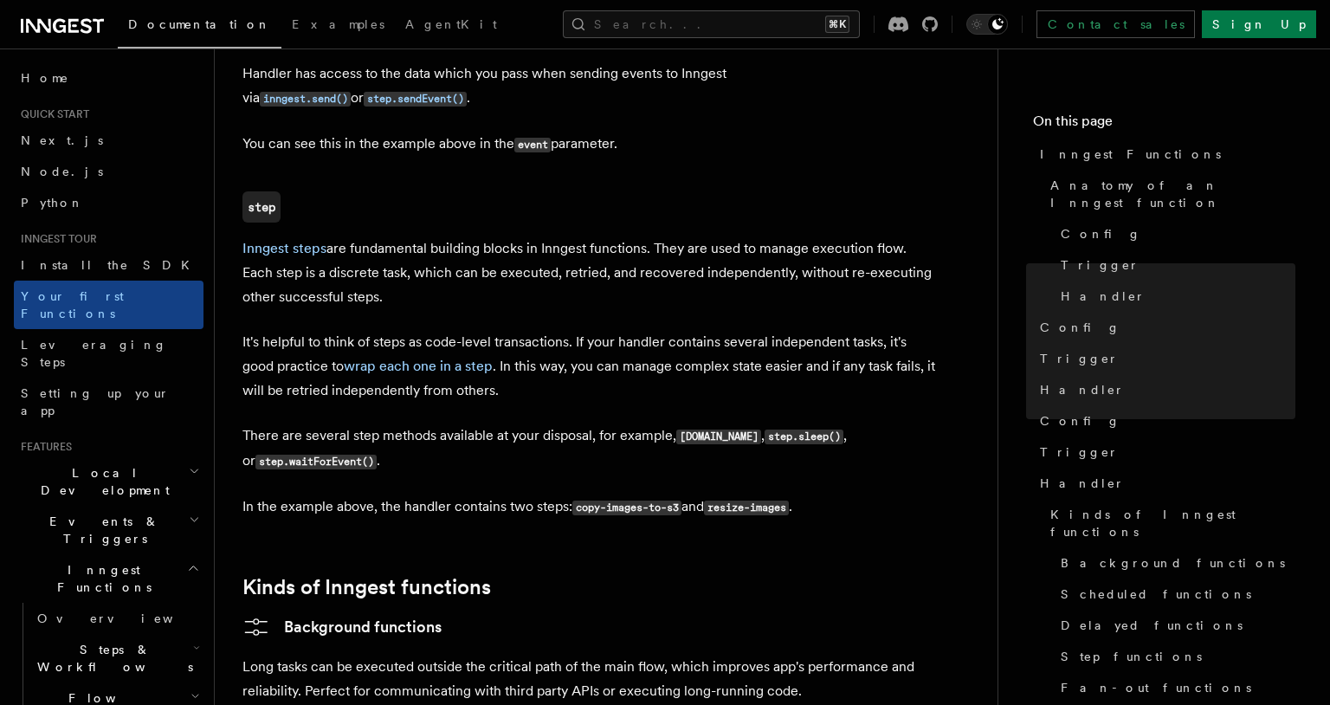
click at [419, 423] on p "There are several step methods available at your disposal, for example, step.ru…" at bounding box center [588, 448] width 693 height 50
click at [431, 423] on p "There are several step methods available at your disposal, for example, step.ru…" at bounding box center [588, 448] width 693 height 50
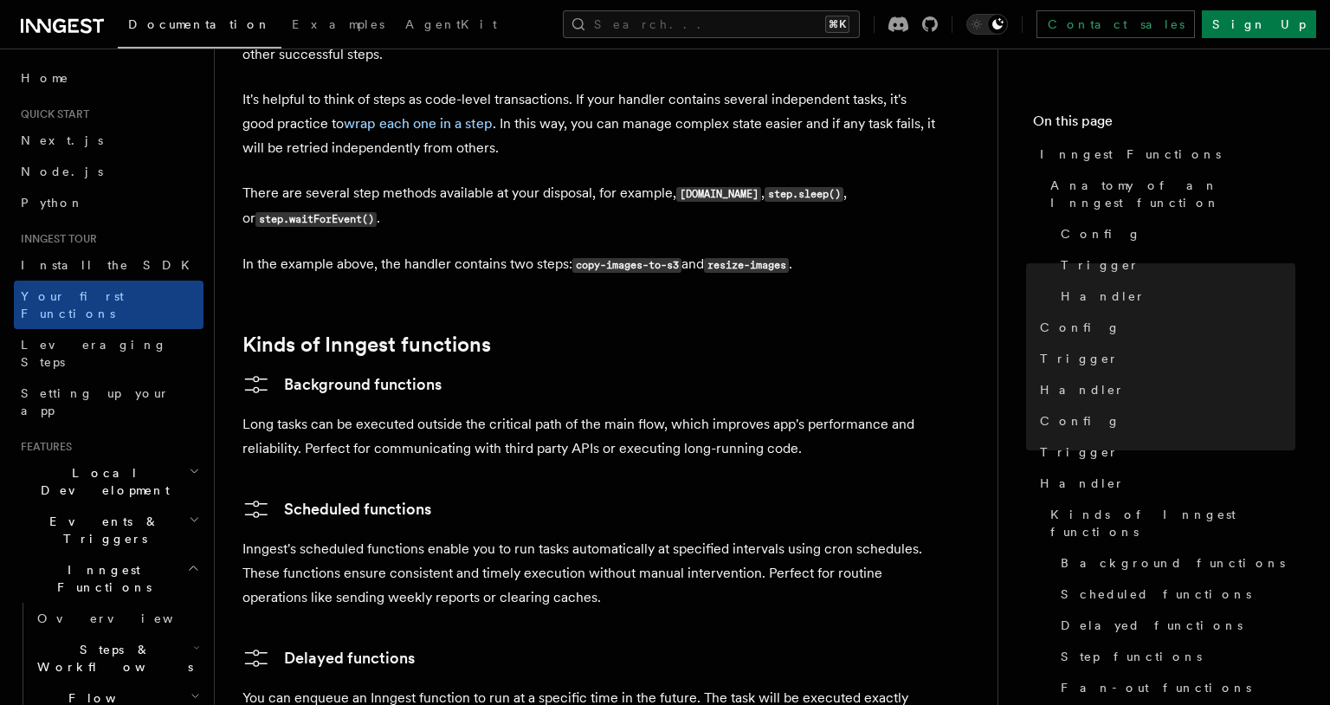
scroll to position [2598, 0]
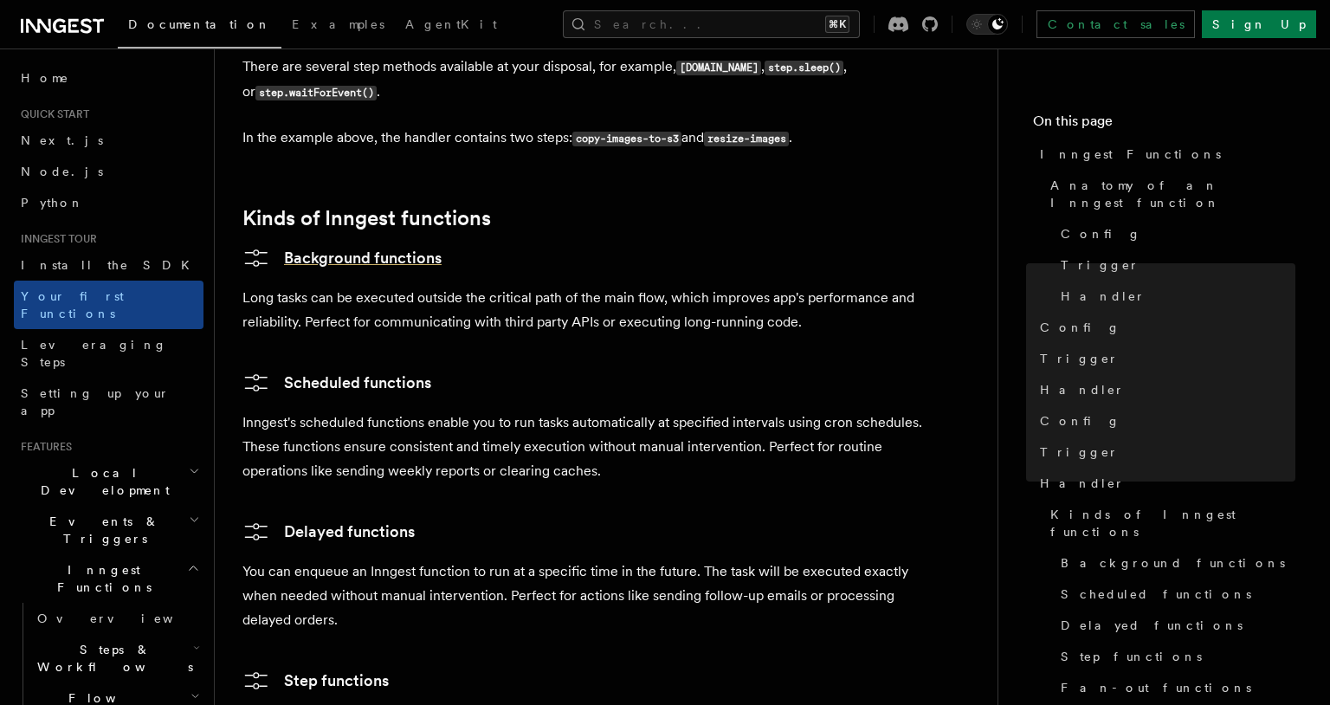
click at [352, 244] on link "Background functions" at bounding box center [341, 258] width 199 height 28
click at [412, 369] on link "Scheduled functions" at bounding box center [336, 383] width 189 height 28
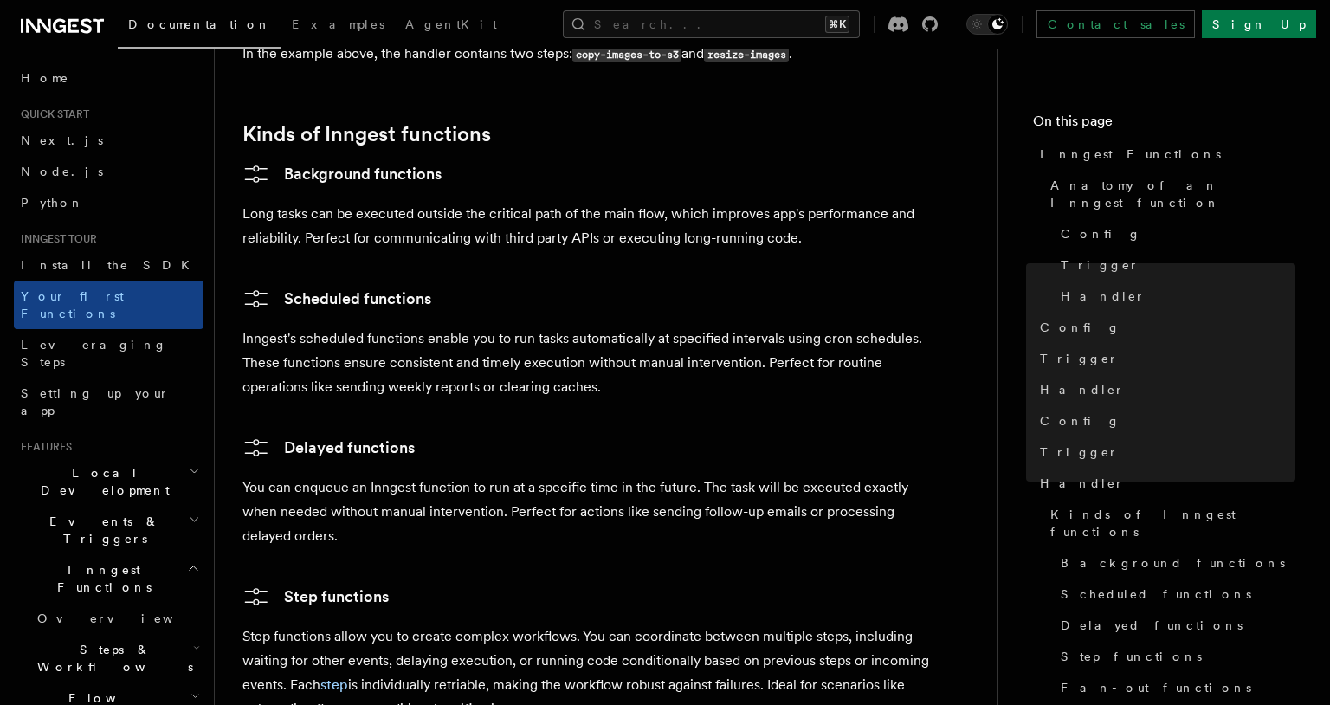
scroll to position [2703, 0]
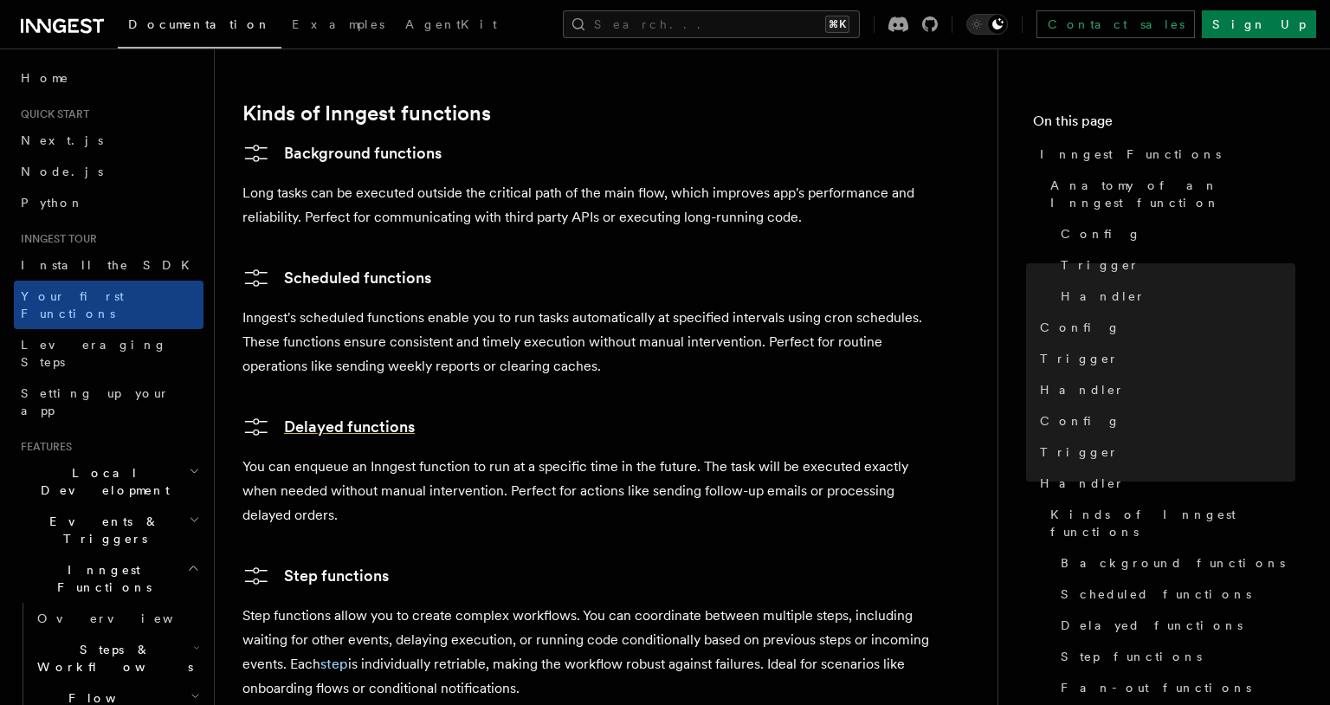
click at [407, 413] on link "Delayed functions" at bounding box center [328, 427] width 172 height 28
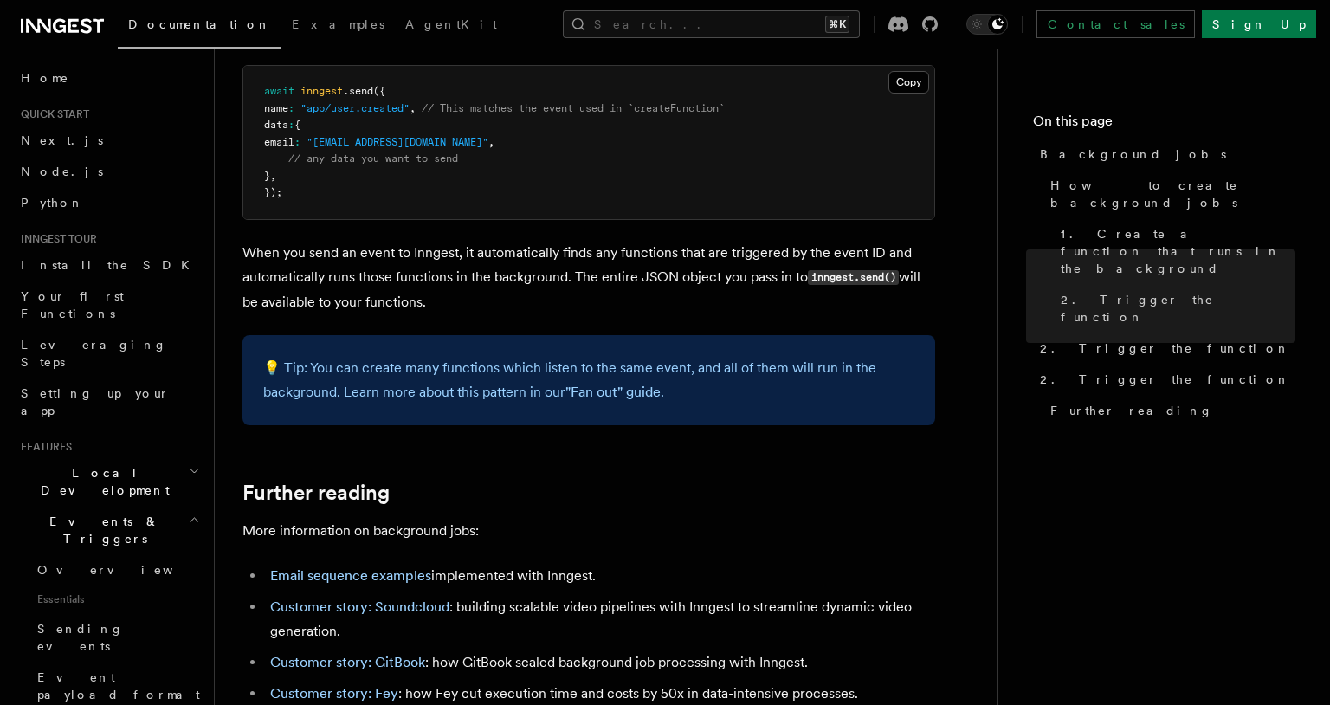
scroll to position [1118, 0]
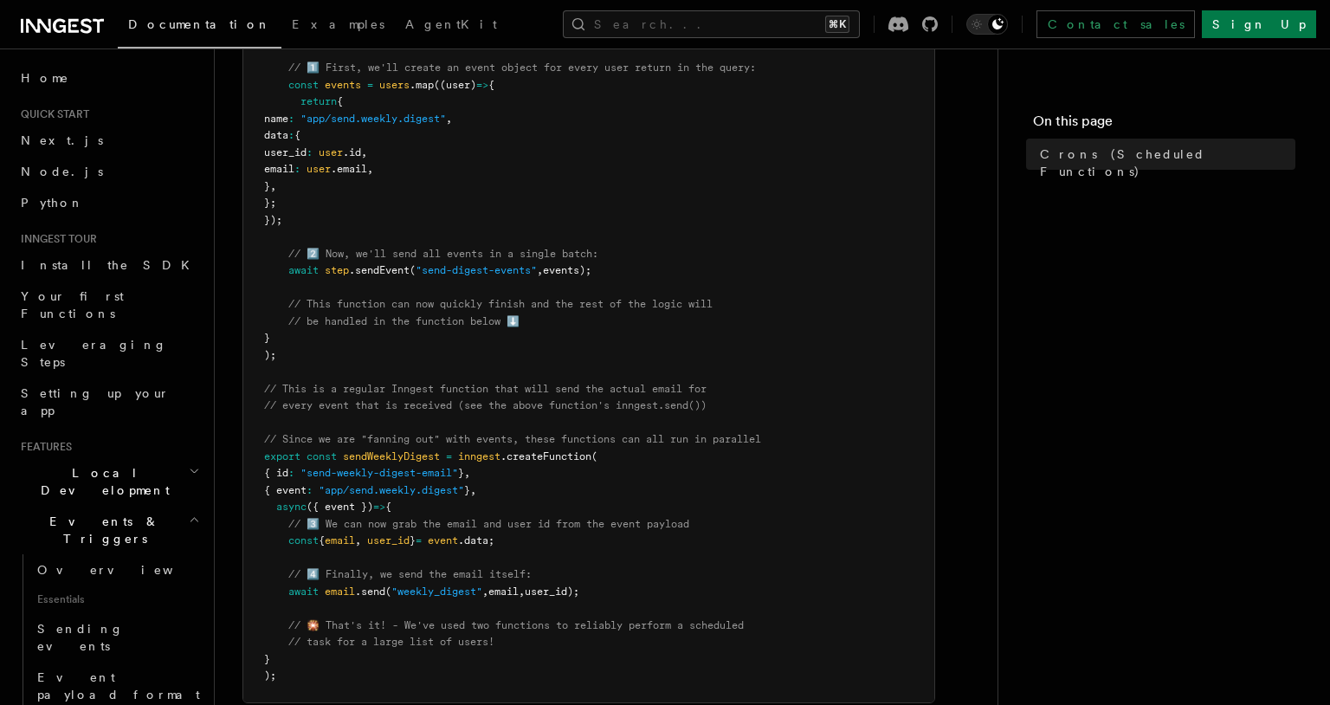
scroll to position [813, 0]
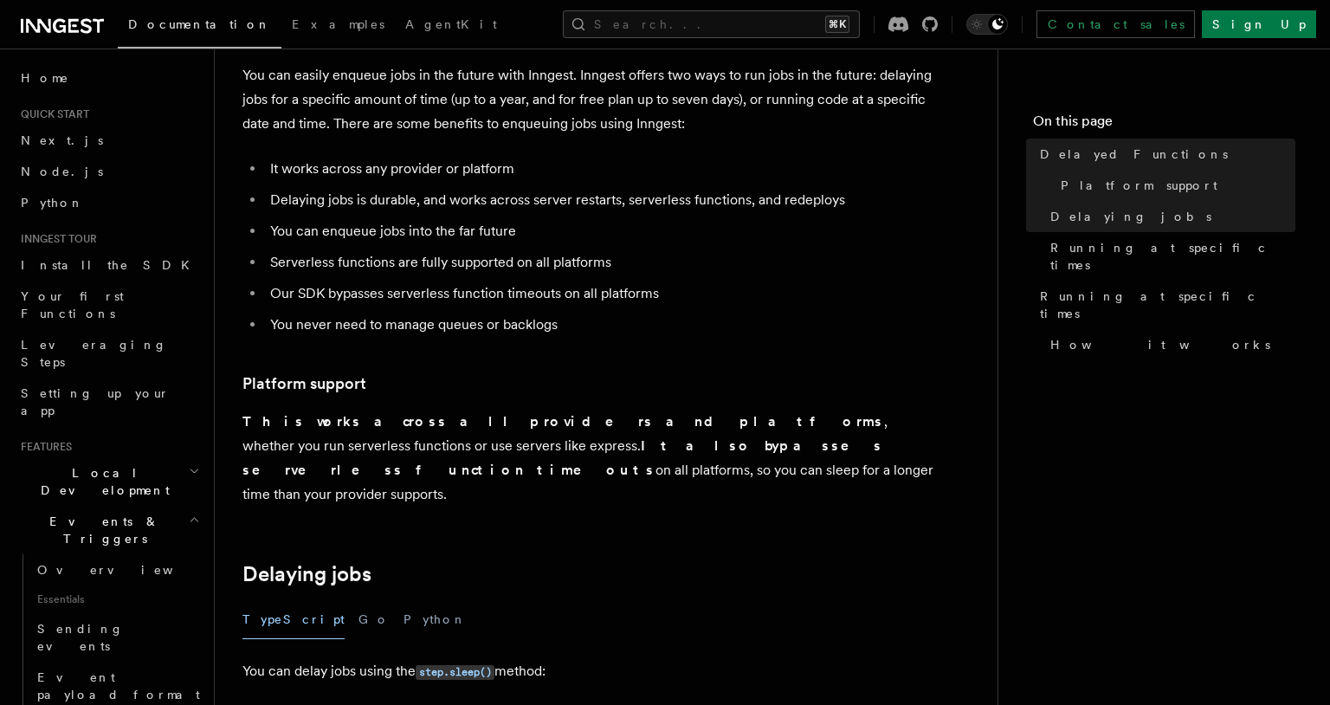
scroll to position [99, 0]
